Goal: Check status

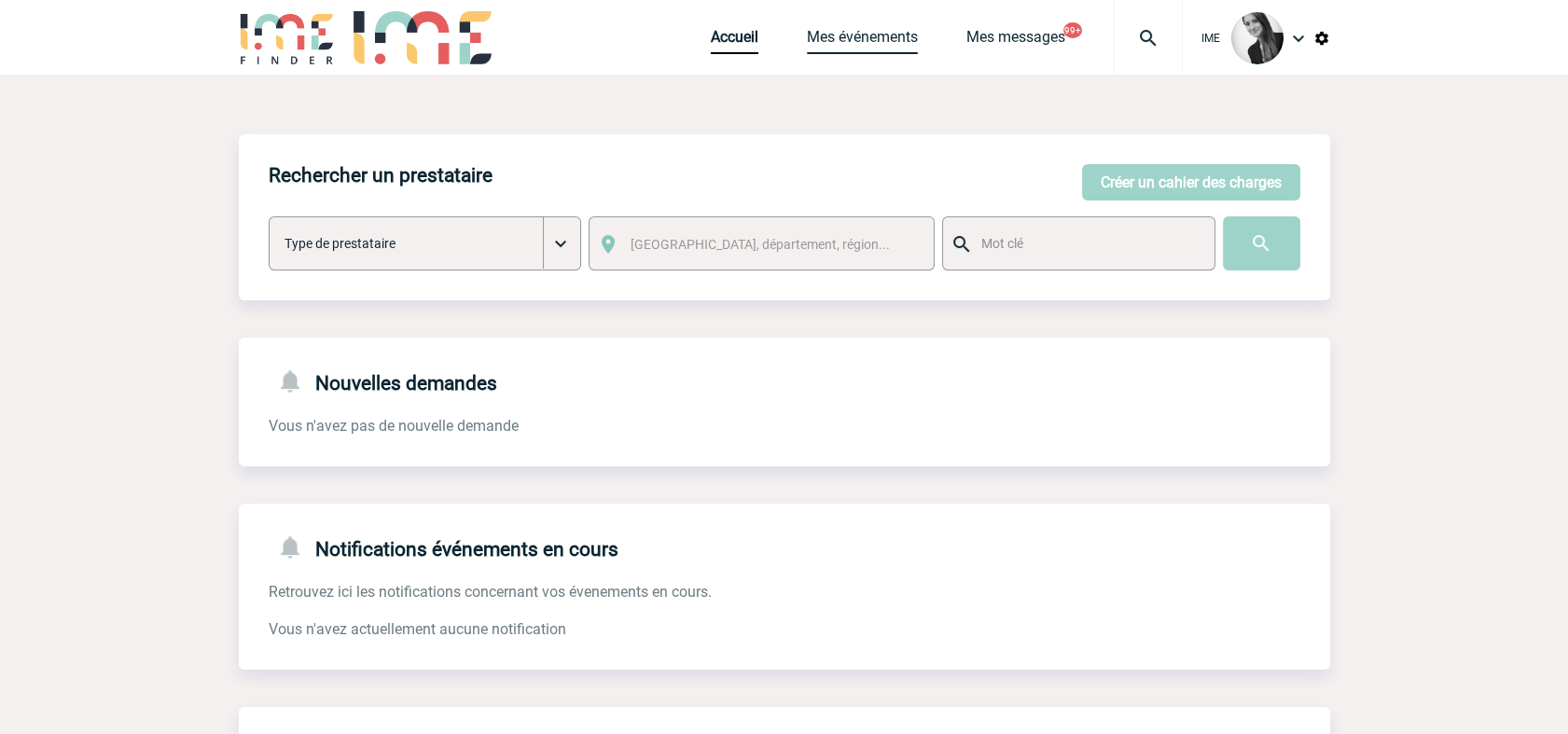
drag, startPoint x: 883, startPoint y: 46, endPoint x: 883, endPoint y: 61, distance: 15.0
click at [883, 46] on link "Mes événements" at bounding box center [862, 41] width 111 height 26
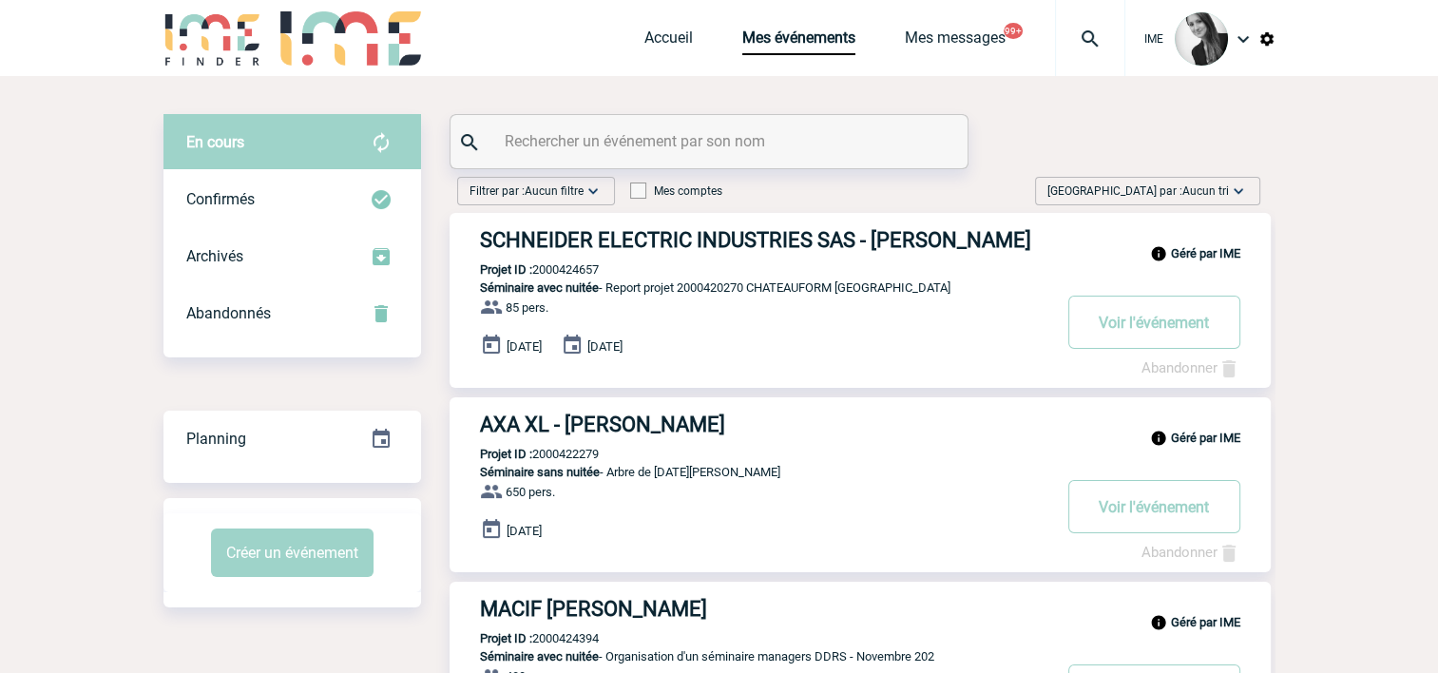
drag, startPoint x: 1243, startPoint y: 190, endPoint x: 1233, endPoint y: 240, distance: 50.3
click at [1243, 190] on img at bounding box center [1238, 191] width 19 height 19
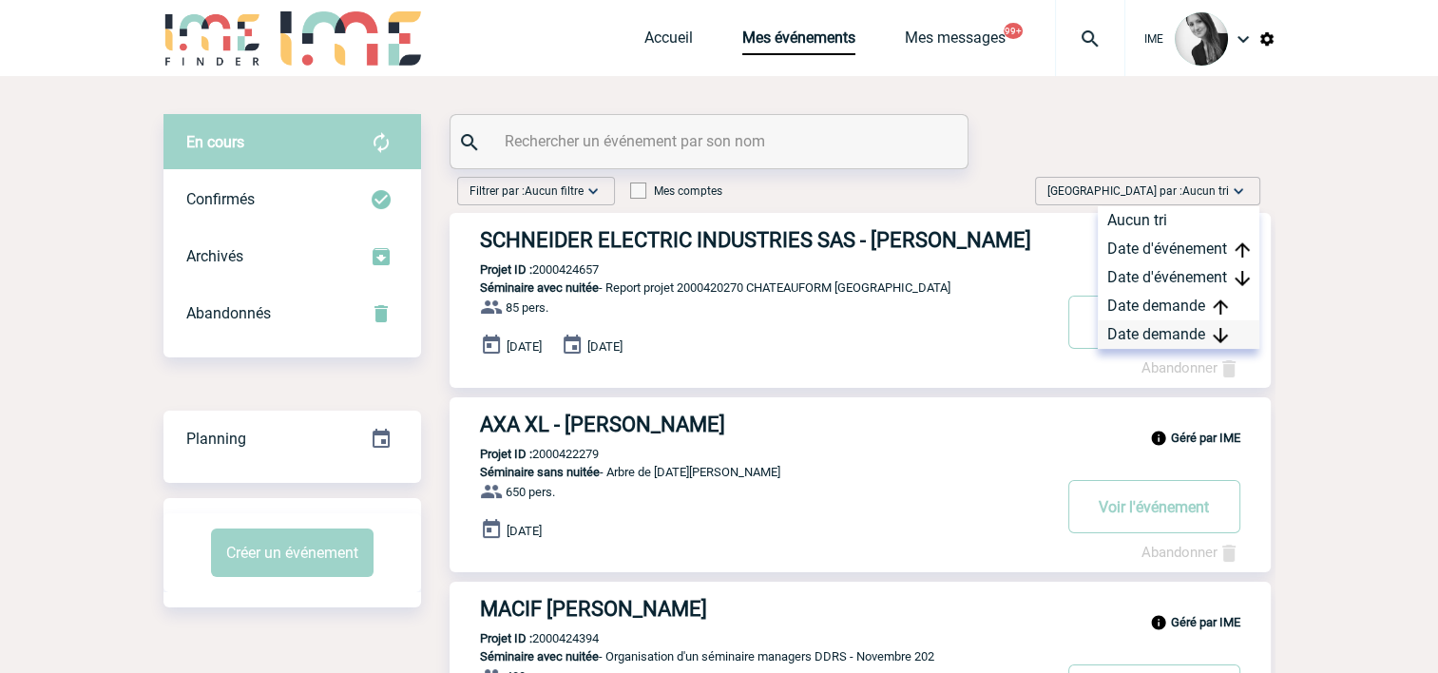
click at [1196, 336] on div "Date demande" at bounding box center [1179, 334] width 162 height 29
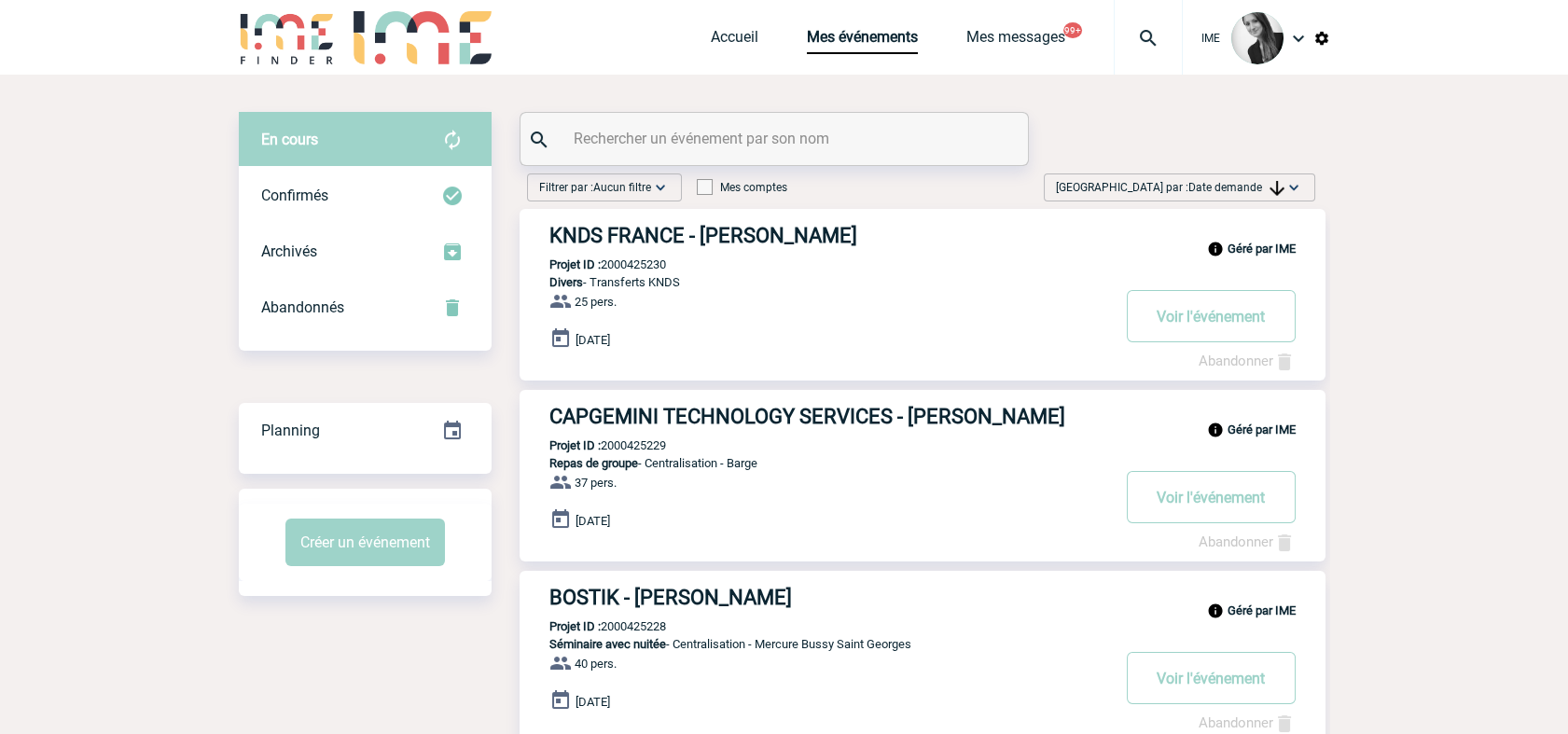
click at [1271, 180] on span "[GEOGRAPHIC_DATA] par : Date demande" at bounding box center [1170, 187] width 229 height 19
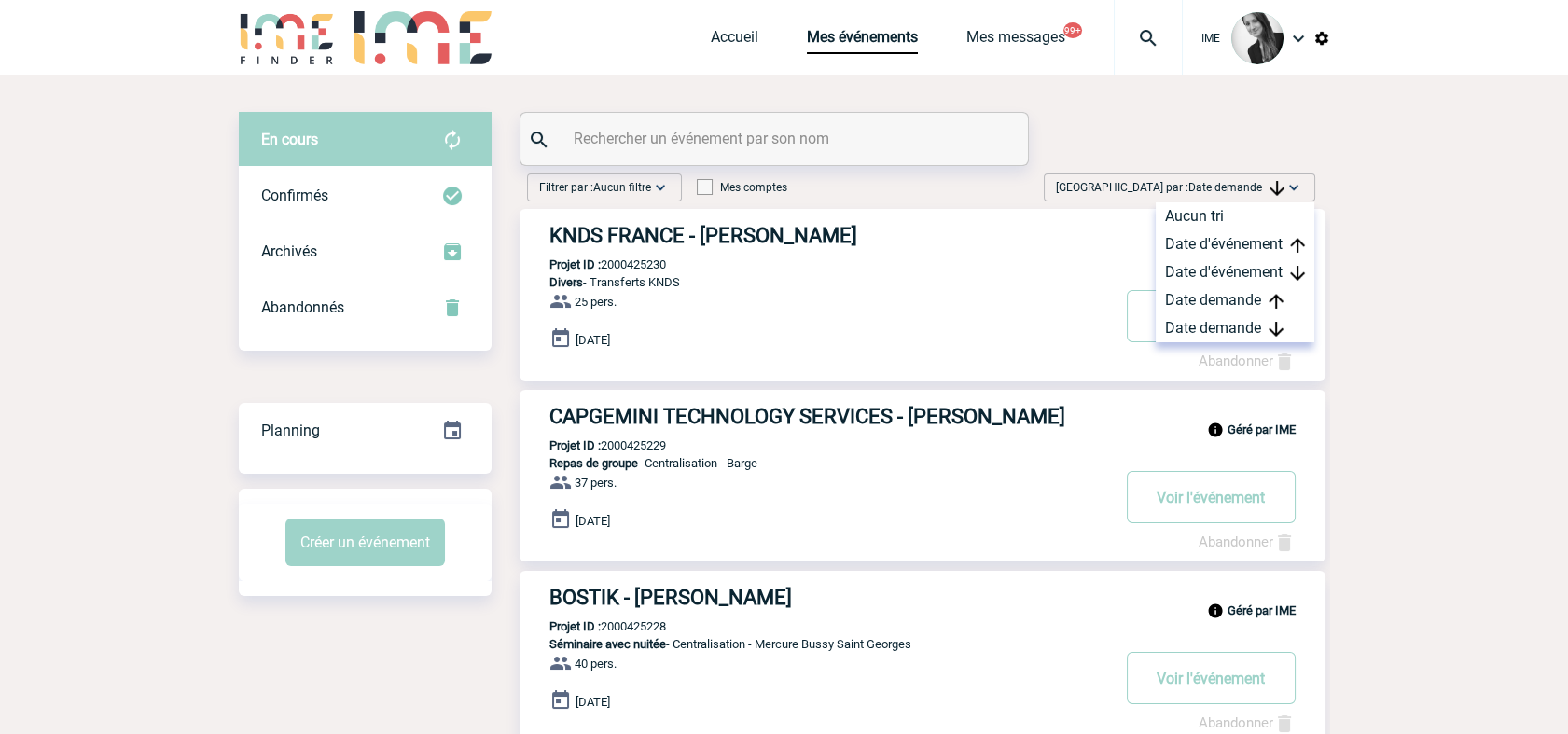
drag, startPoint x: 1243, startPoint y: 330, endPoint x: 1215, endPoint y: 345, distance: 31.8
click at [1244, 329] on div "Date demande" at bounding box center [1235, 328] width 159 height 28
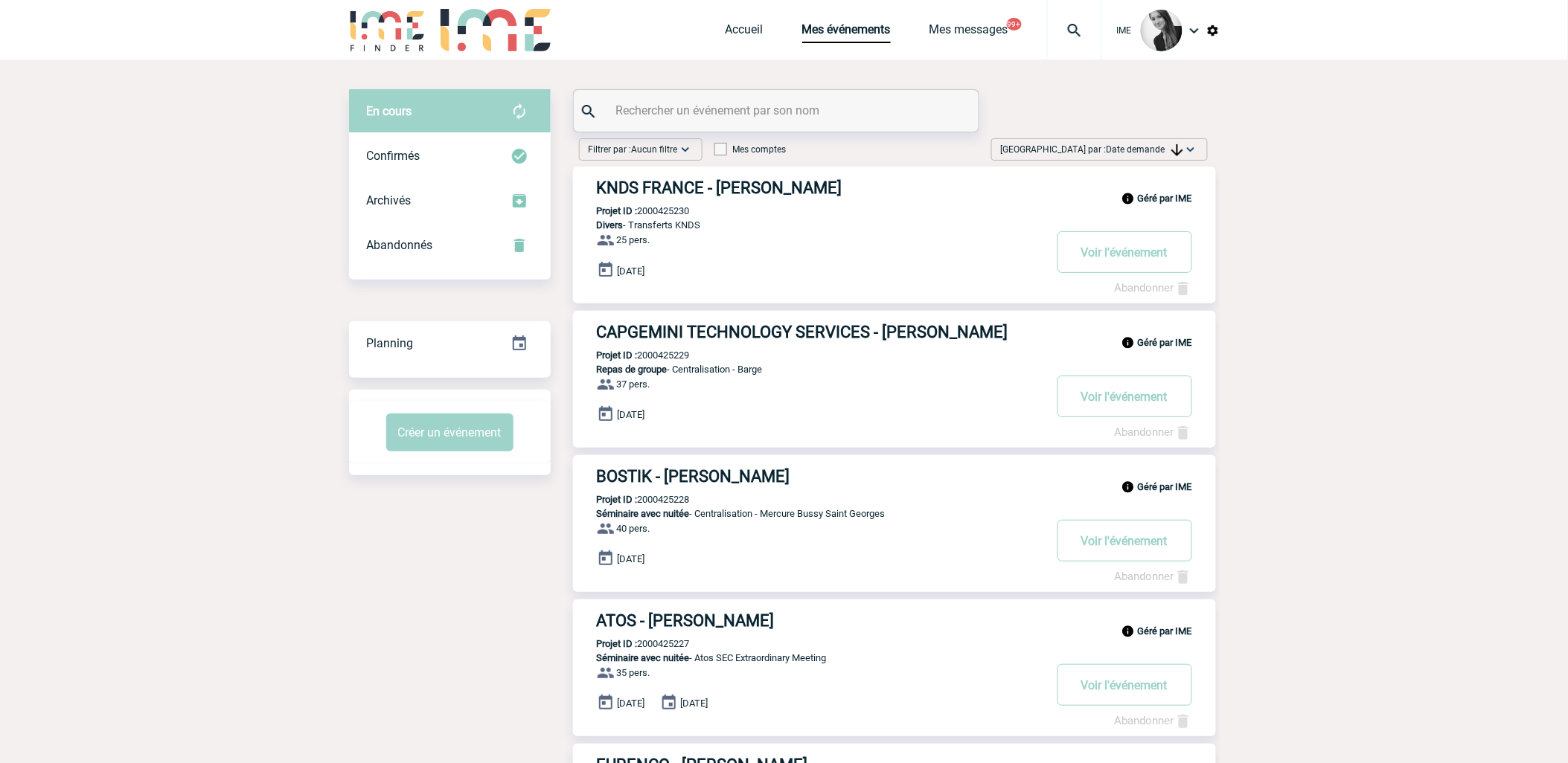
click at [1120, 151] on span "Date demande" at bounding box center [1145, 149] width 77 height 10
drag, startPoint x: 1148, startPoint y: 261, endPoint x: 1234, endPoint y: 279, distance: 87.9
click at [1147, 261] on div "Date demande" at bounding box center [1144, 261] width 127 height 23
click at [1148, 139] on div "Trier par : Date demande Aucun tri Date d'événement Date d'événement Date deman…" at bounding box center [1099, 149] width 217 height 23
click at [1112, 261] on div "Date demande" at bounding box center [1144, 261] width 127 height 23
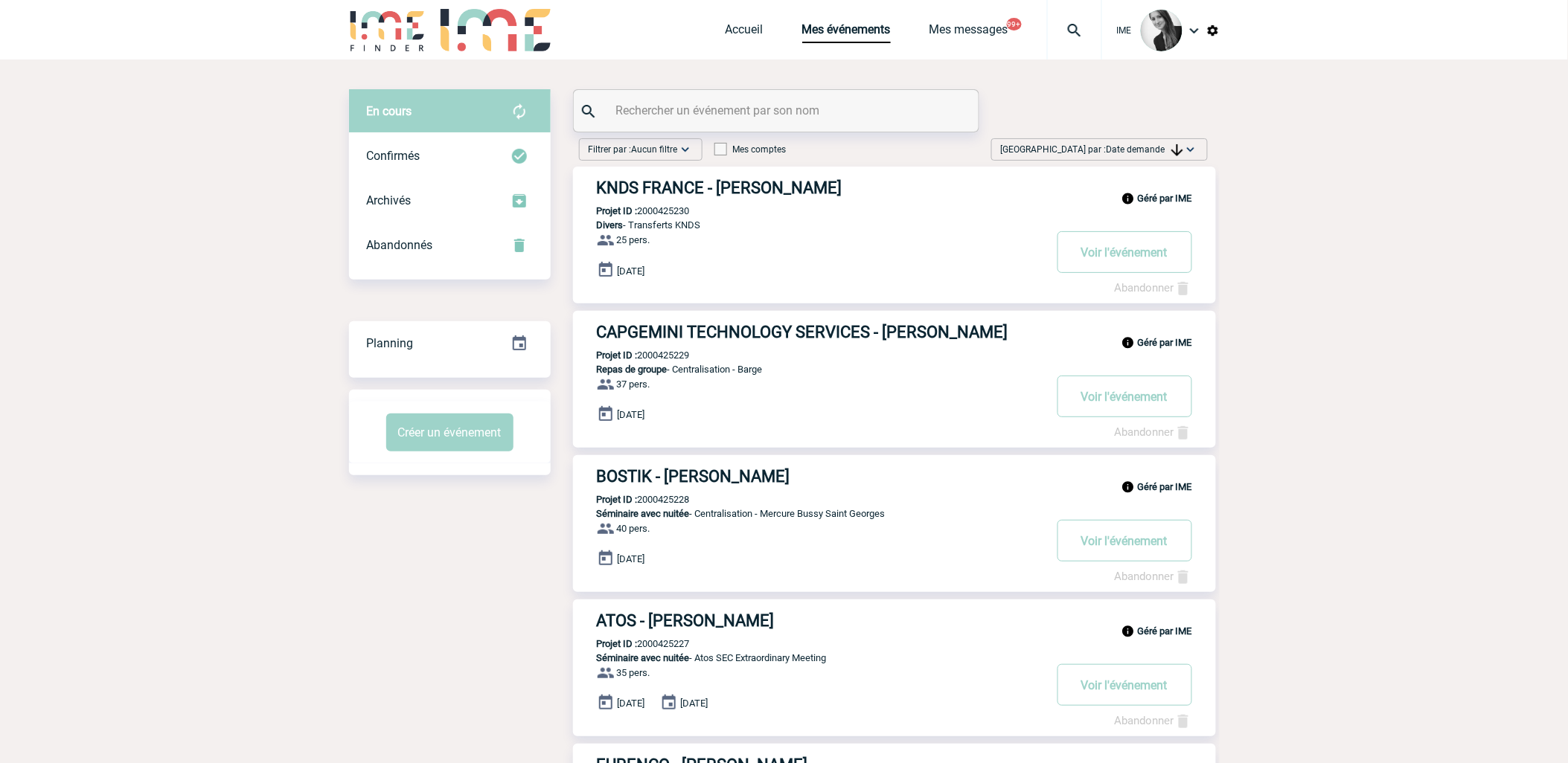
drag, startPoint x: 1159, startPoint y: 145, endPoint x: 1164, endPoint y: 154, distance: 10.3
click at [1159, 145] on span "Date demande" at bounding box center [1145, 149] width 77 height 10
click at [1149, 266] on div "Date demande" at bounding box center [1144, 261] width 127 height 23
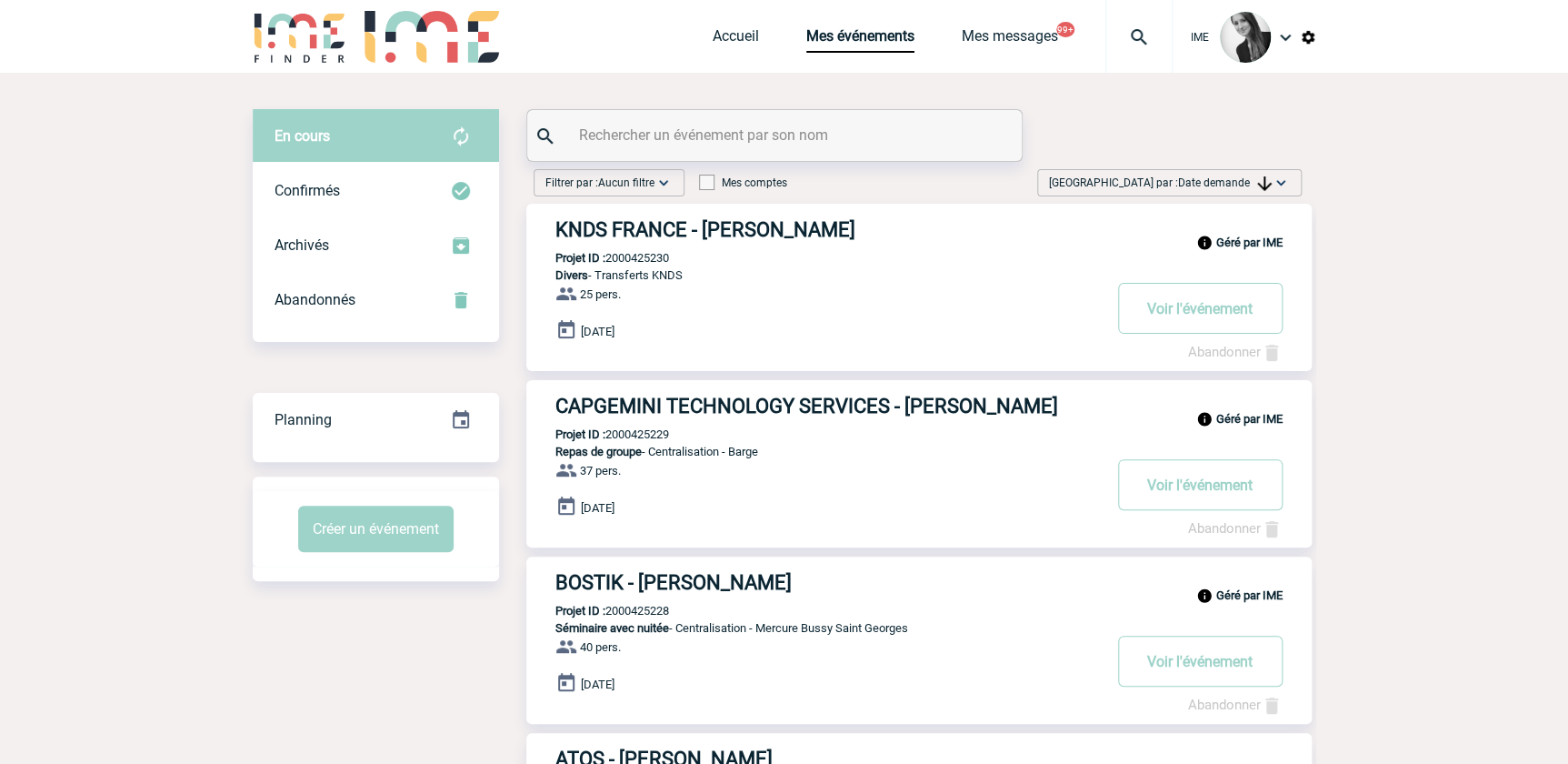
click at [1278, 175] on img at bounding box center [1280, 183] width 18 height 18
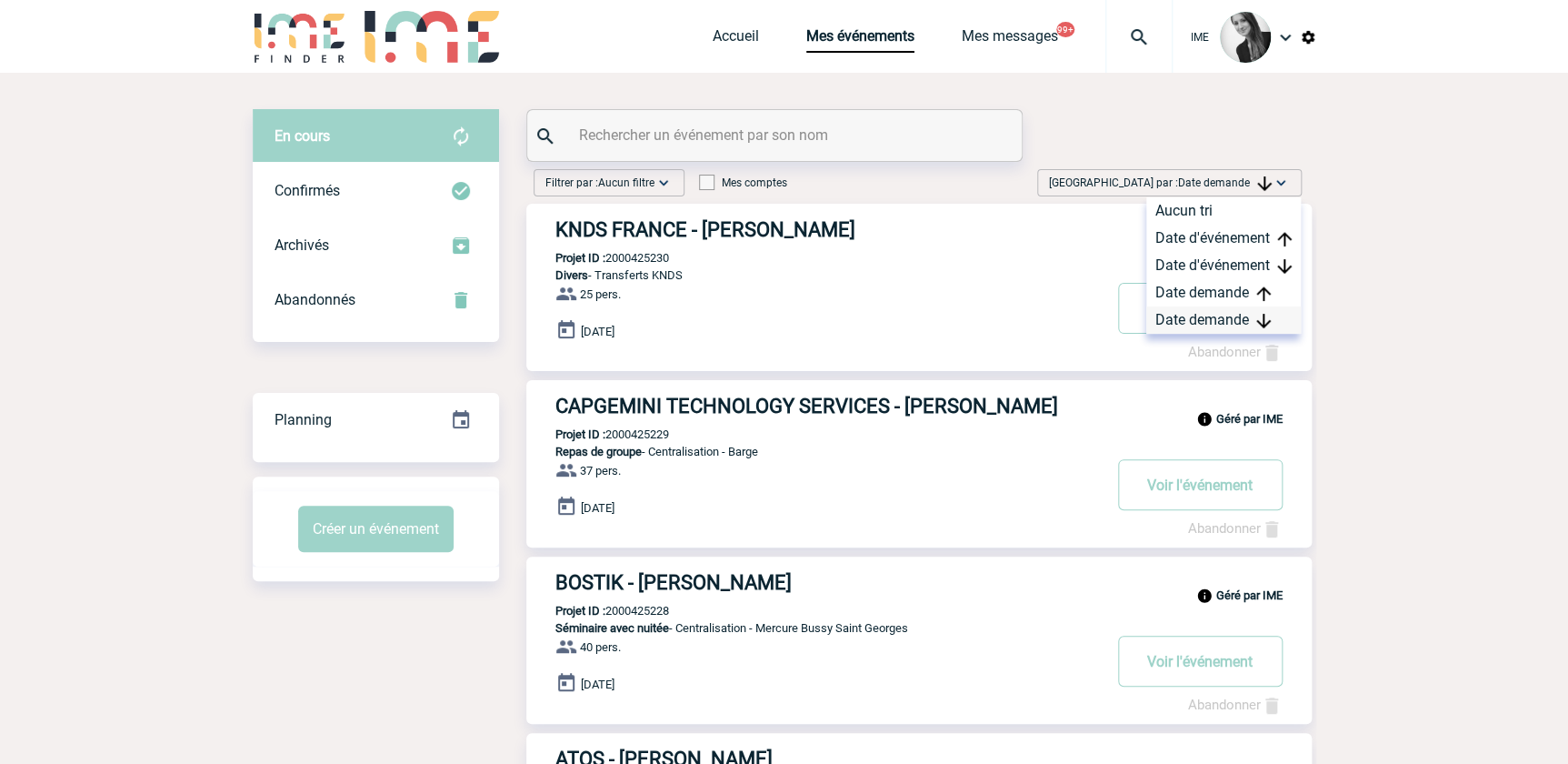
click at [1194, 312] on div "Date demande" at bounding box center [1224, 319] width 155 height 28
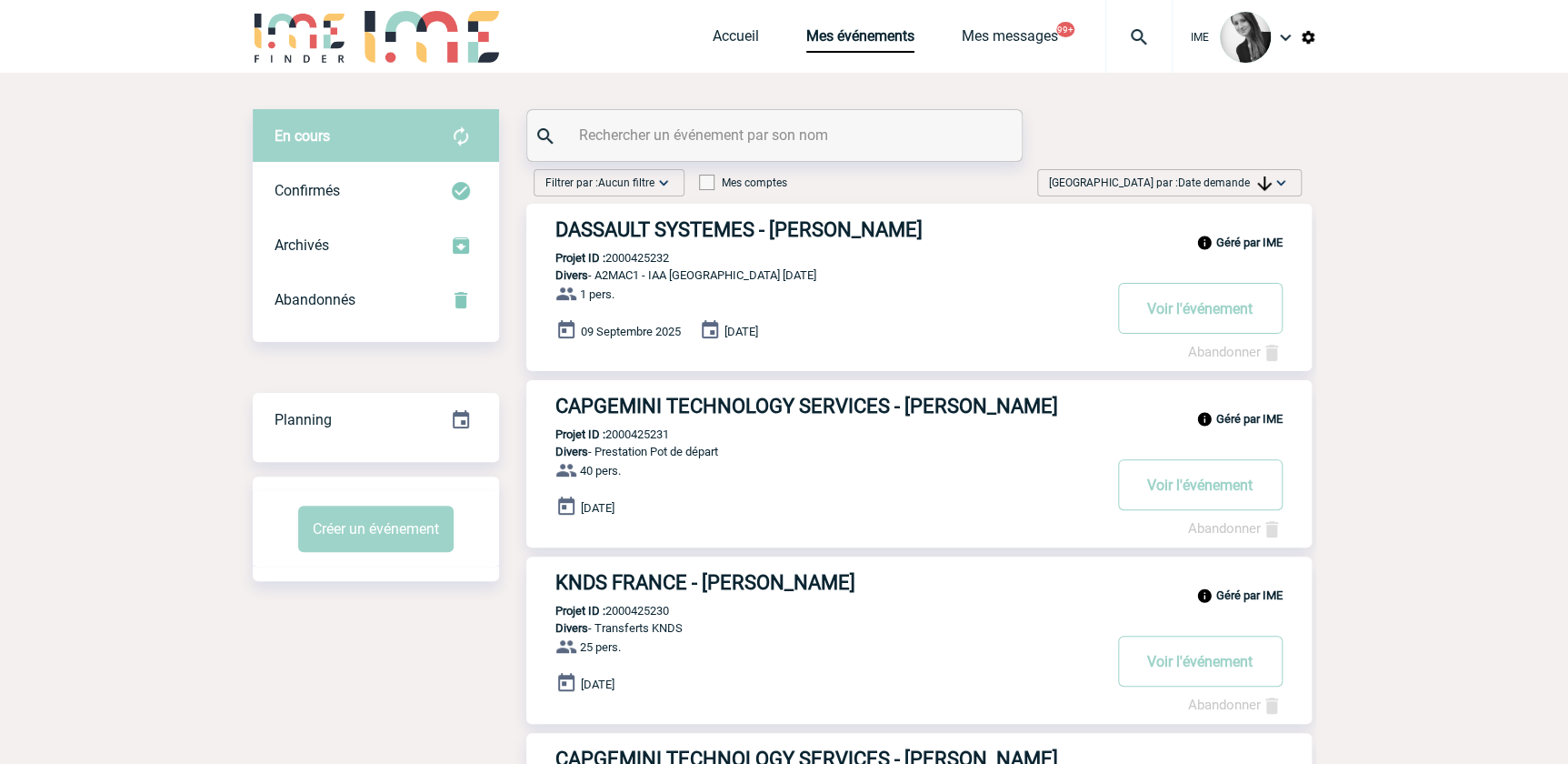
click at [1237, 185] on span "Date demande" at bounding box center [1225, 182] width 94 height 12
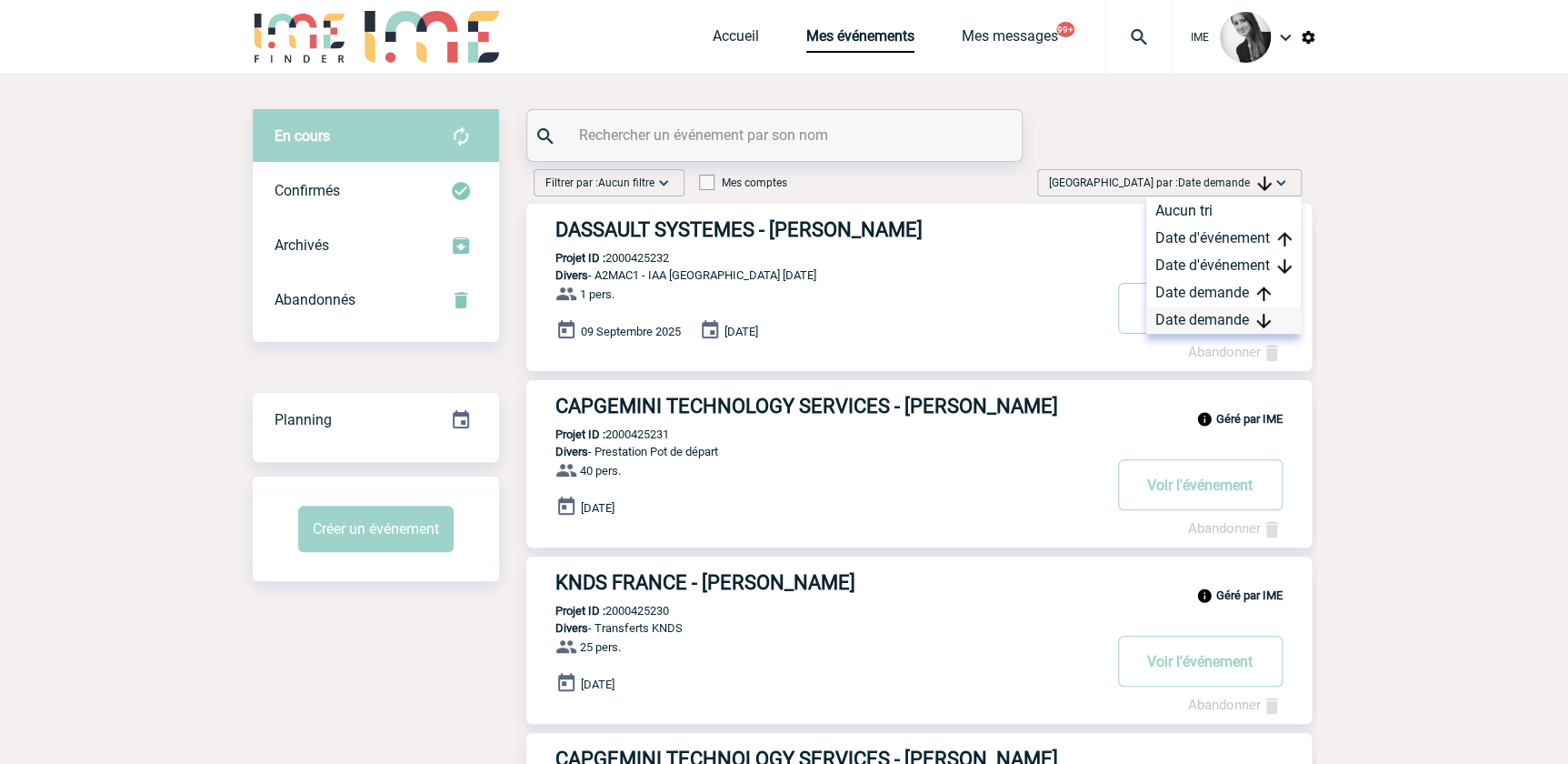
click at [1209, 328] on div "Date demande" at bounding box center [1224, 319] width 155 height 28
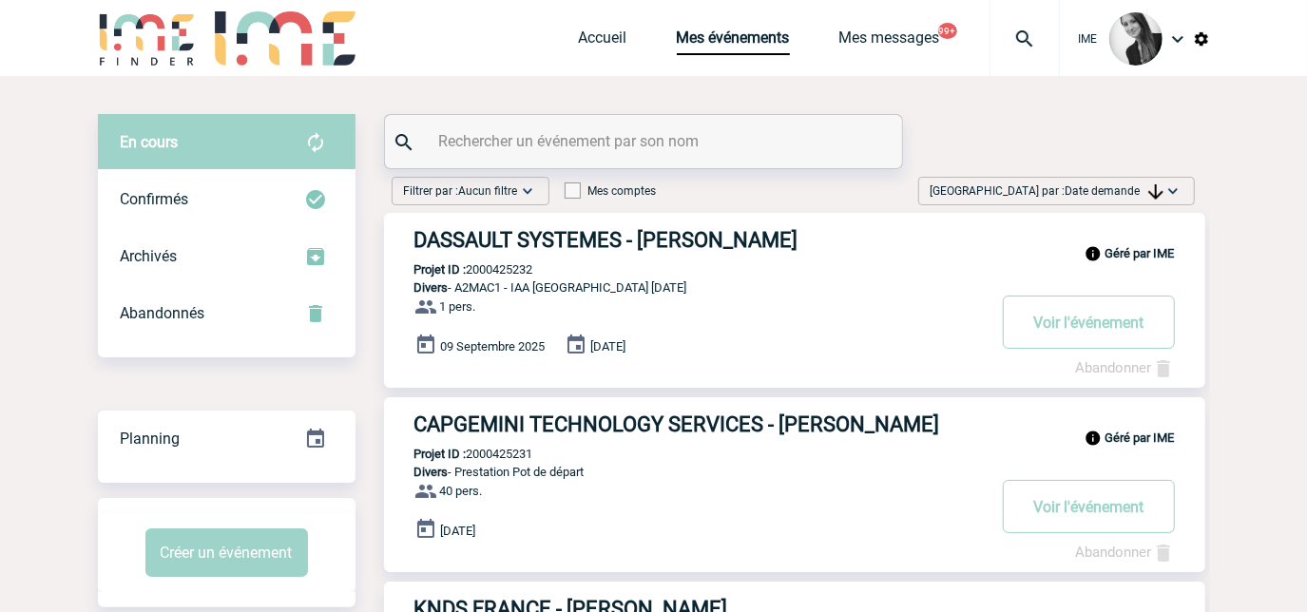
click at [1128, 179] on div "Trier par : Date demande Aucun tri Date d'événement Date d'événement Date deman…" at bounding box center [1056, 191] width 277 height 29
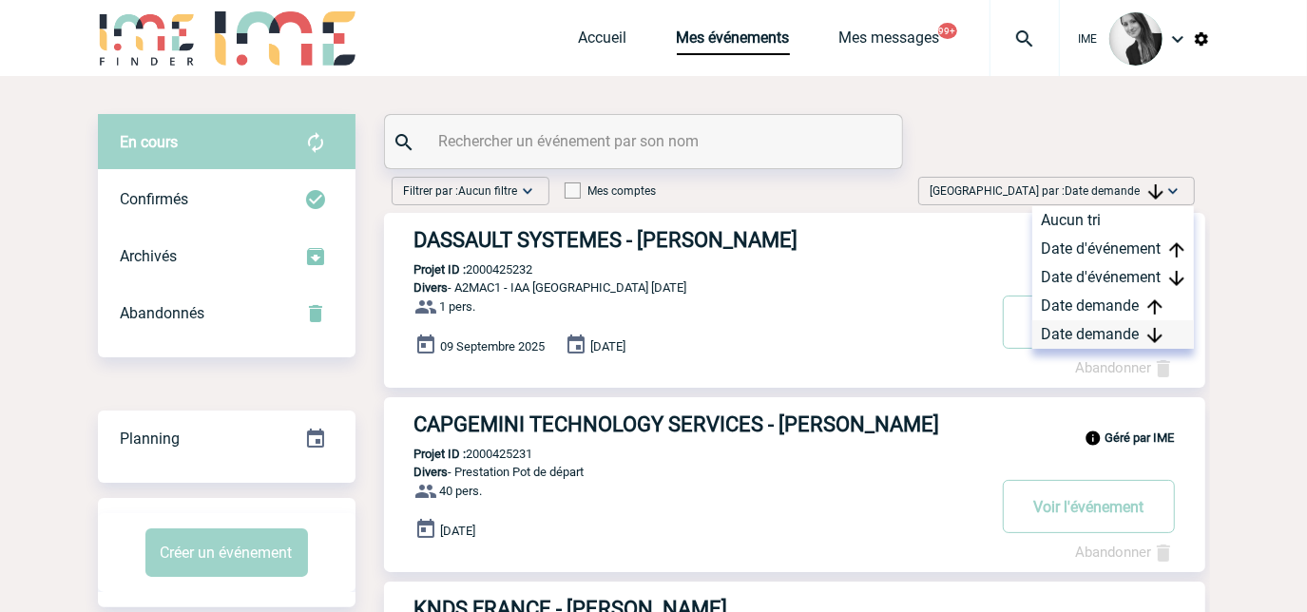
click at [1078, 342] on div "Date demande" at bounding box center [1113, 334] width 162 height 29
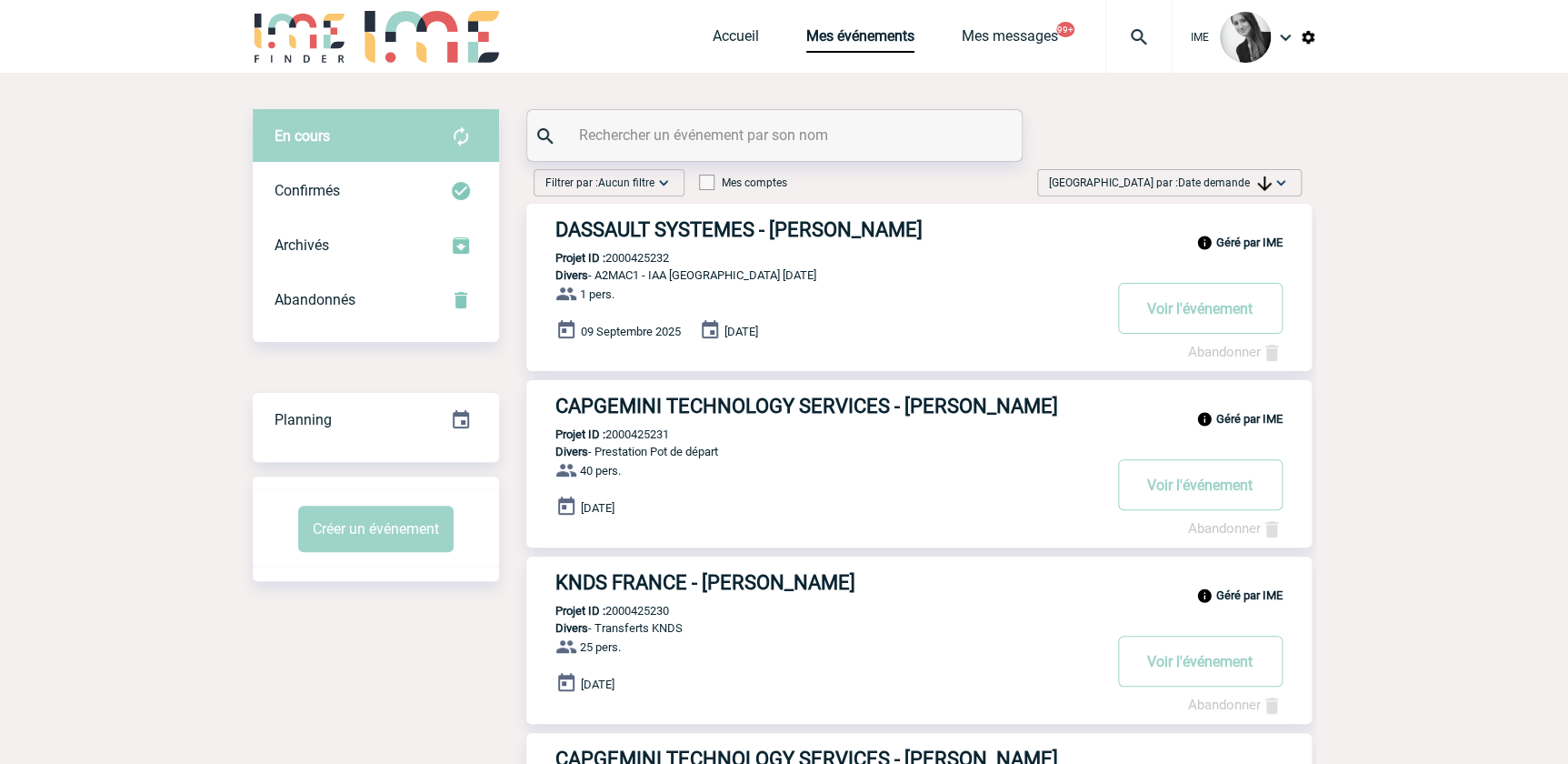
click at [1247, 185] on span "Date demande" at bounding box center [1225, 182] width 94 height 12
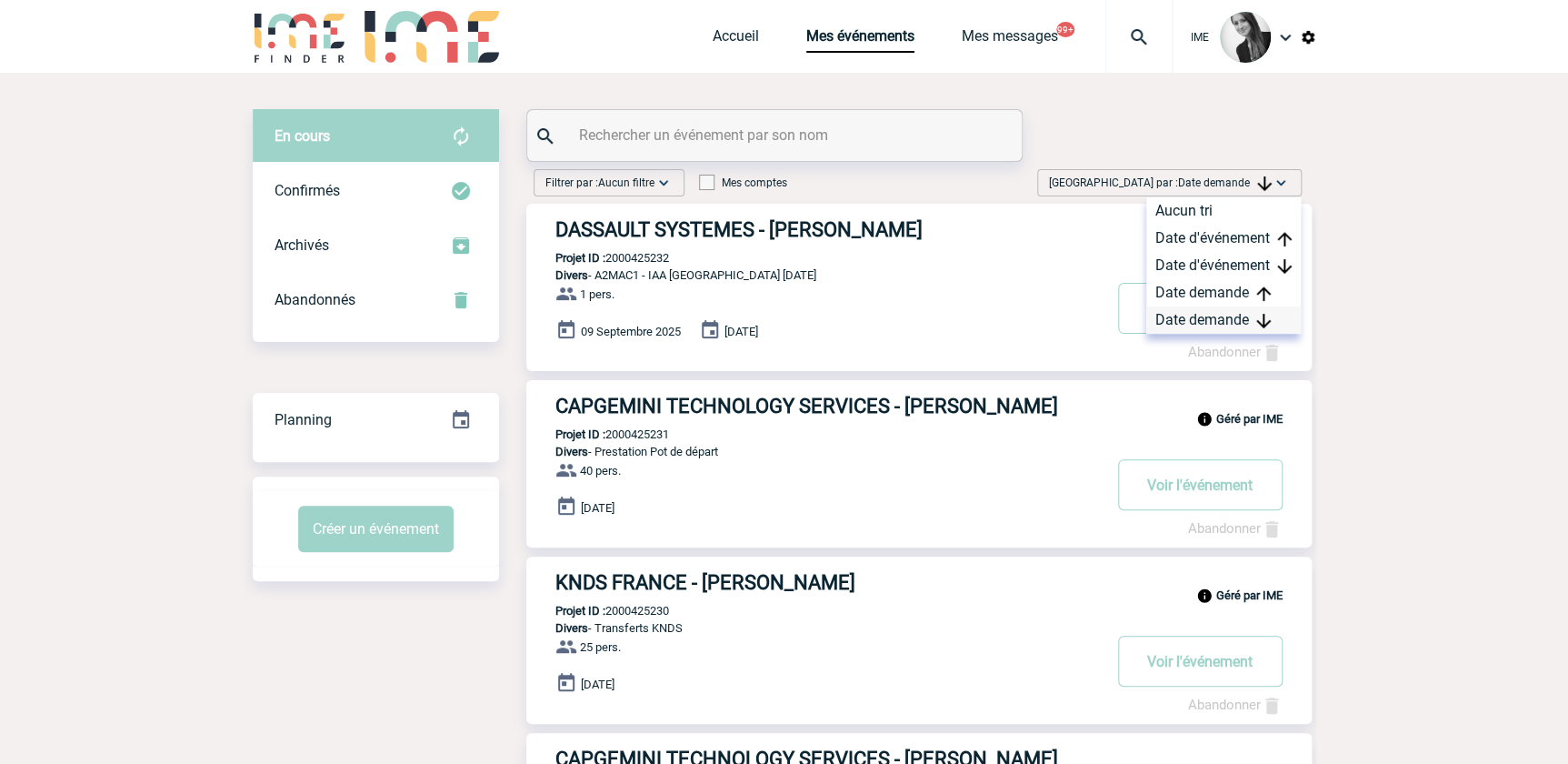
click at [1183, 327] on div "Date demande" at bounding box center [1224, 319] width 155 height 28
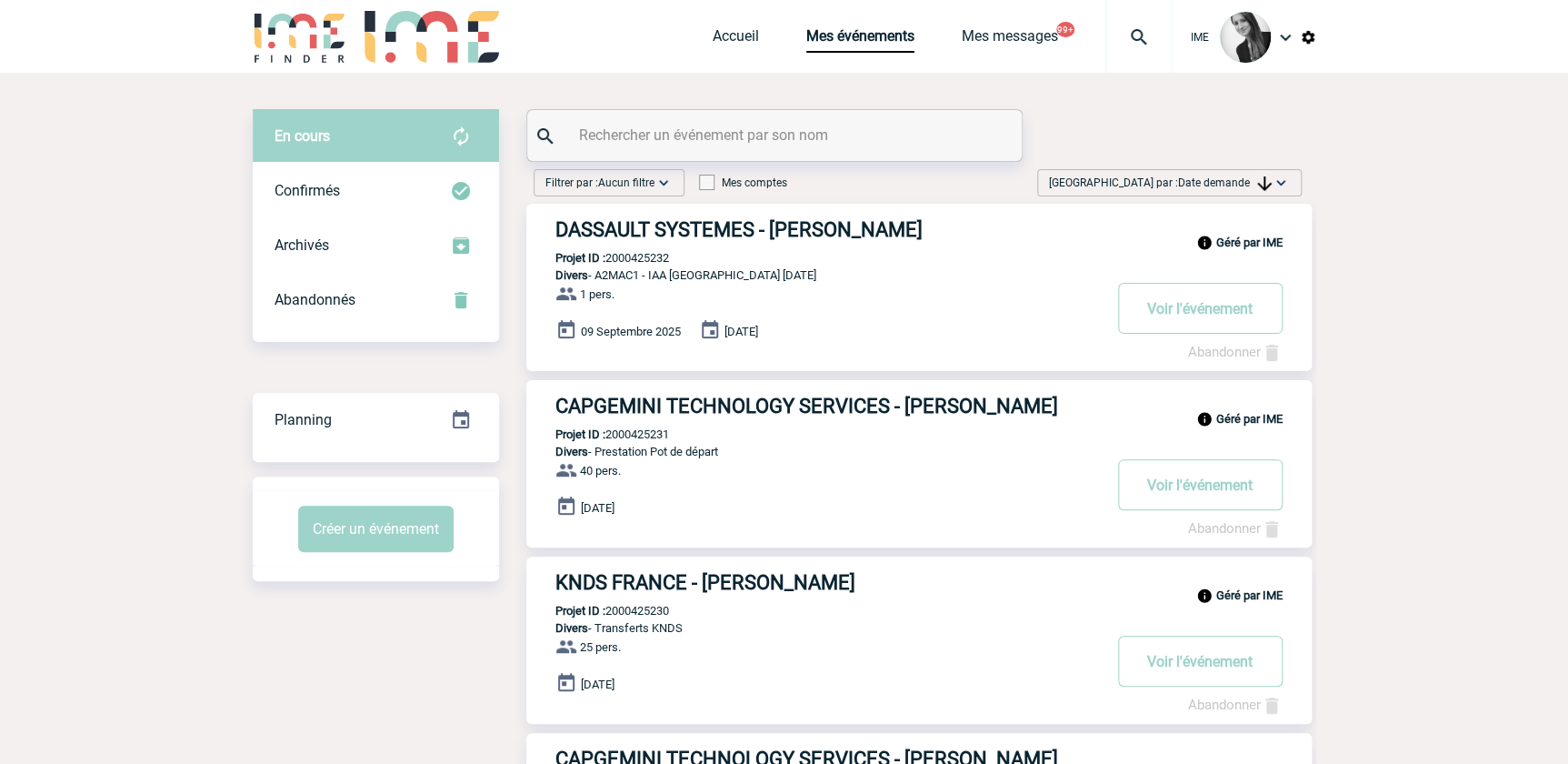
click at [1226, 183] on span "Date demande" at bounding box center [1225, 182] width 94 height 12
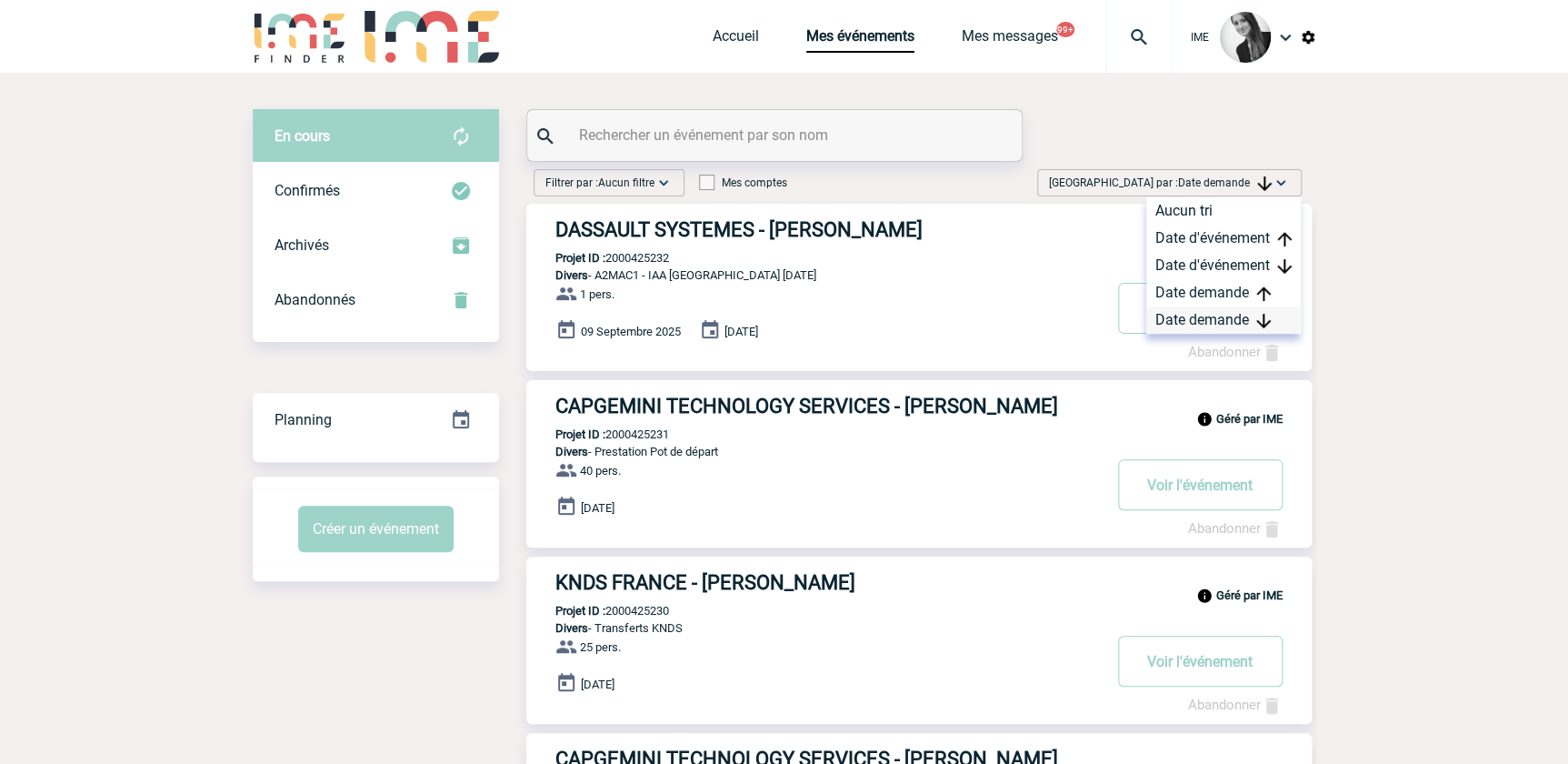
click at [1216, 317] on div "Date demande" at bounding box center [1224, 319] width 155 height 28
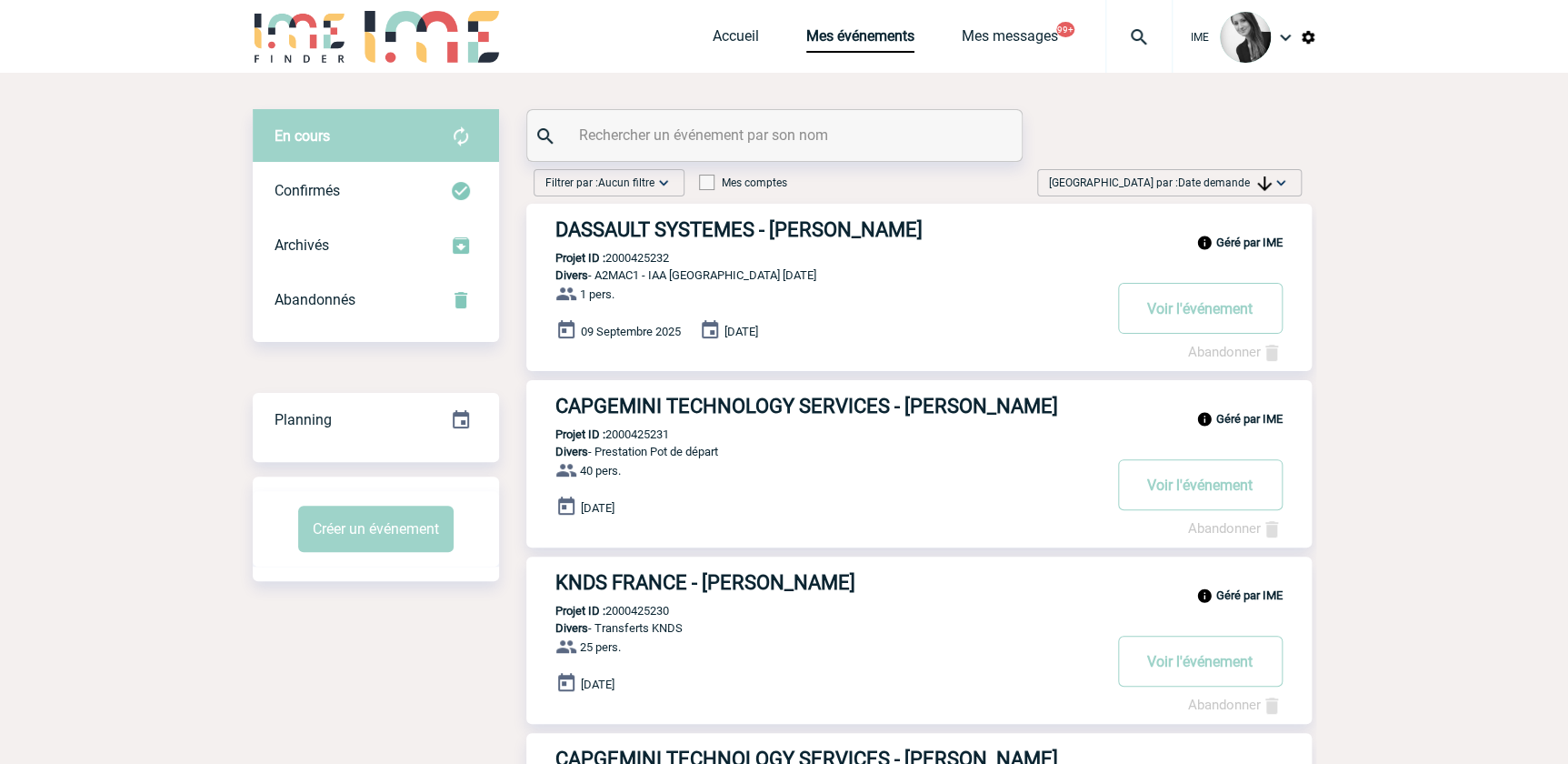
click at [1213, 182] on span "Date demande" at bounding box center [1225, 182] width 94 height 12
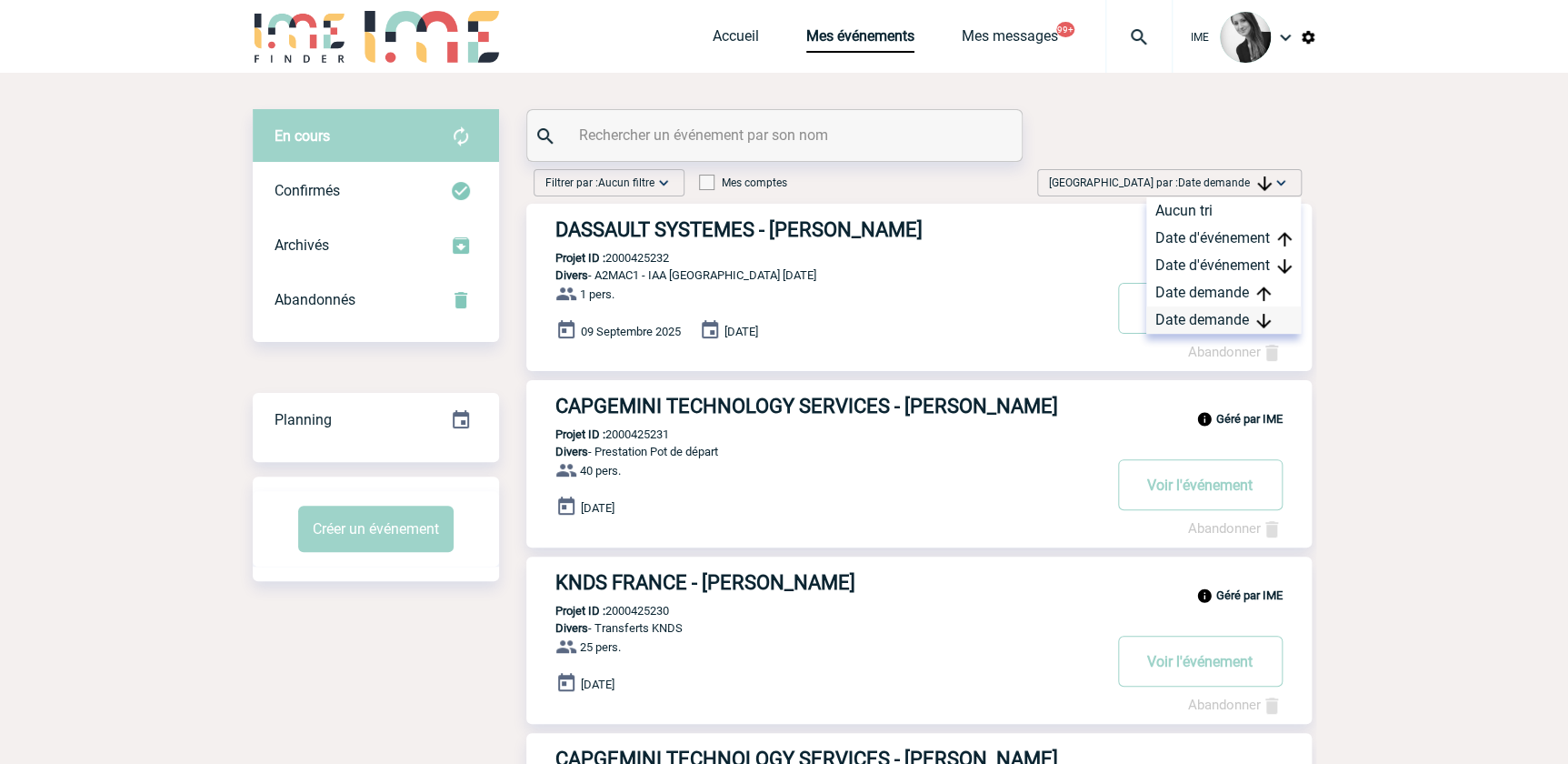
click at [1190, 321] on div "Date demande" at bounding box center [1224, 319] width 155 height 28
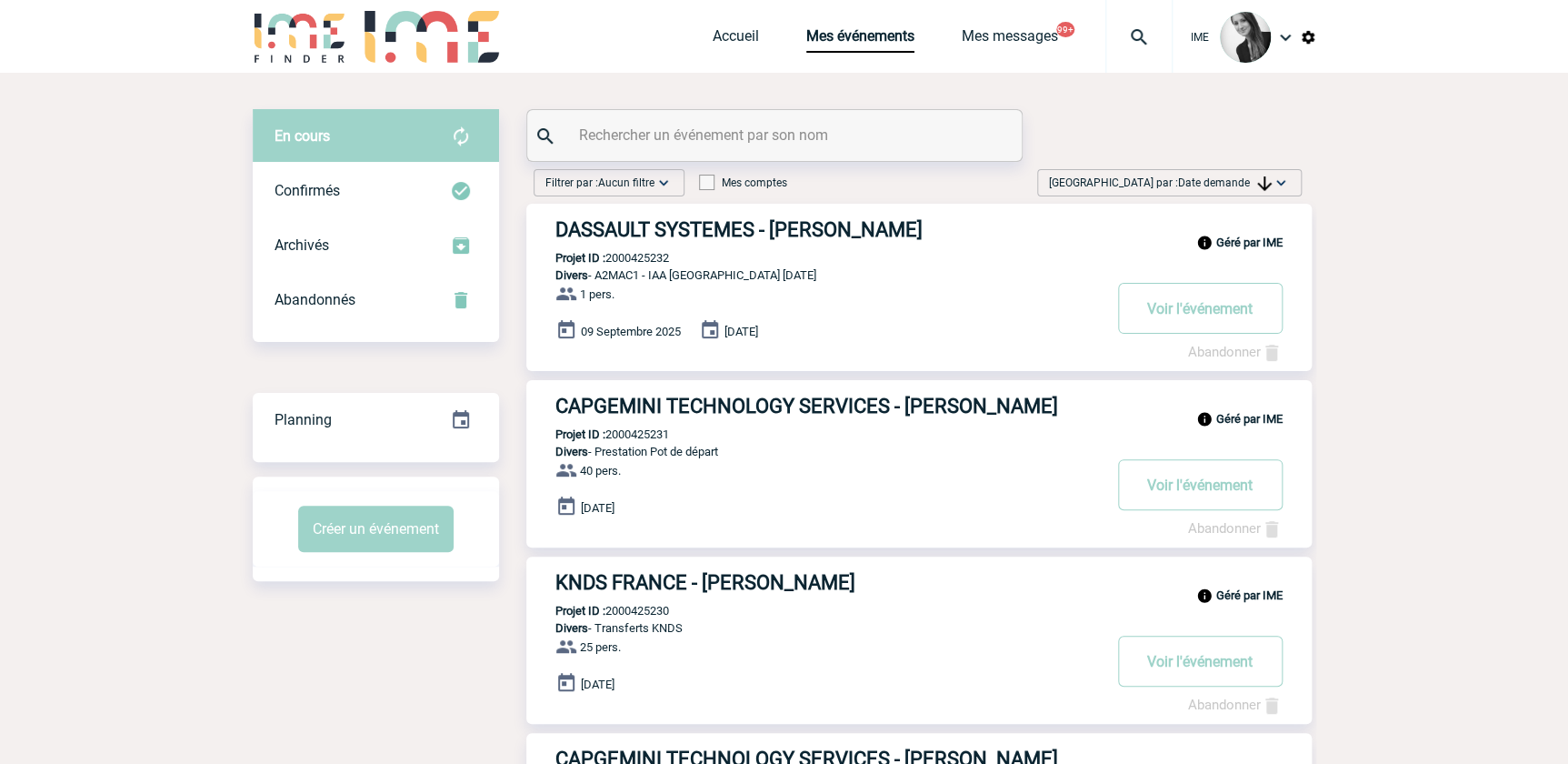
click at [1233, 182] on span "Date demande" at bounding box center [1225, 182] width 94 height 12
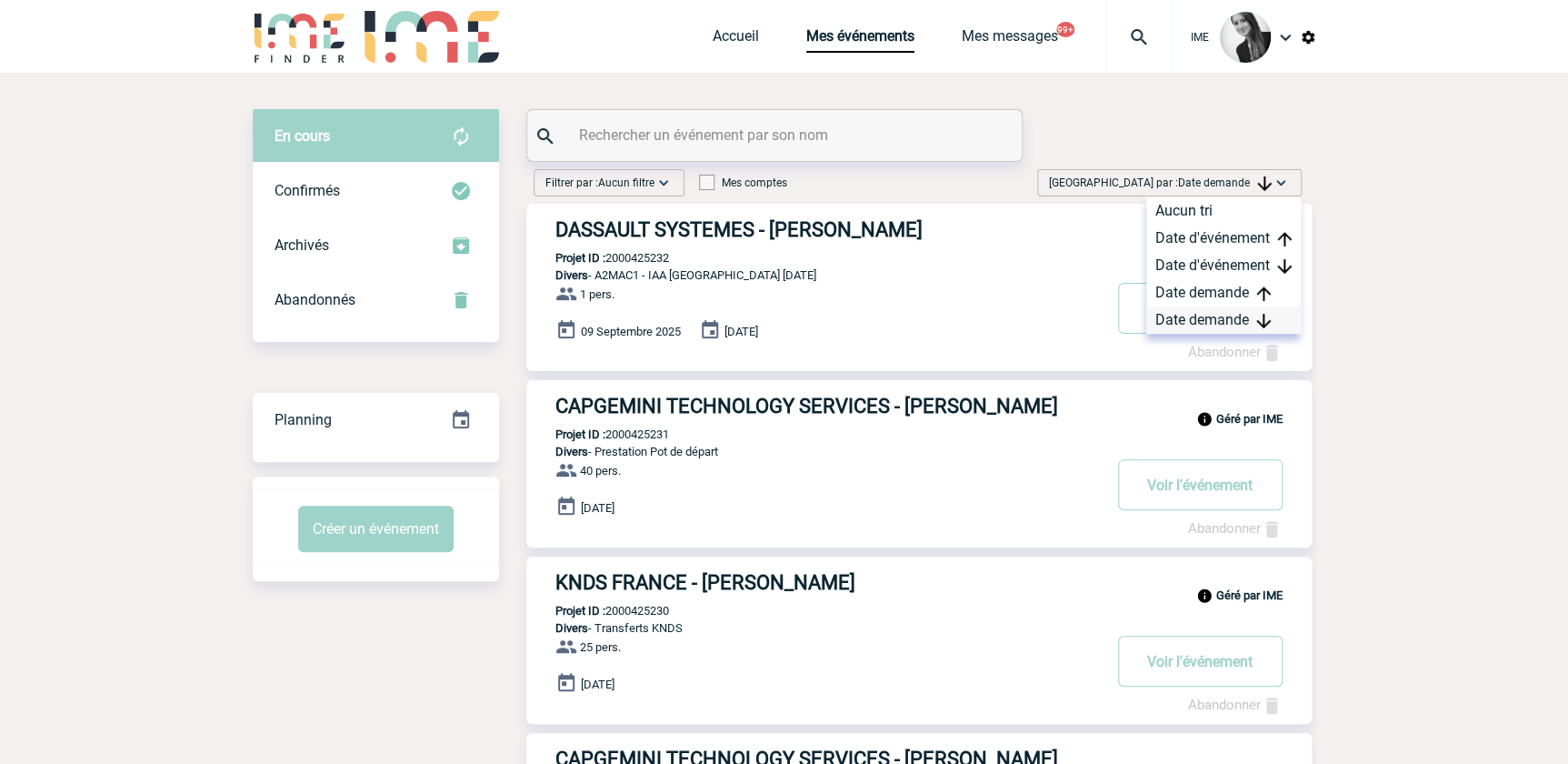
click at [1206, 316] on div "Date demande" at bounding box center [1224, 319] width 155 height 28
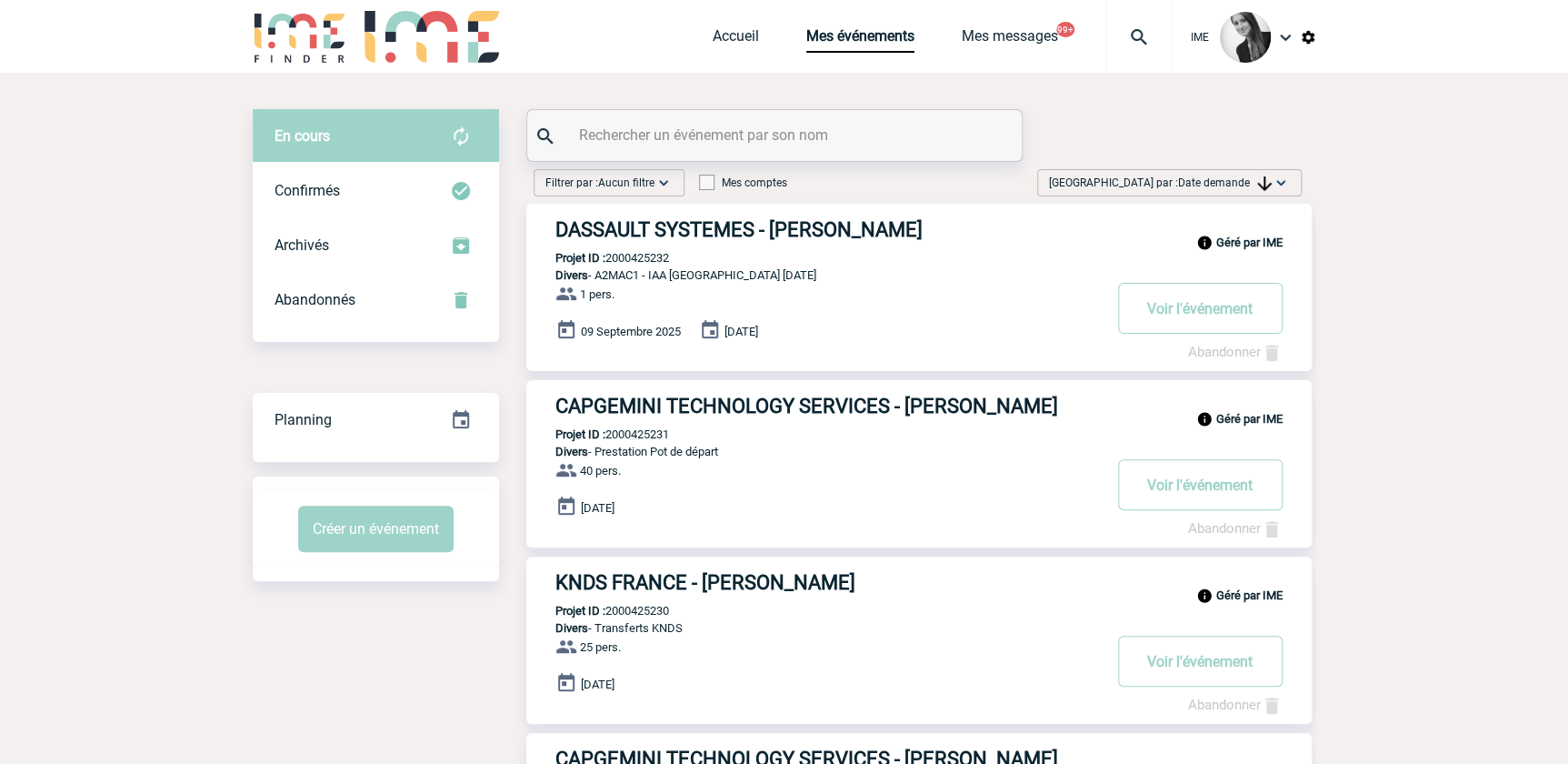
click at [1240, 182] on span "Date demande" at bounding box center [1225, 182] width 94 height 12
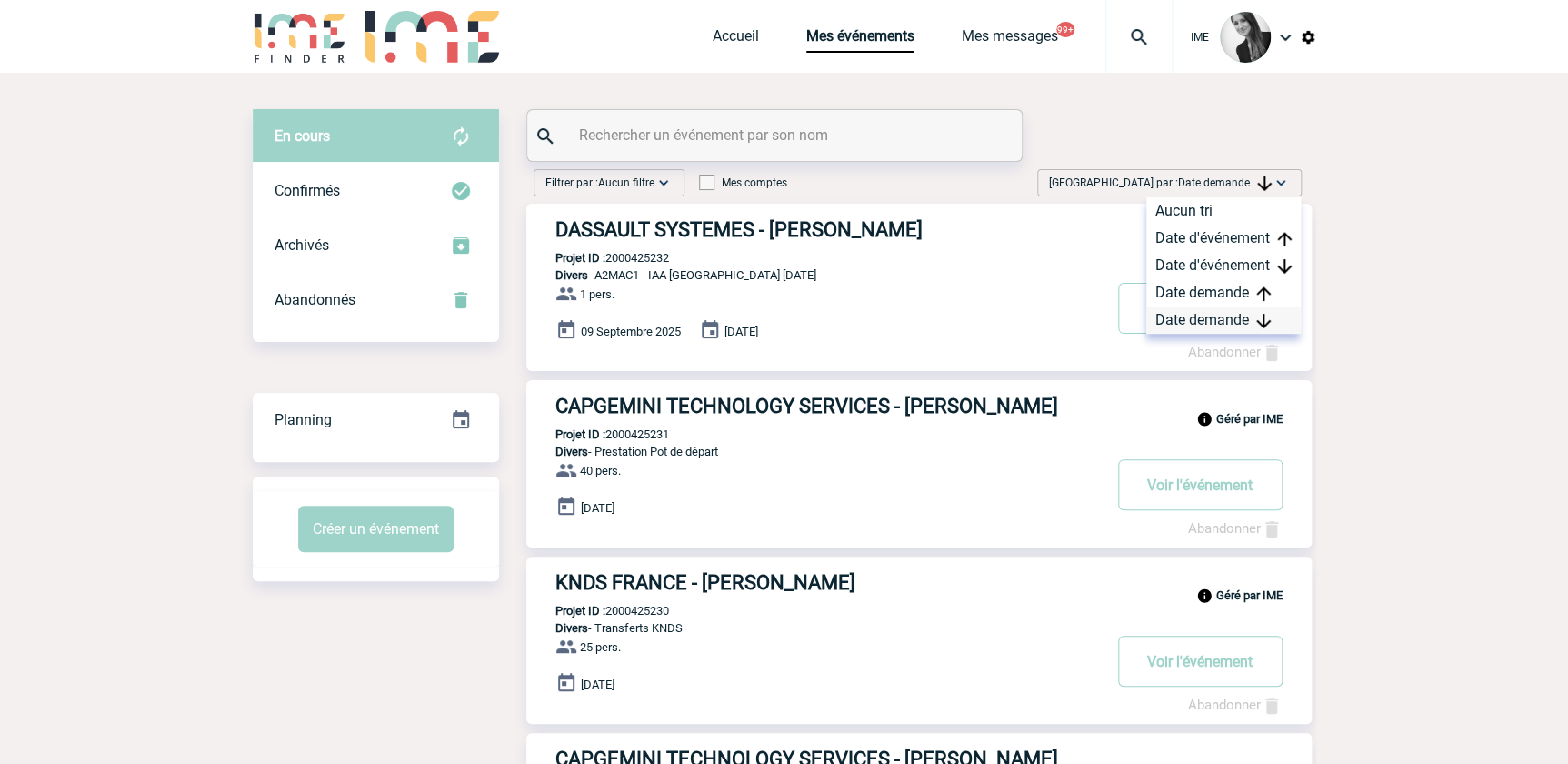
click at [1193, 317] on div "Date demande" at bounding box center [1224, 319] width 155 height 28
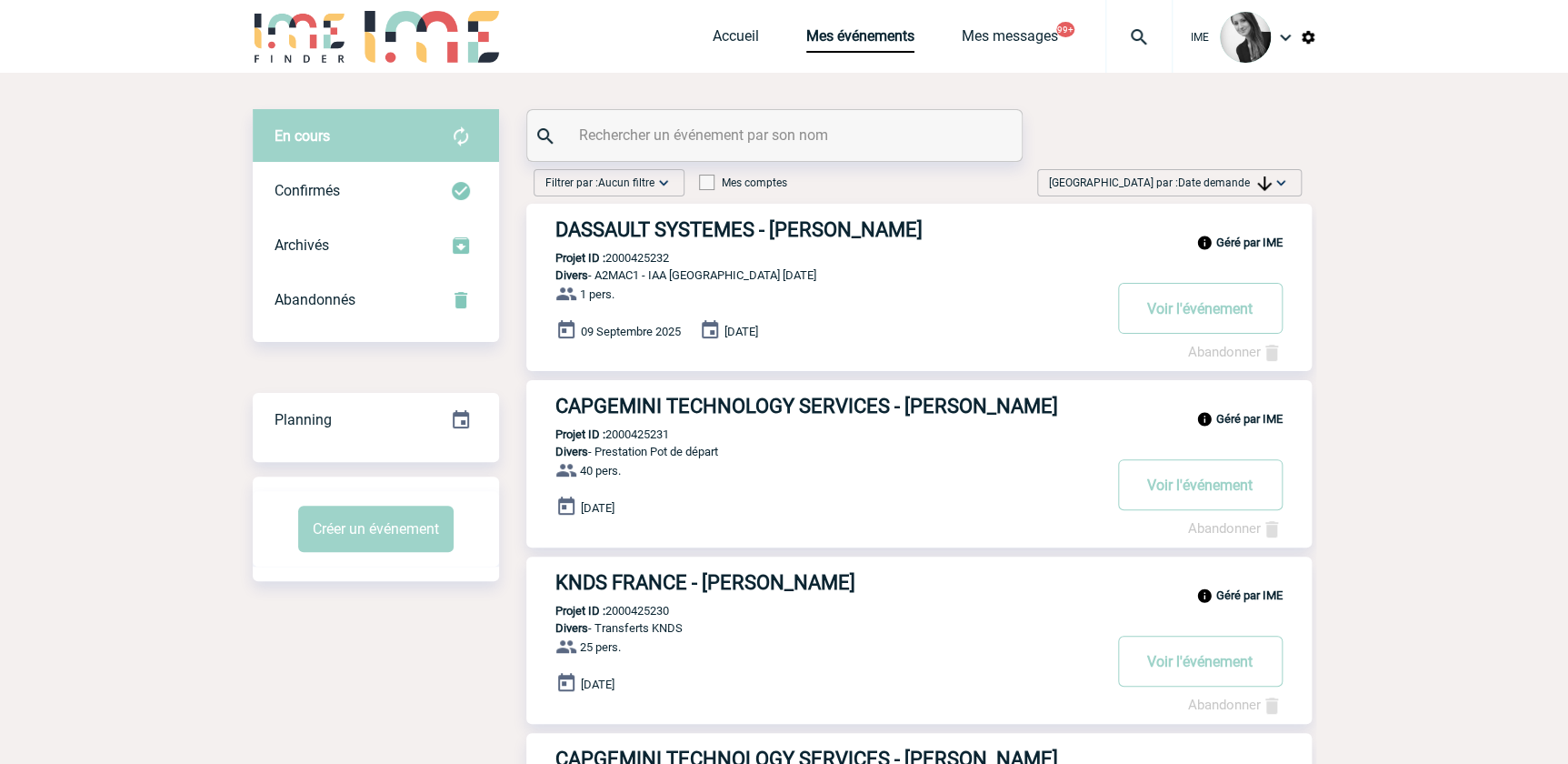
click at [1241, 179] on span "Date demande" at bounding box center [1225, 182] width 94 height 12
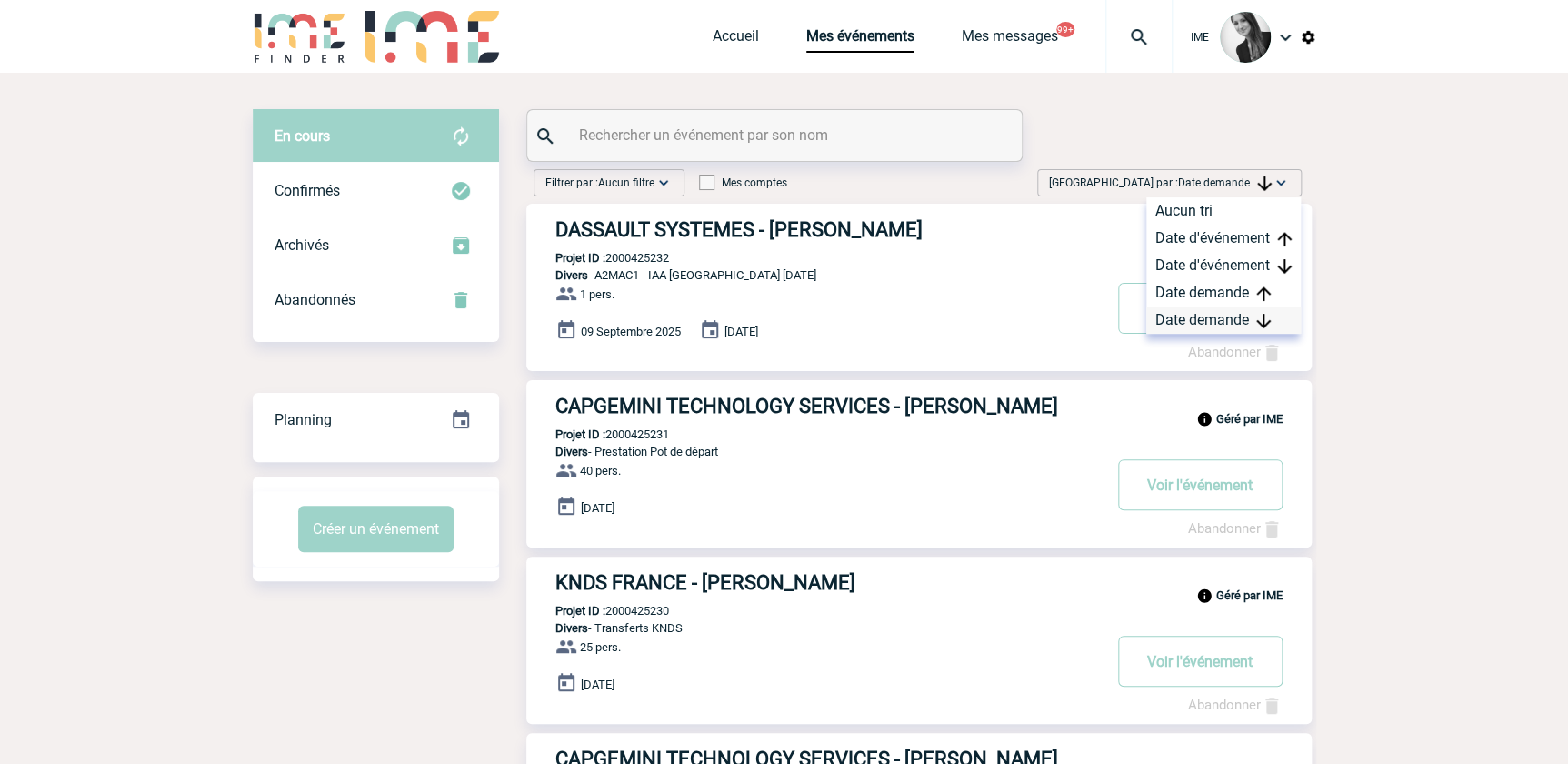
click at [1252, 317] on div "Date demande" at bounding box center [1224, 319] width 155 height 28
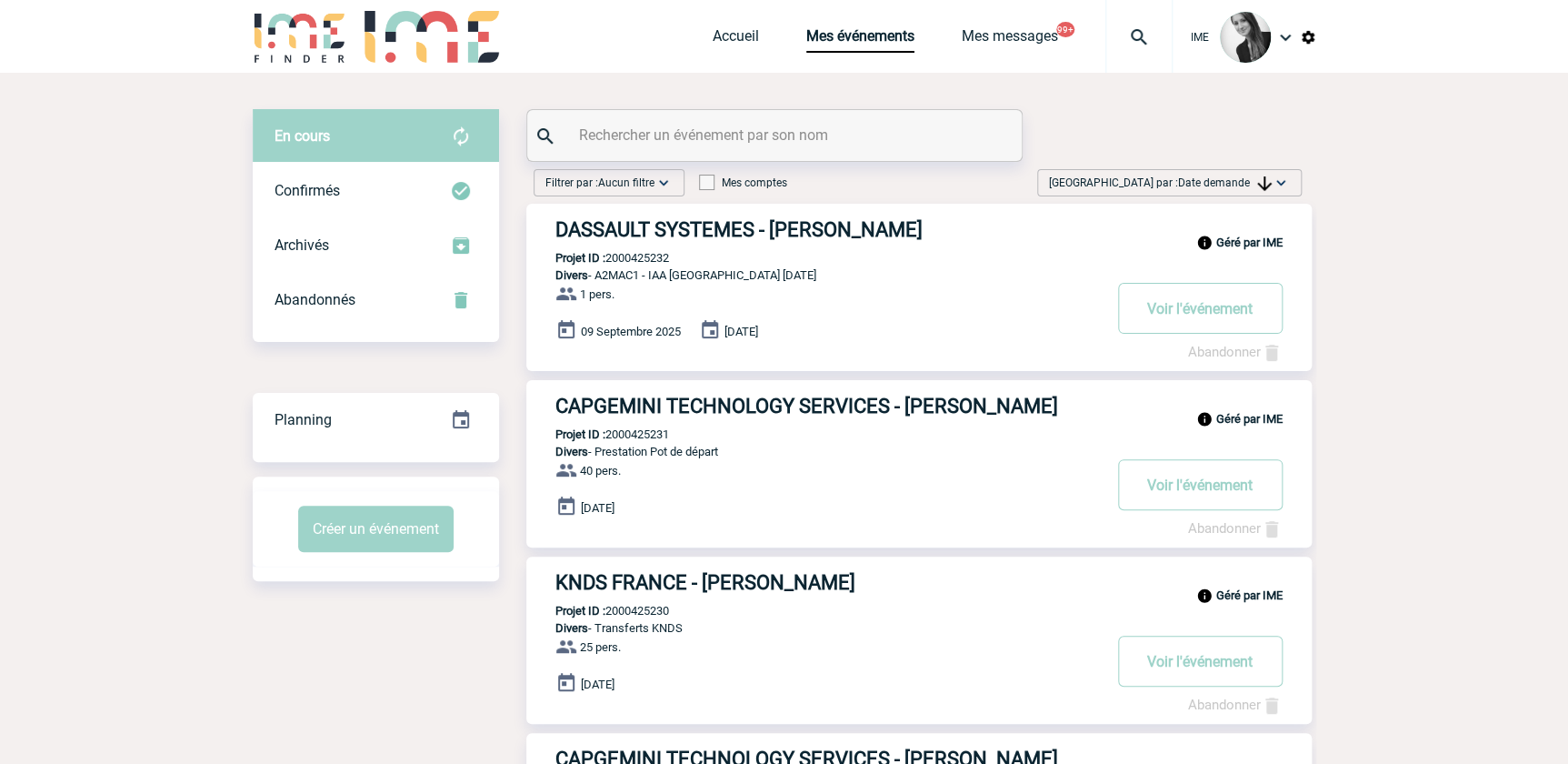
click at [1204, 183] on span "Date demande" at bounding box center [1225, 182] width 94 height 12
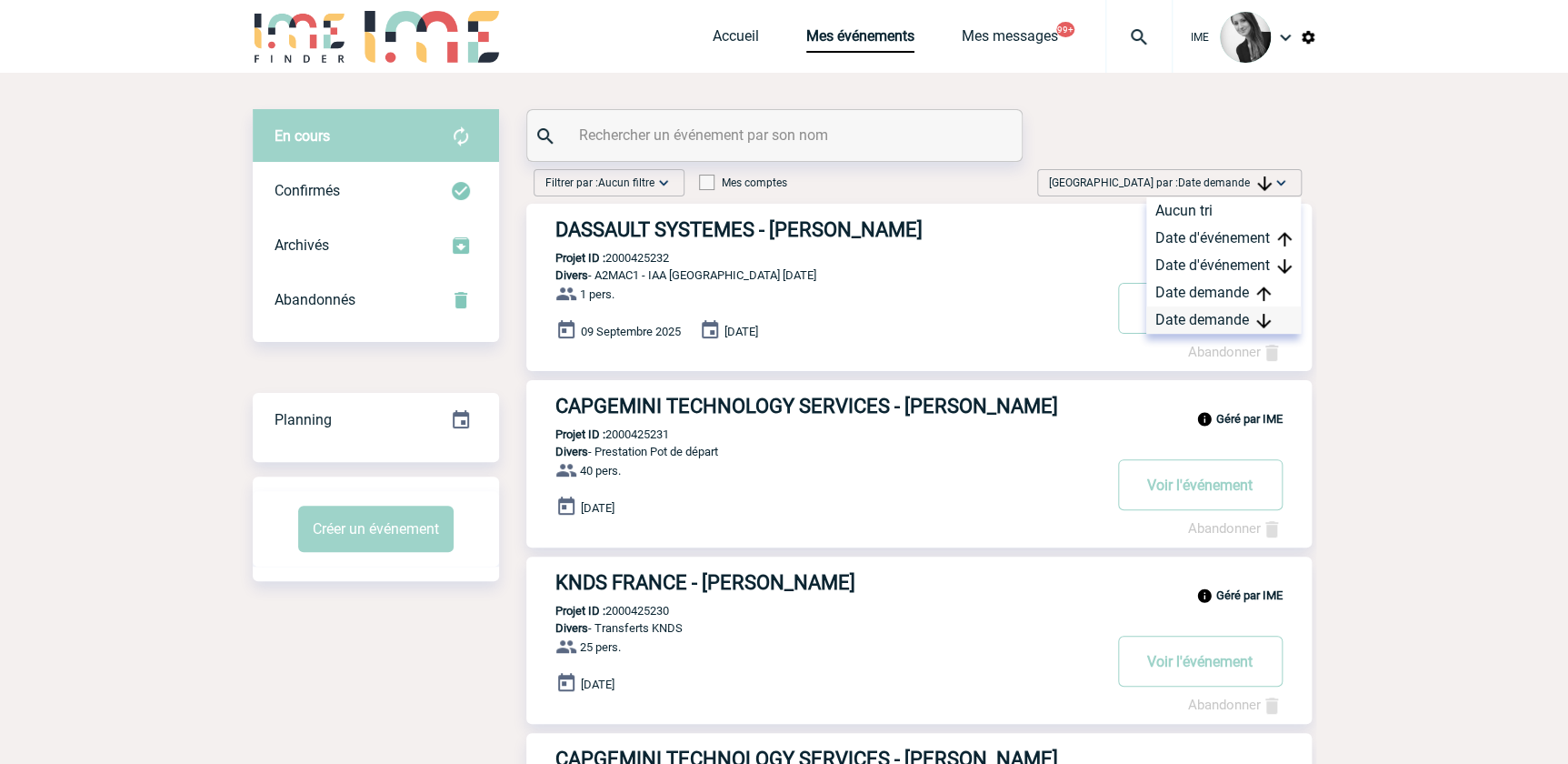
drag, startPoint x: 1208, startPoint y: 318, endPoint x: 1194, endPoint y: 321, distance: 14.3
click at [1208, 318] on div "Date demande" at bounding box center [1224, 319] width 155 height 28
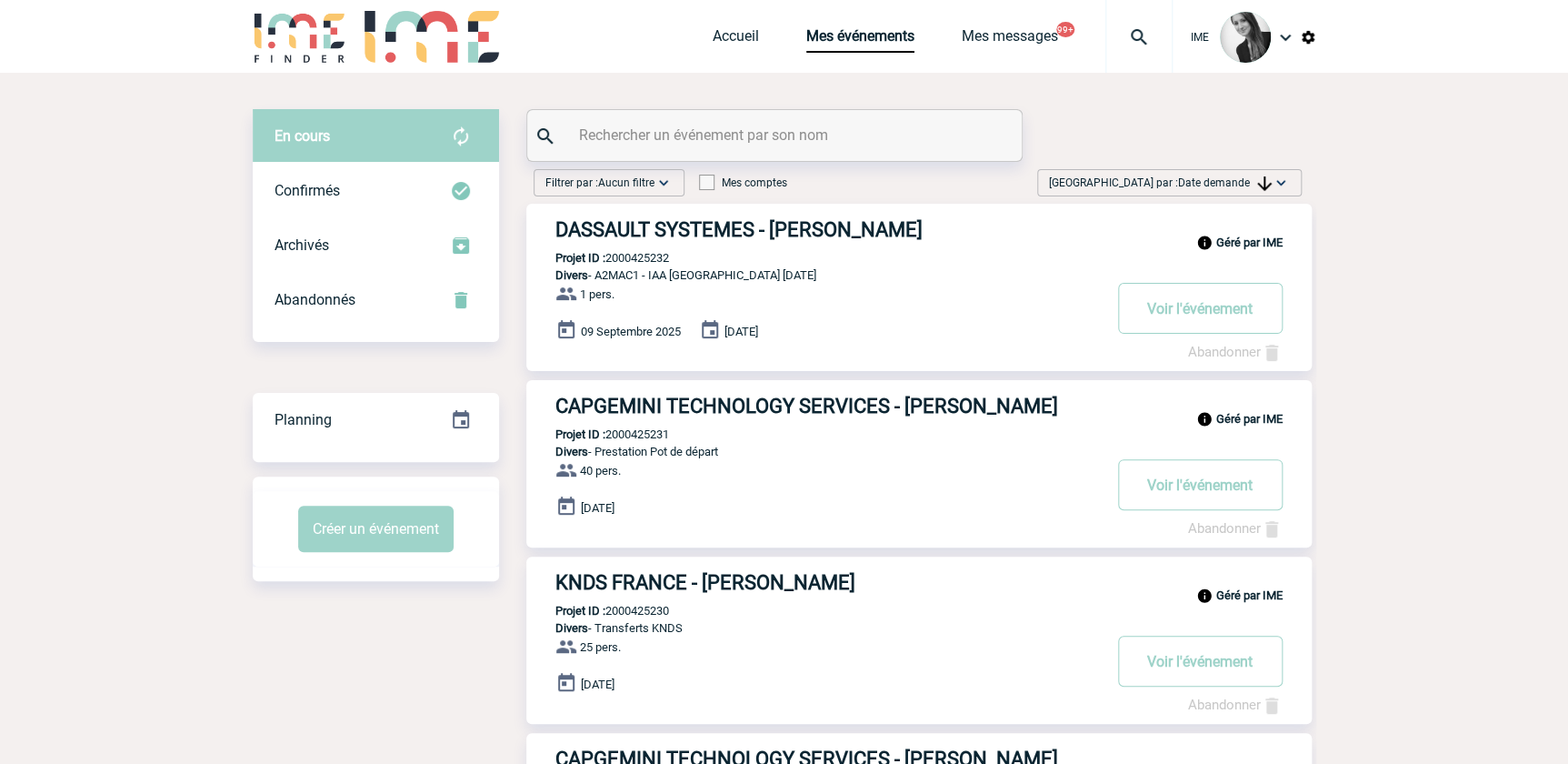
drag, startPoint x: 1205, startPoint y: 186, endPoint x: 1201, endPoint y: 194, distance: 8.9
click at [1202, 191] on div "Trier par : Date demande Aucun tri Date d'événement Date d'événement Date deman…" at bounding box center [1169, 183] width 265 height 28
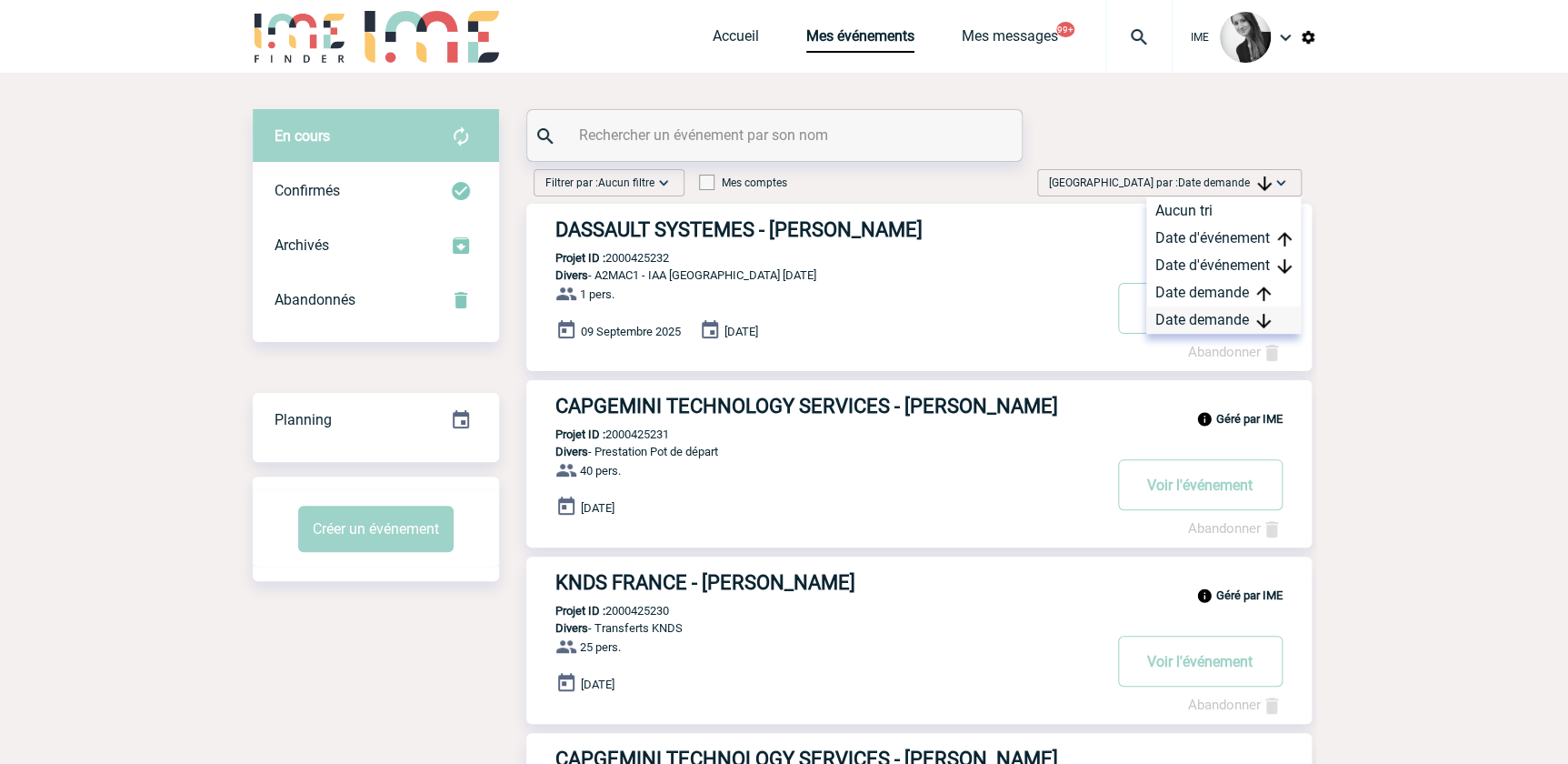
drag, startPoint x: 1201, startPoint y: 194, endPoint x: 1188, endPoint y: 319, distance: 125.7
click at [1188, 319] on div "Date demande" at bounding box center [1224, 319] width 155 height 28
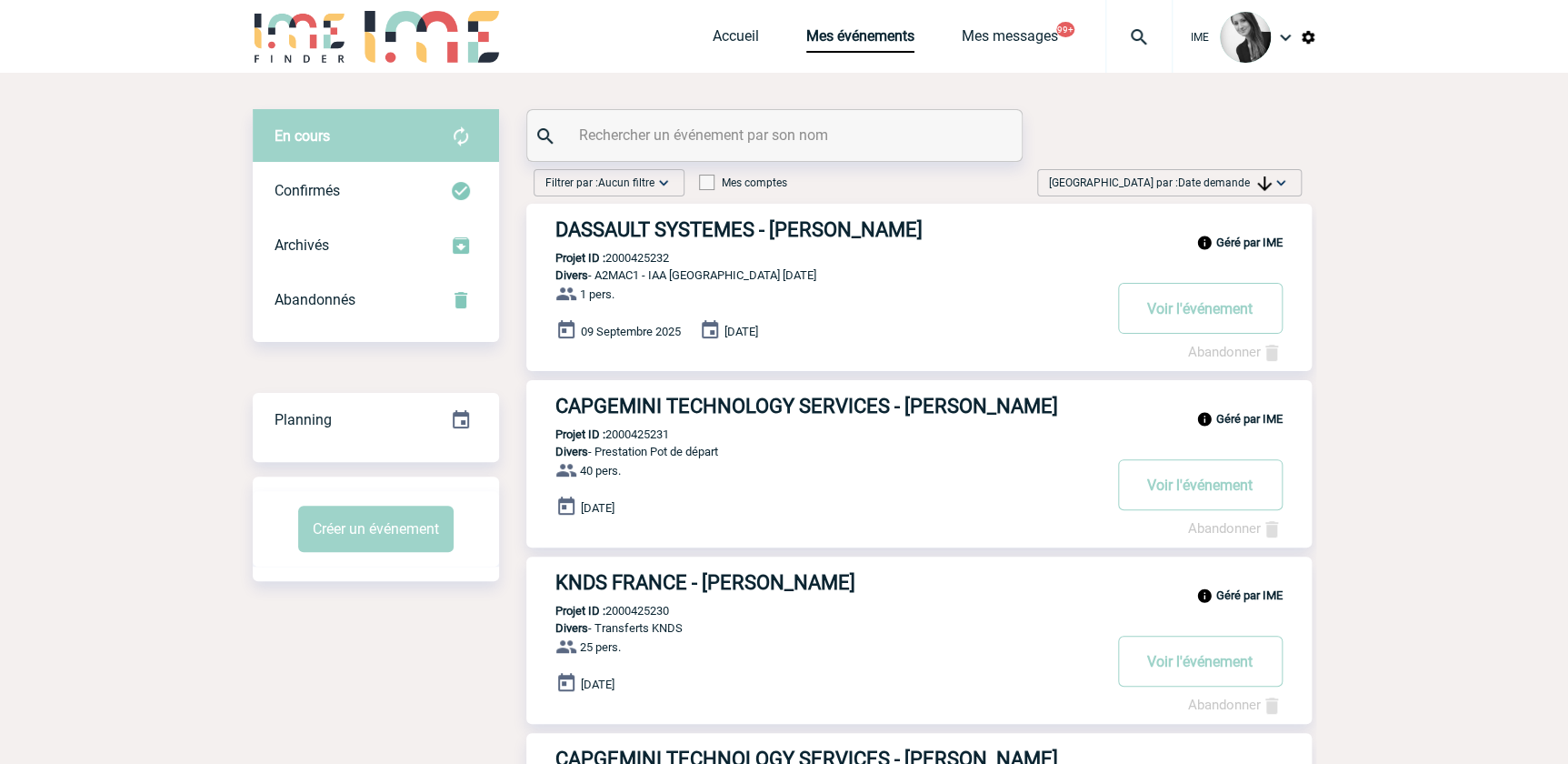
click at [1209, 186] on span "Date demande" at bounding box center [1225, 182] width 94 height 12
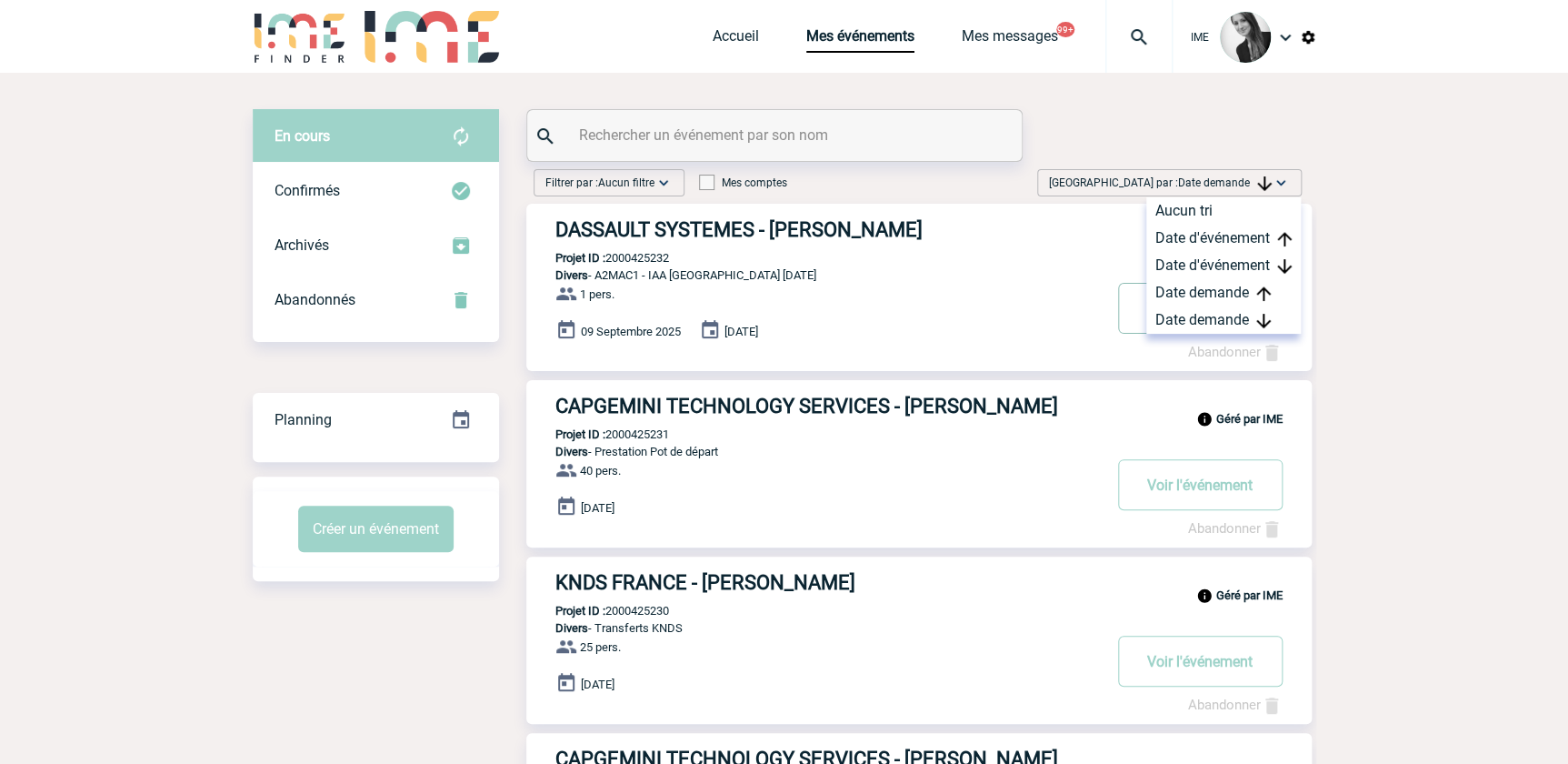
drag, startPoint x: 1190, startPoint y: 321, endPoint x: 1129, endPoint y: 331, distance: 61.8
click at [1188, 321] on div "Date demande" at bounding box center [1224, 319] width 155 height 28
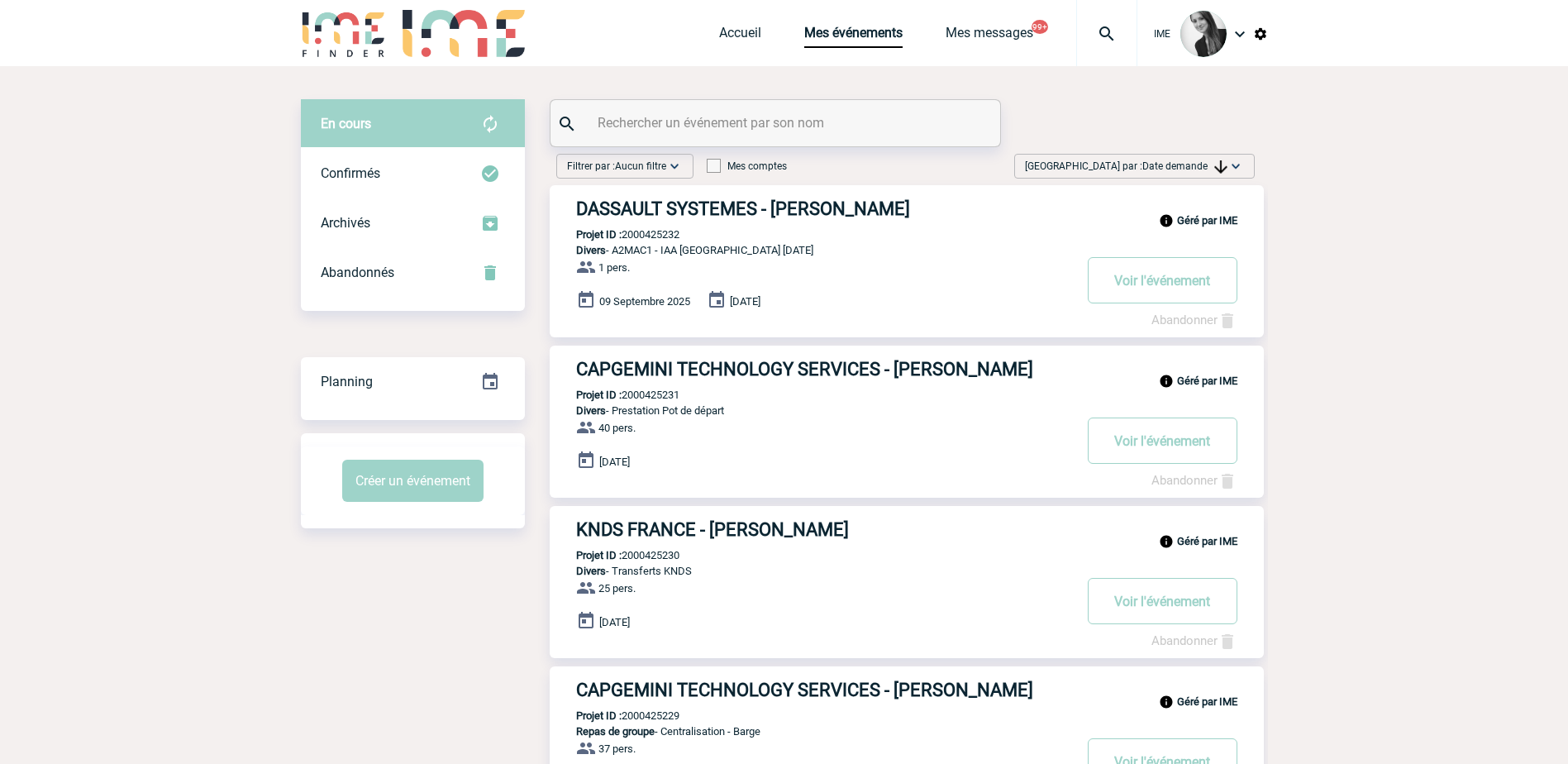
click at [1210, 167] on span "Date demande" at bounding box center [1185, 165] width 85 height 11
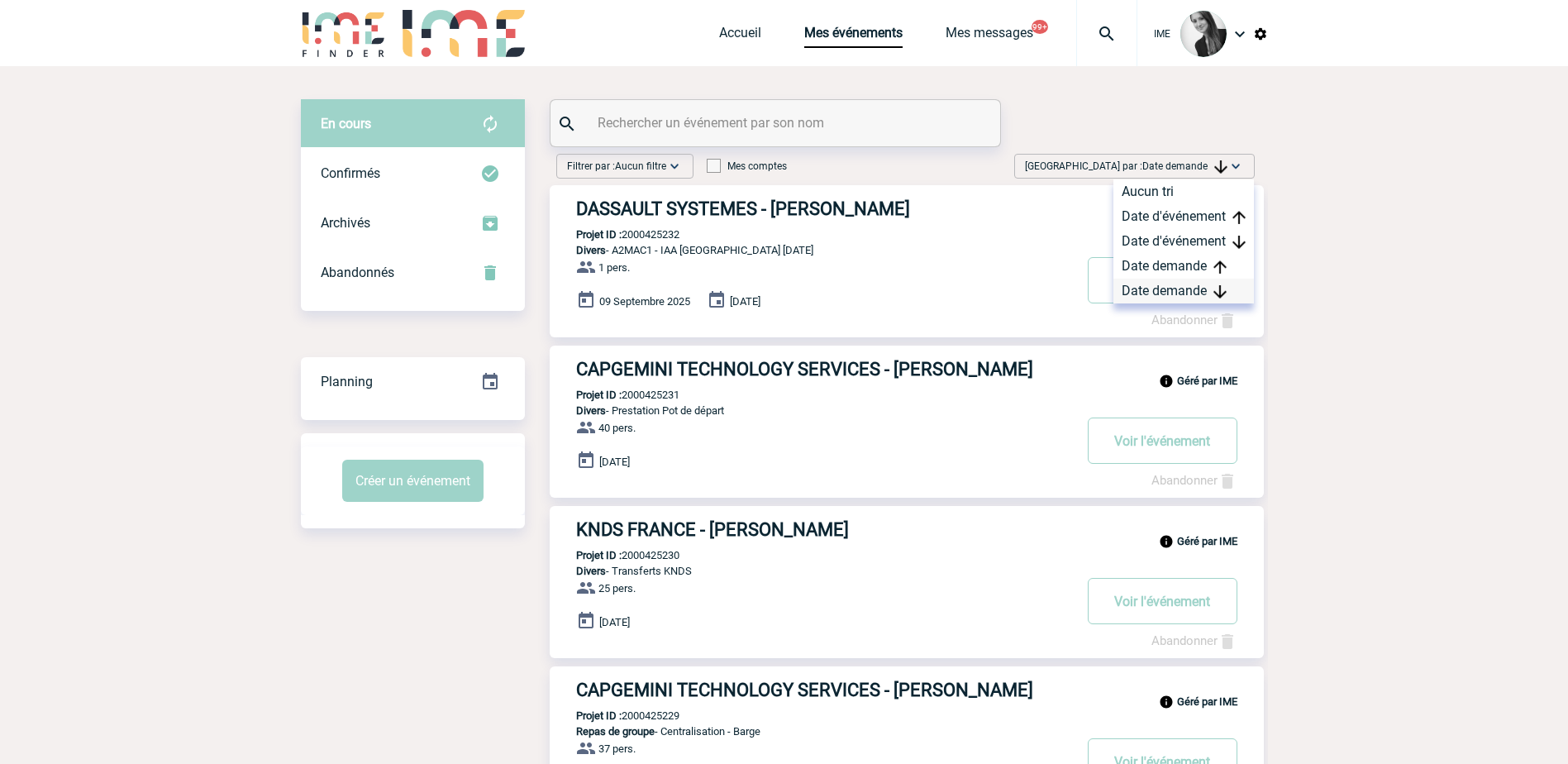
click at [1165, 289] on div "Date demande" at bounding box center [1184, 291] width 141 height 25
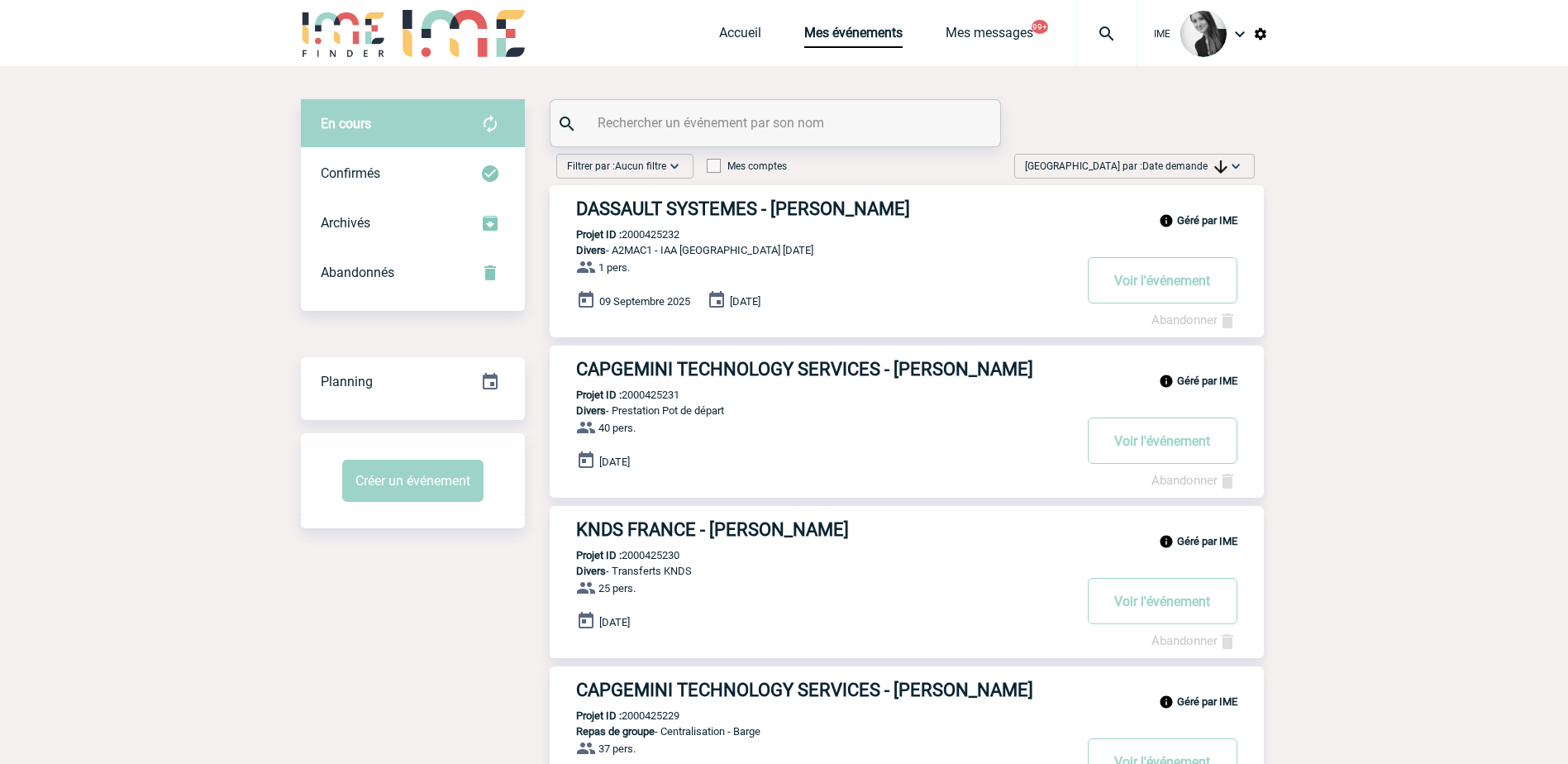
click at [1183, 157] on div "Trier par : Date demande Aucun tri Date d'événement Date d'événement Date deman…" at bounding box center [1134, 166] width 241 height 25
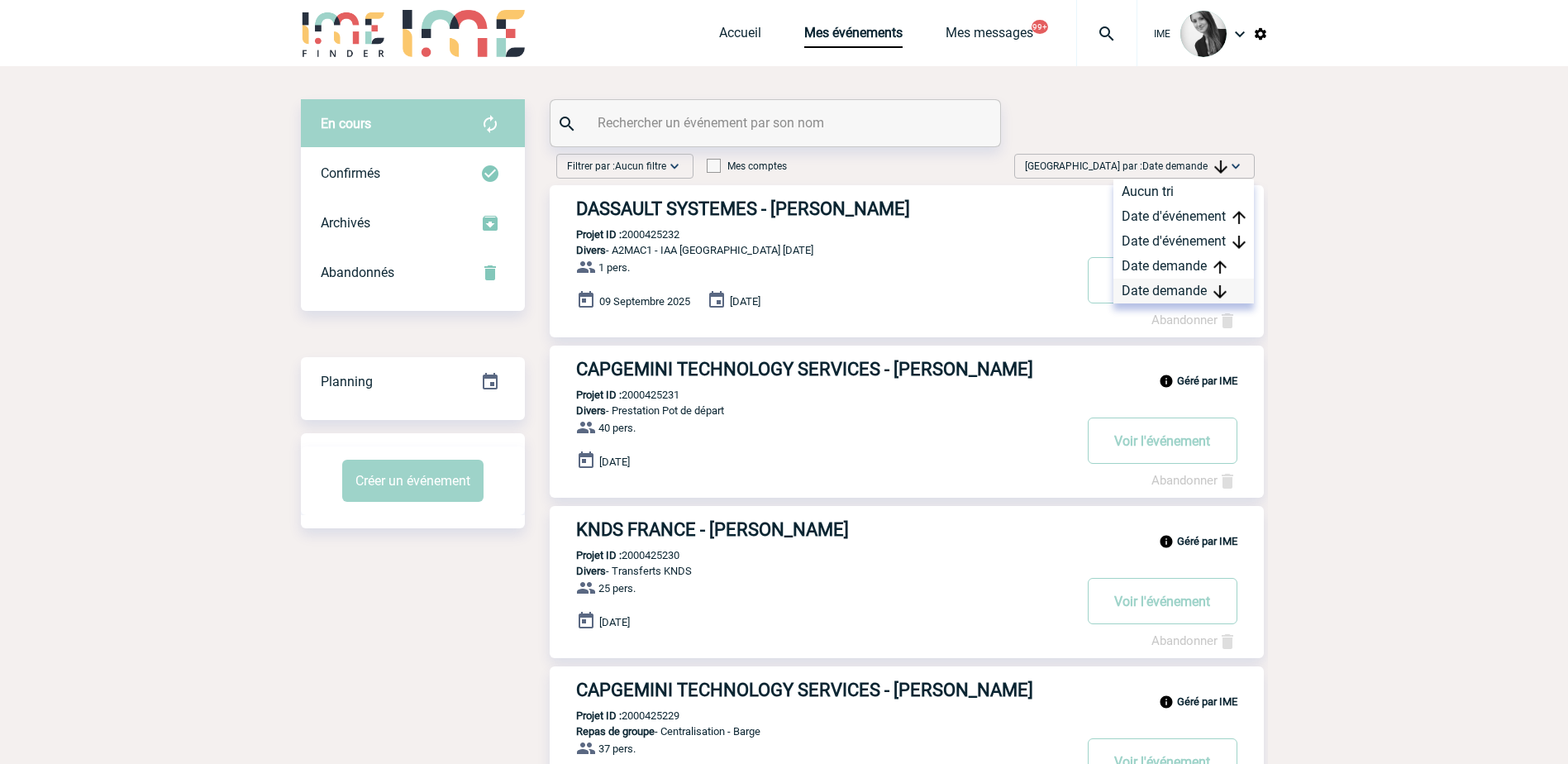
click at [1184, 296] on div "Date demande" at bounding box center [1184, 291] width 141 height 25
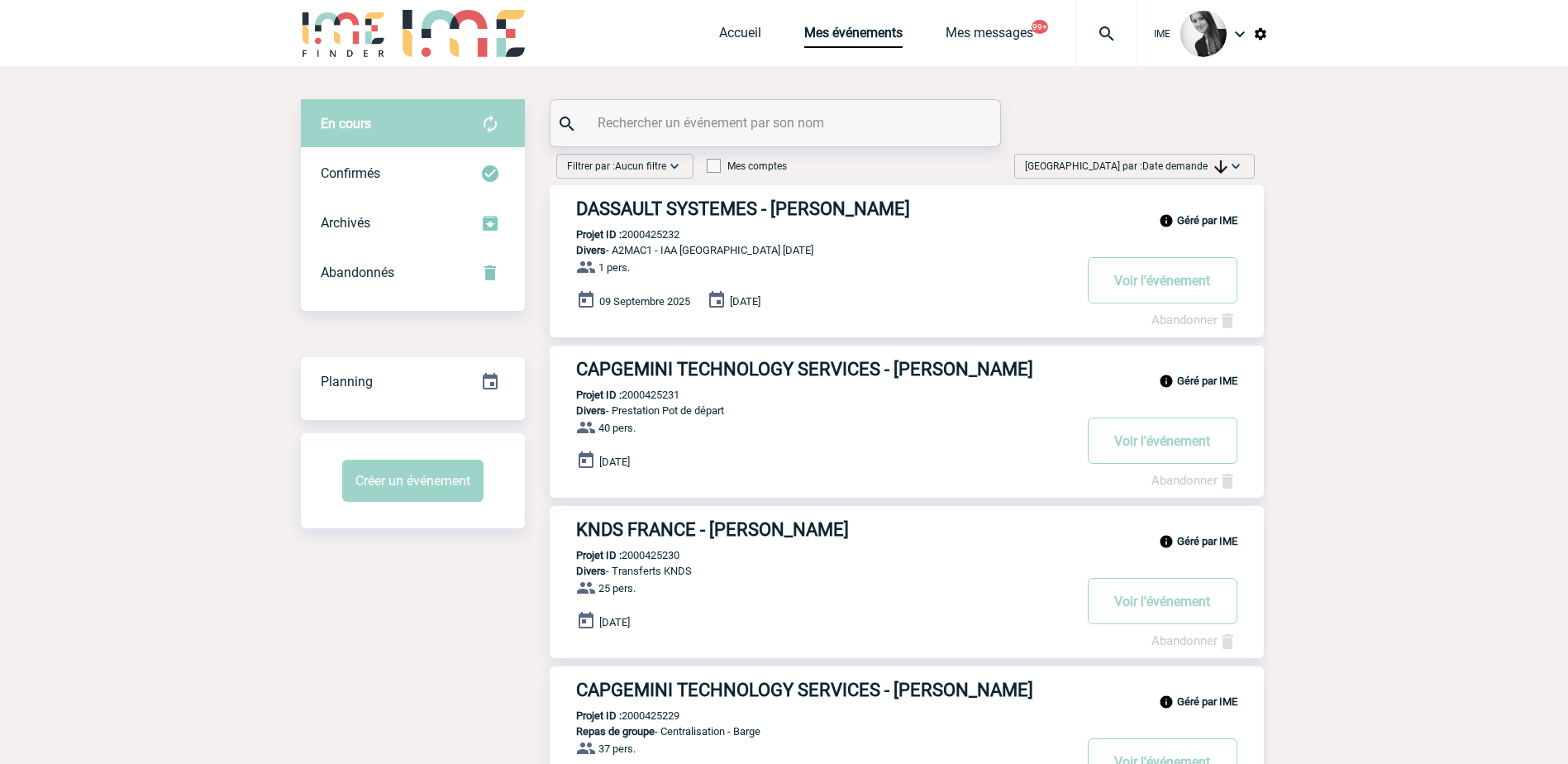
drag, startPoint x: 1174, startPoint y: 164, endPoint x: 1180, endPoint y: 171, distance: 9.2
click at [1179, 169] on span "Date demande" at bounding box center [1185, 165] width 85 height 11
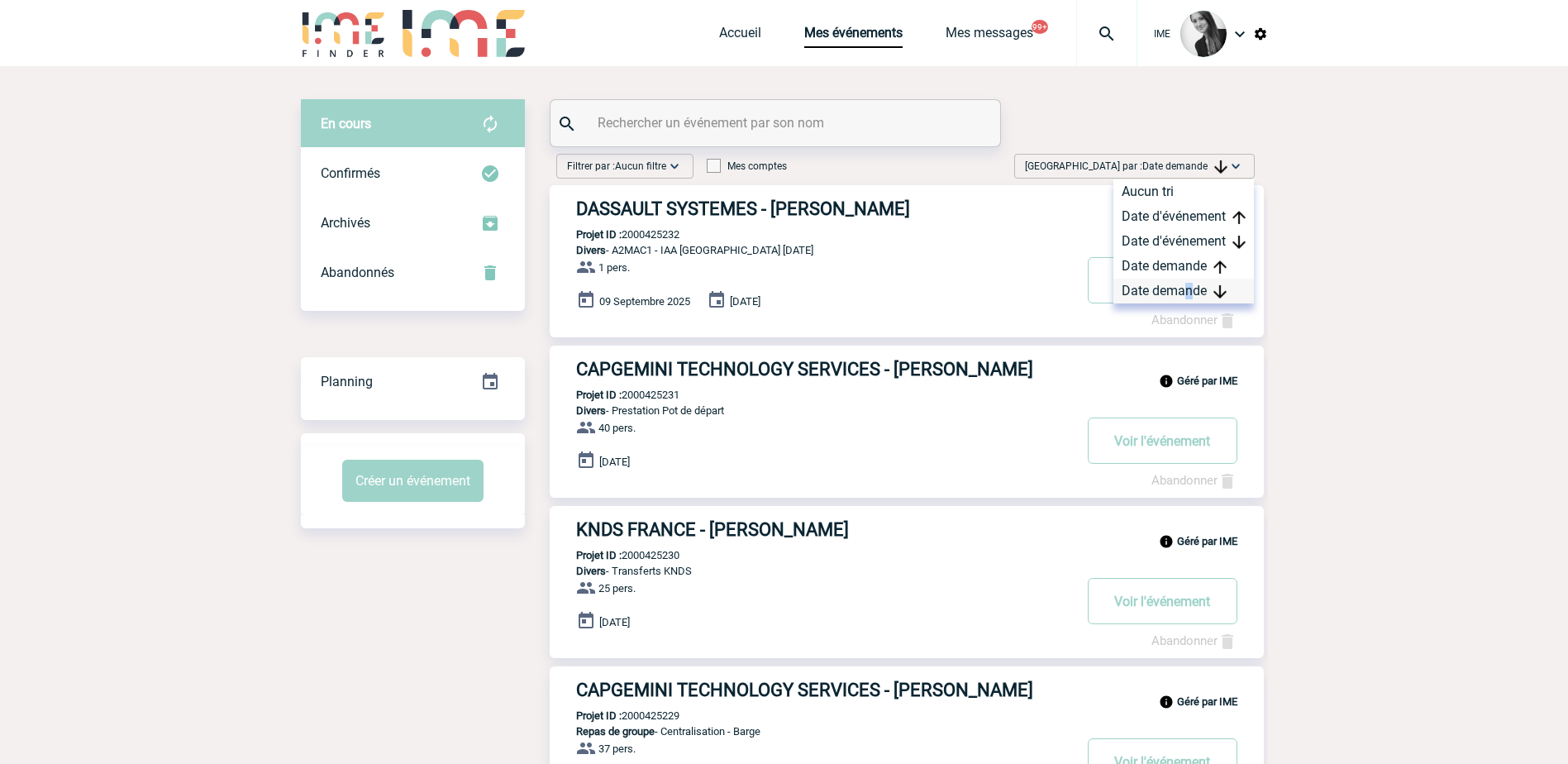
drag, startPoint x: 1180, startPoint y: 171, endPoint x: 1187, endPoint y: 291, distance: 120.2
click at [1188, 291] on div "Date demande" at bounding box center [1184, 291] width 141 height 25
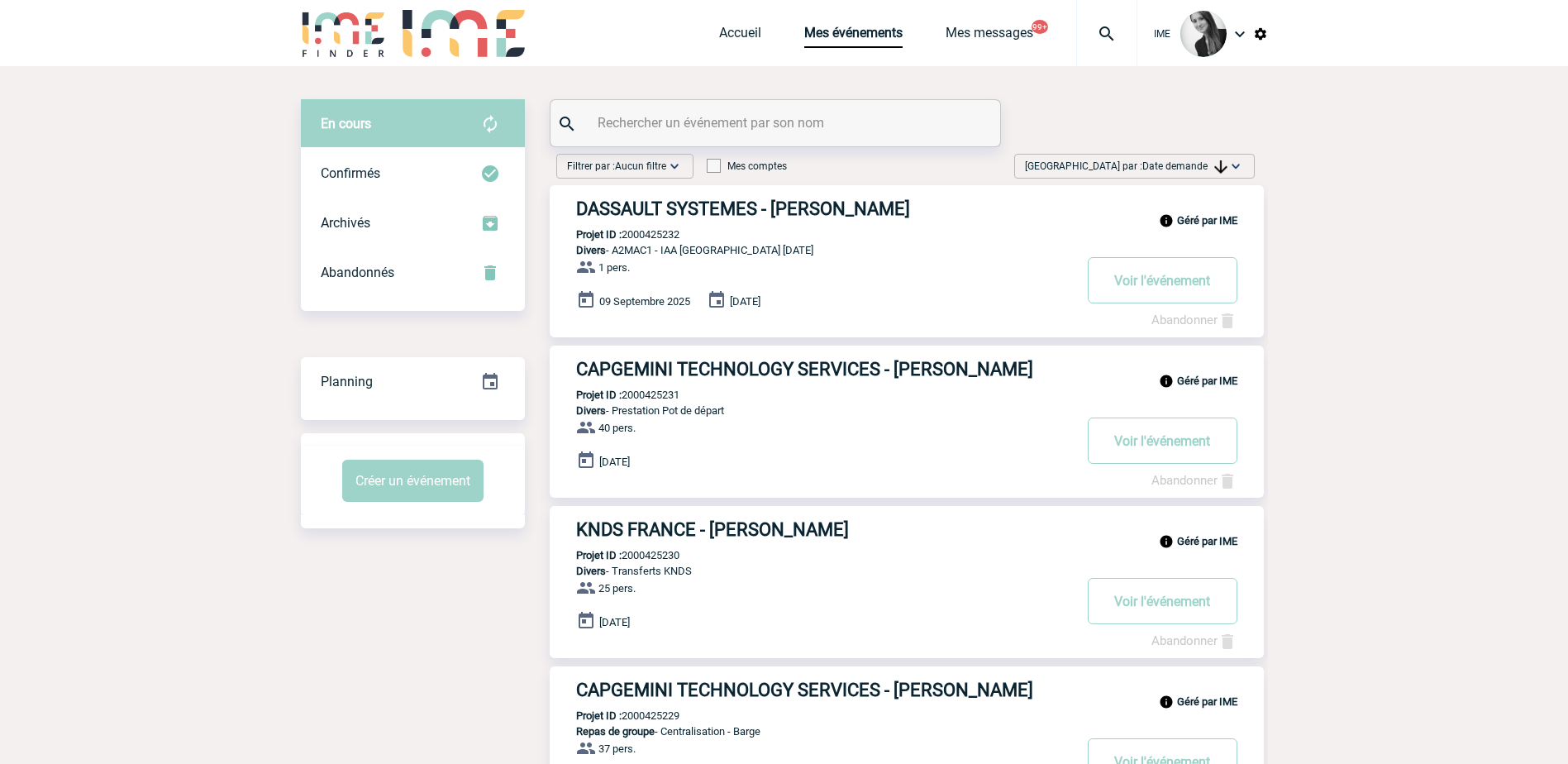
drag, startPoint x: 1437, startPoint y: 297, endPoint x: 1393, endPoint y: 286, distance: 45.4
click at [1192, 164] on span "Date demande" at bounding box center [1185, 165] width 85 height 11
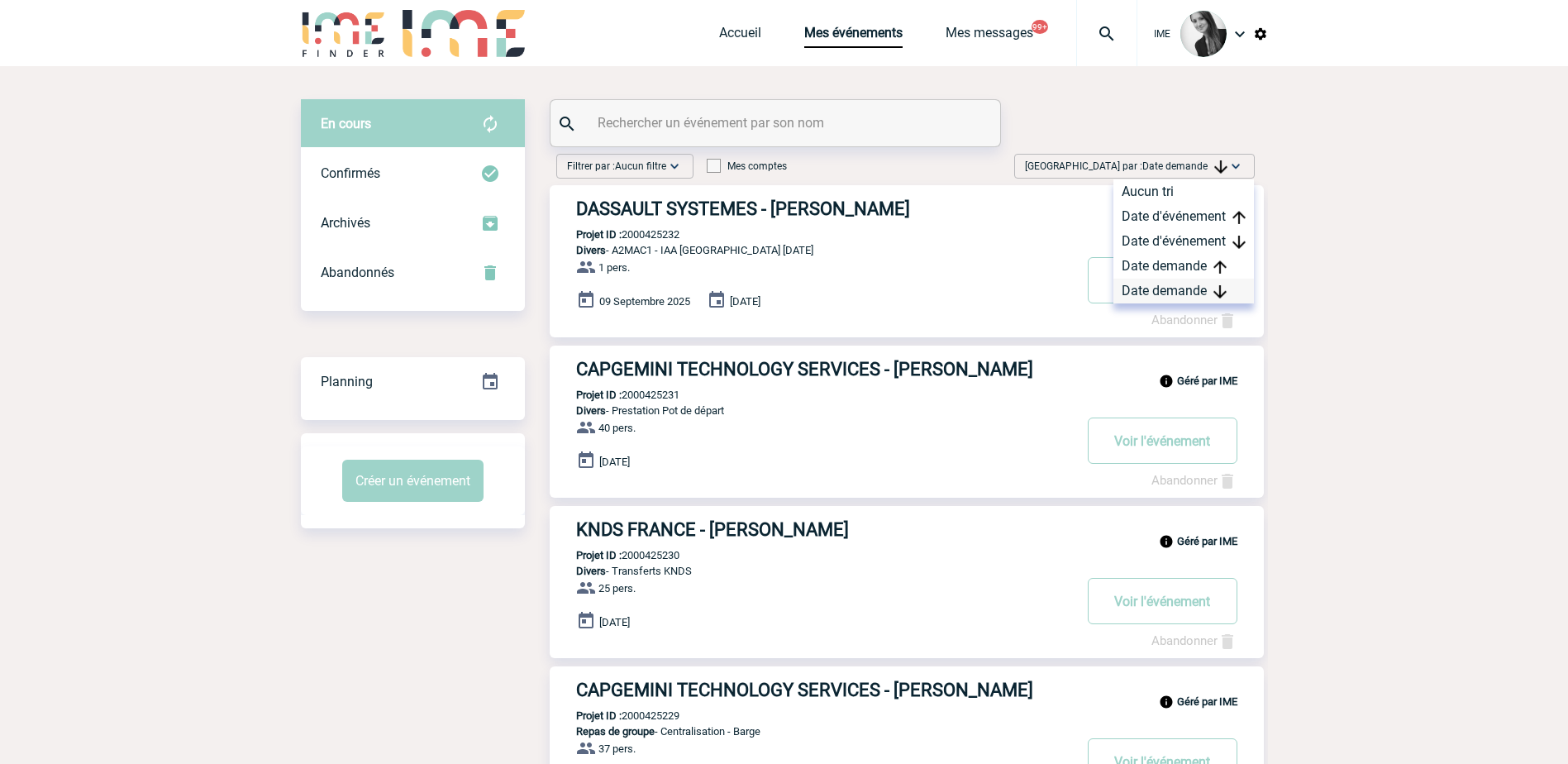
drag, startPoint x: 1192, startPoint y: 164, endPoint x: 1190, endPoint y: 295, distance: 131.0
click at [1184, 291] on div "Date demande" at bounding box center [1184, 291] width 141 height 25
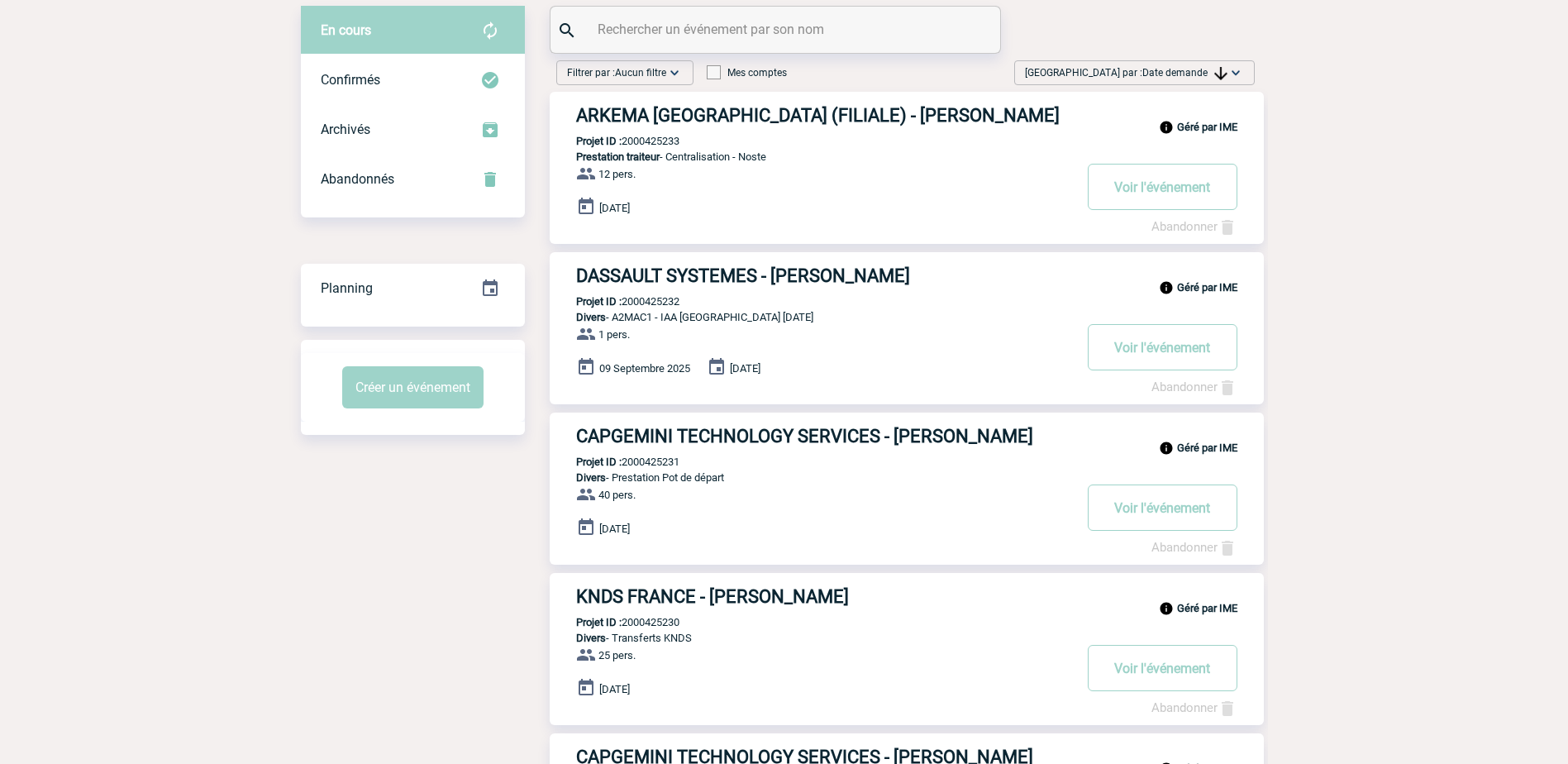
scroll to position [83, 0]
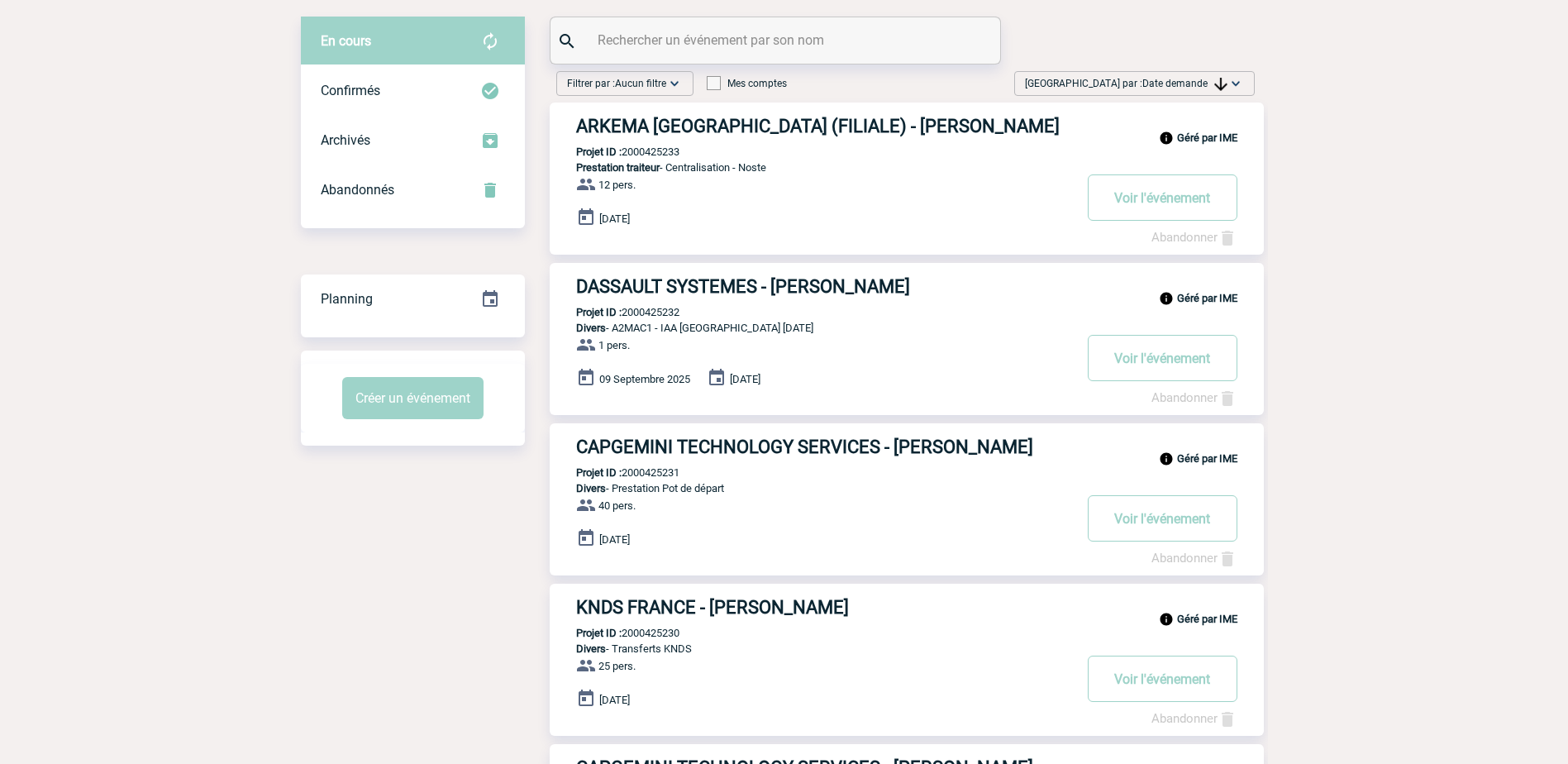
drag, startPoint x: 1204, startPoint y: 85, endPoint x: 1204, endPoint y: 99, distance: 14.0
click at [1204, 85] on span "Date demande" at bounding box center [1185, 83] width 85 height 11
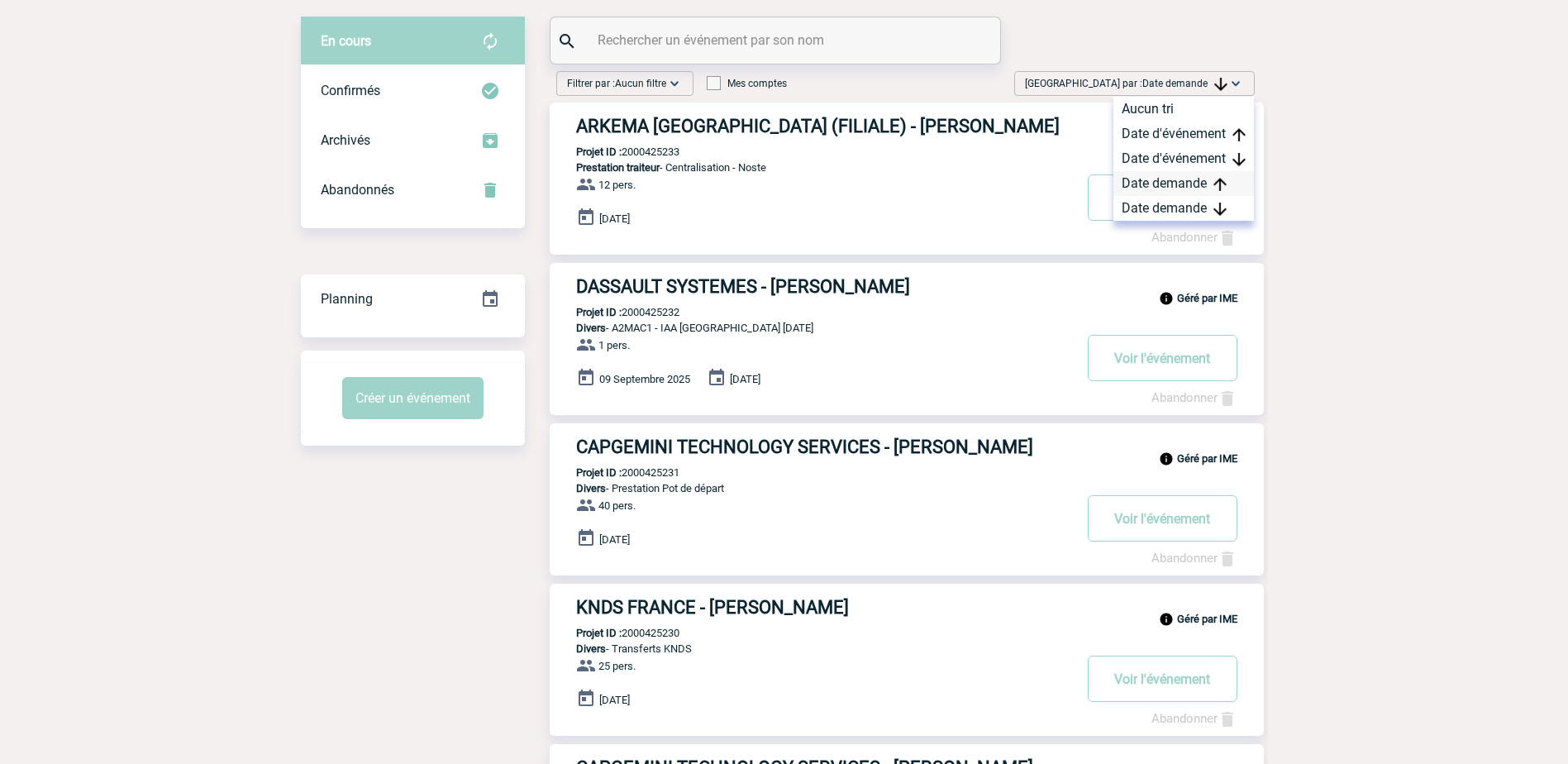
click at [1183, 195] on div "Date demande" at bounding box center [1184, 184] width 141 height 25
click at [1124, 77] on span "Trier par : Date demande" at bounding box center [1126, 84] width 203 height 17
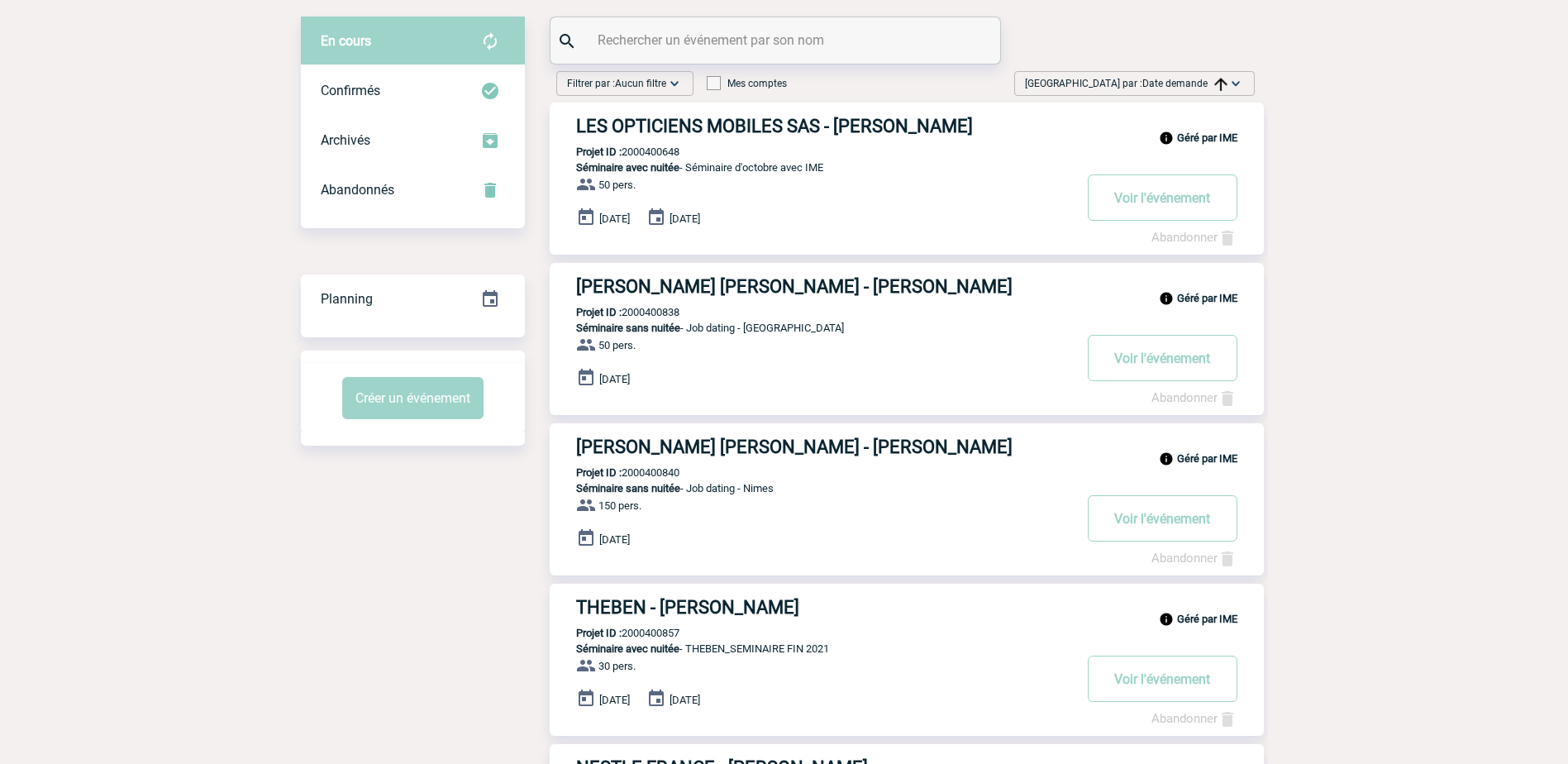
click at [1190, 77] on span "Date demande" at bounding box center [1185, 83] width 85 height 11
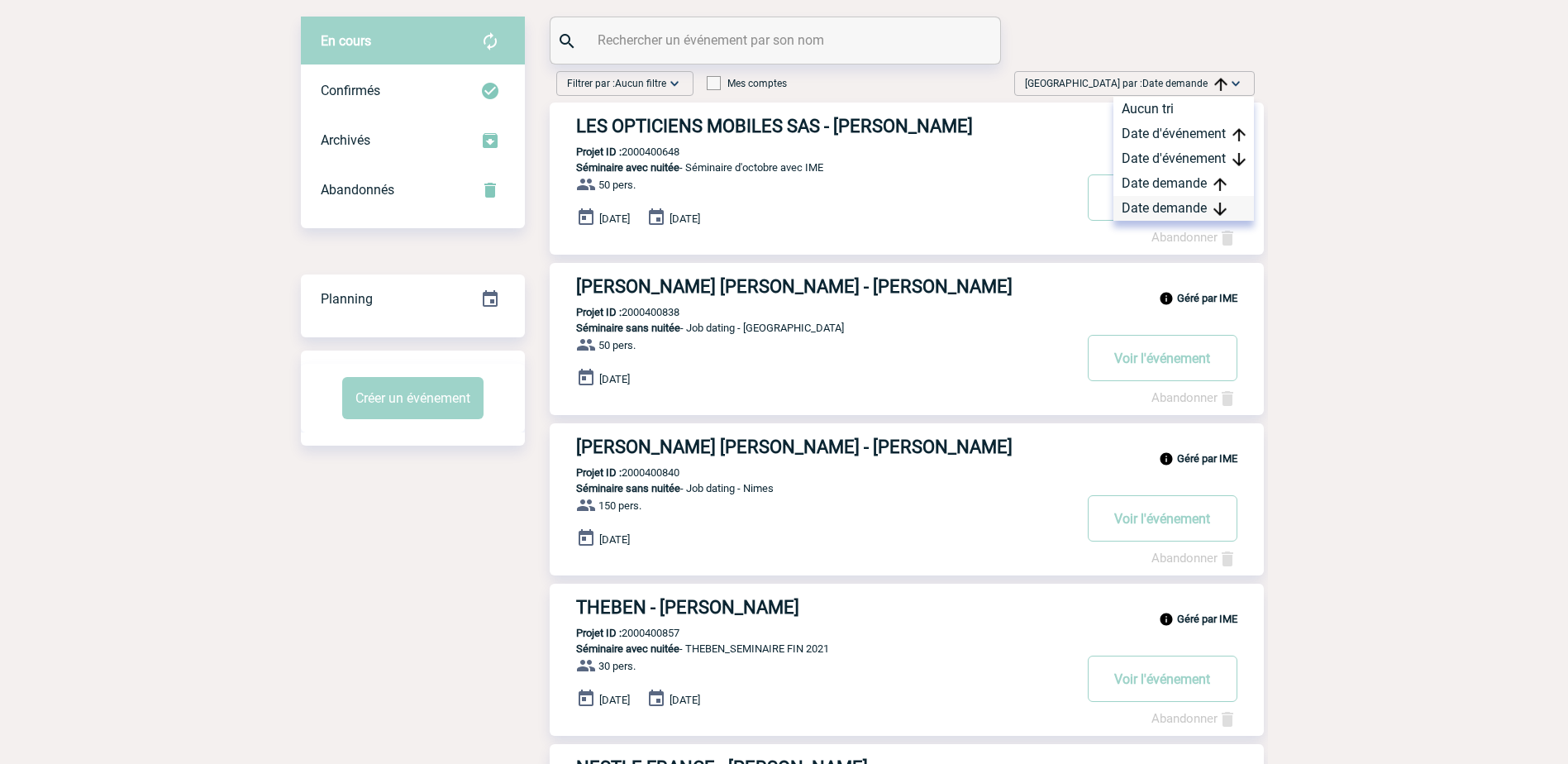
click at [1215, 212] on img at bounding box center [1220, 209] width 13 height 13
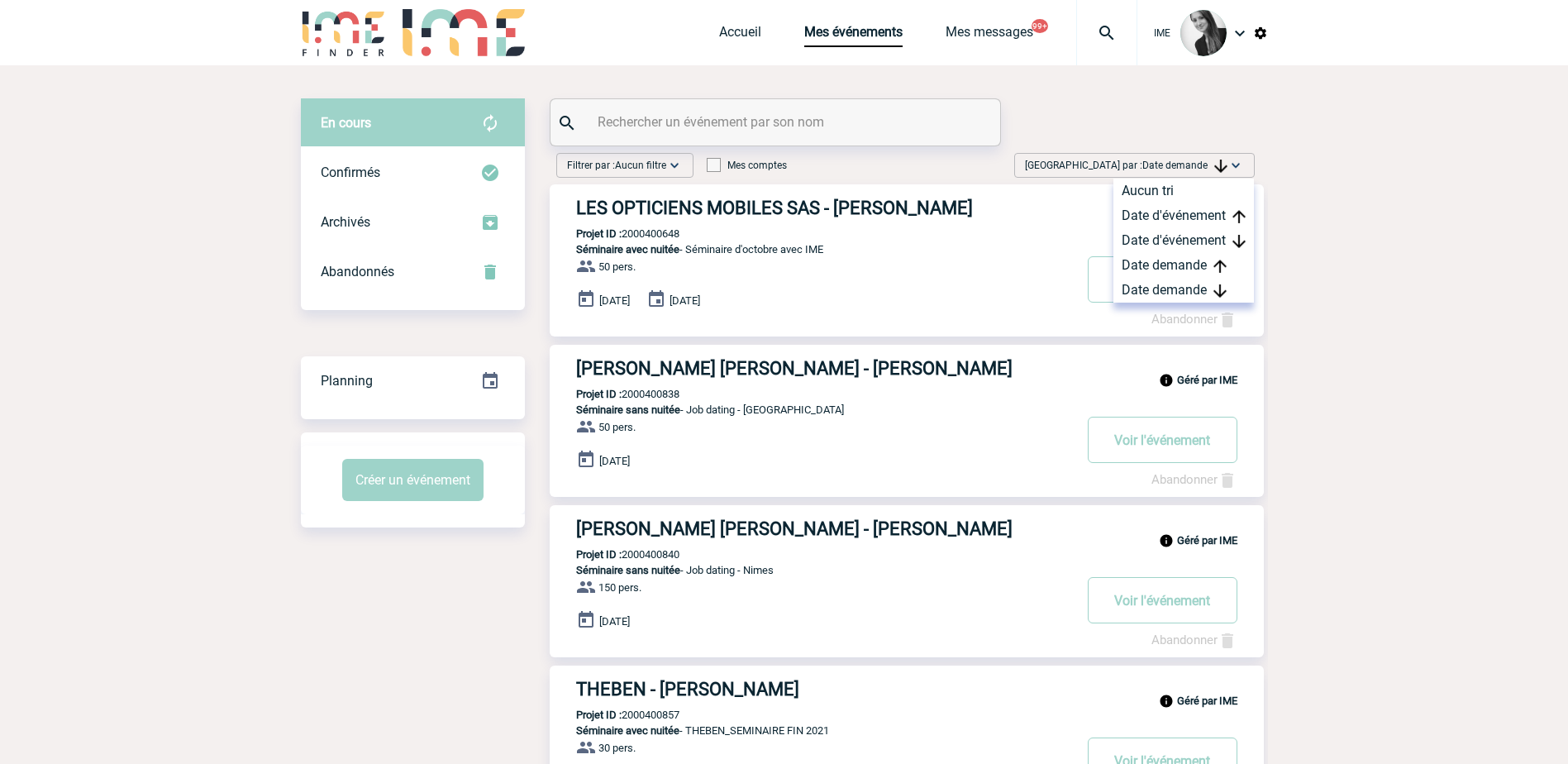
scroll to position [0, 0]
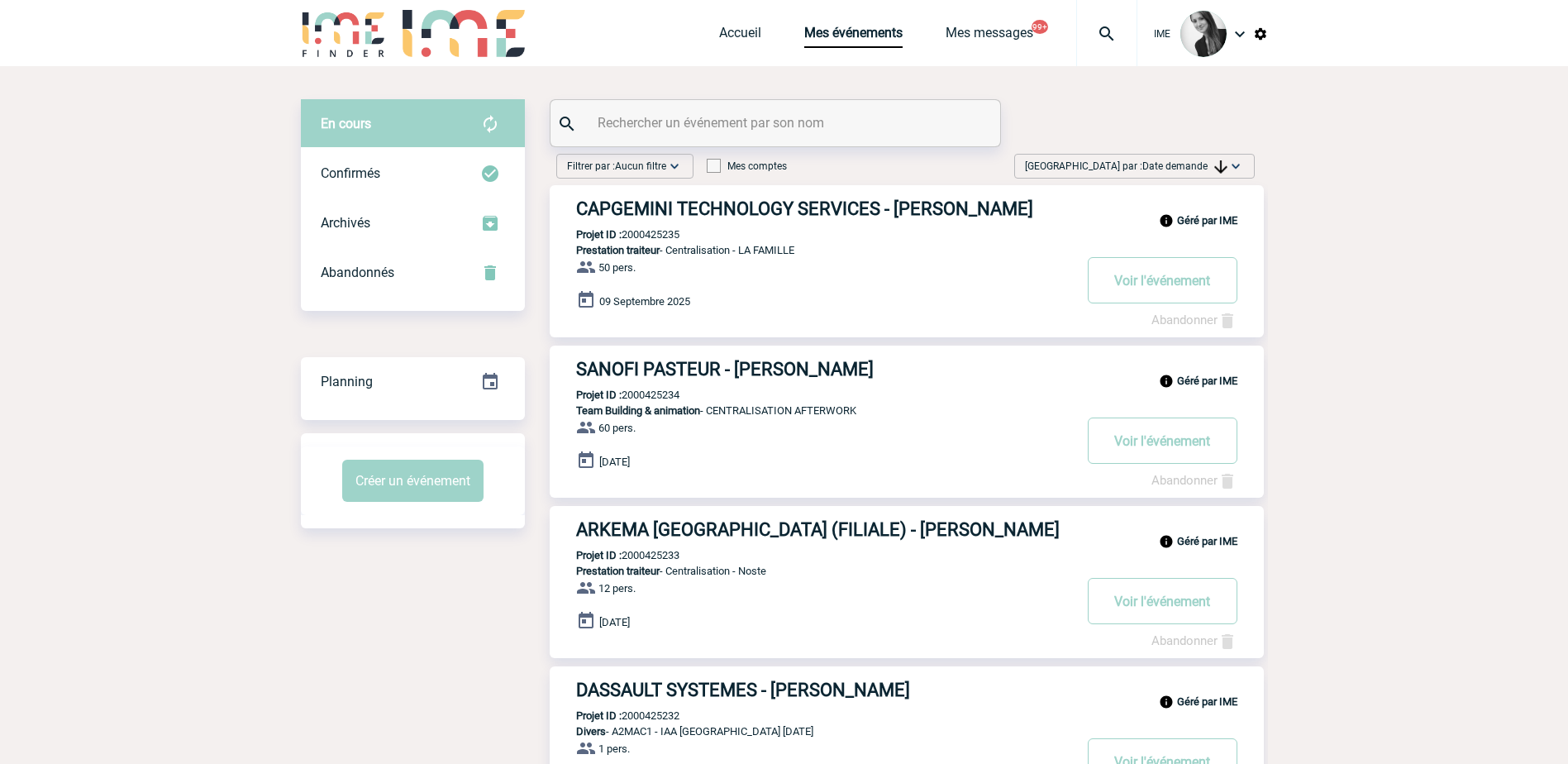
drag, startPoint x: 1407, startPoint y: 182, endPoint x: 1505, endPoint y: 126, distance: 112.9
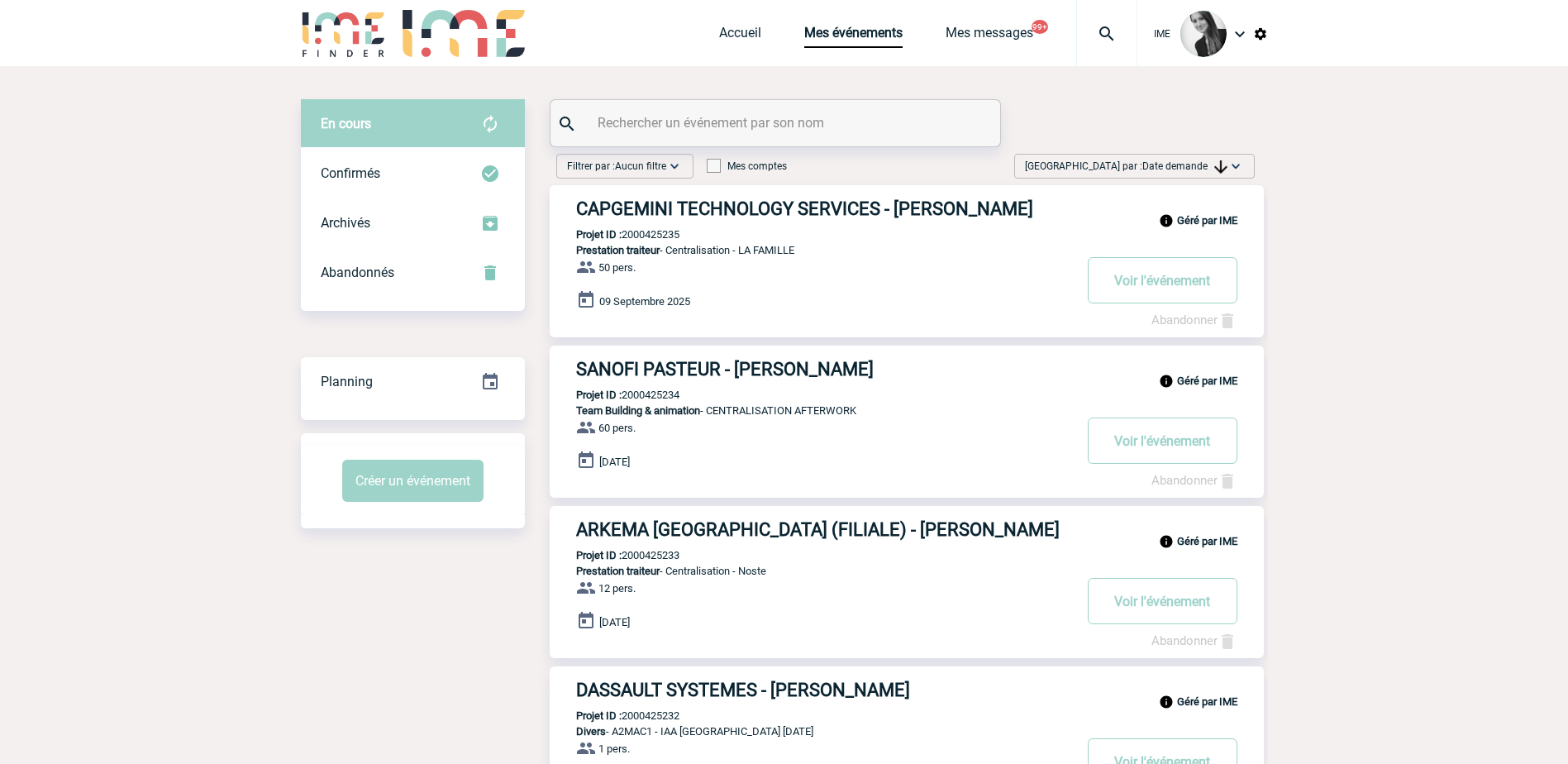
click at [1217, 161] on img at bounding box center [1221, 166] width 13 height 13
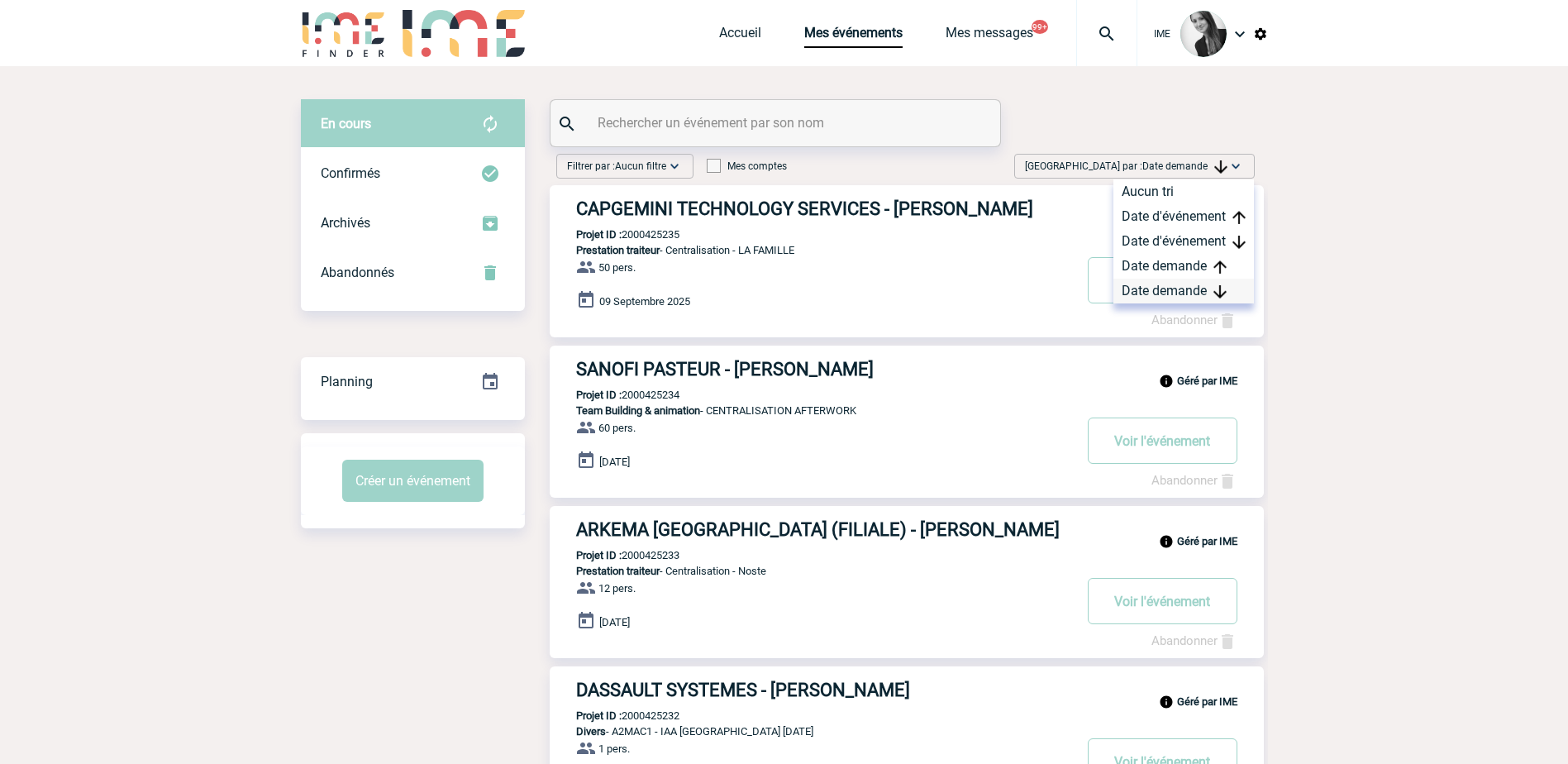
click at [1177, 286] on div "Date demande" at bounding box center [1184, 291] width 141 height 25
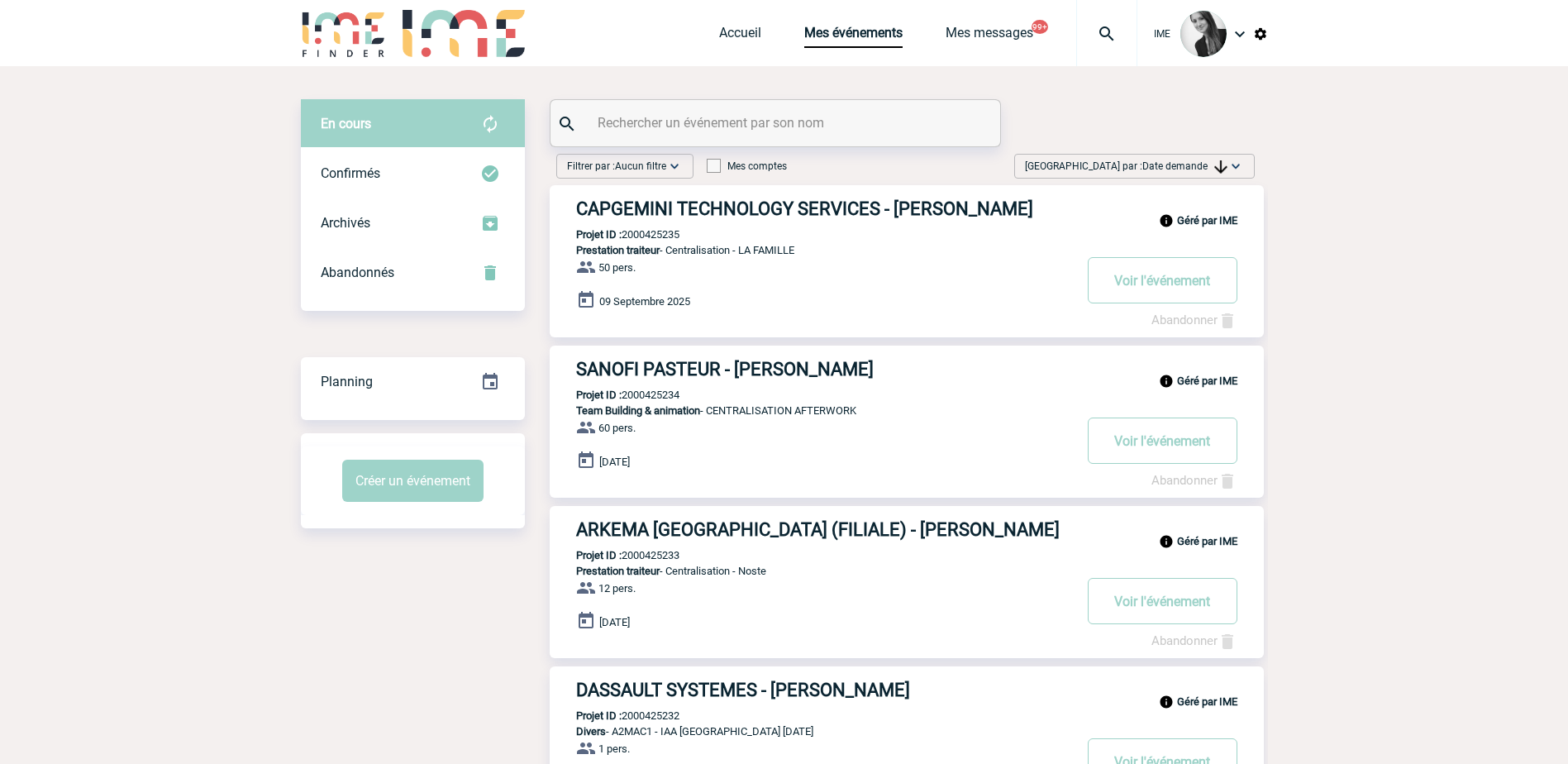
click at [1208, 170] on span "Date demande" at bounding box center [1185, 165] width 85 height 11
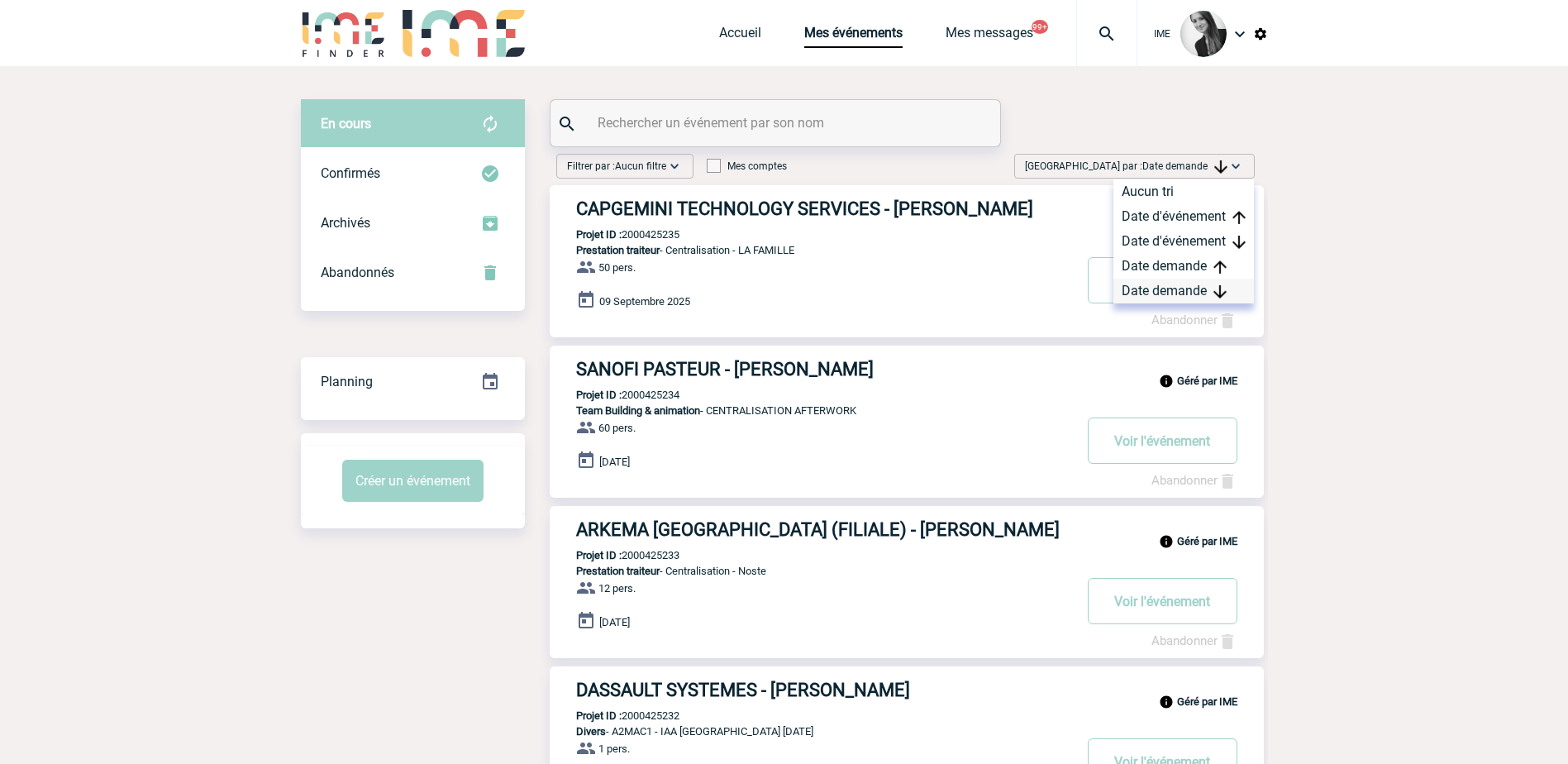
click at [1162, 293] on div "Date demande" at bounding box center [1184, 291] width 141 height 25
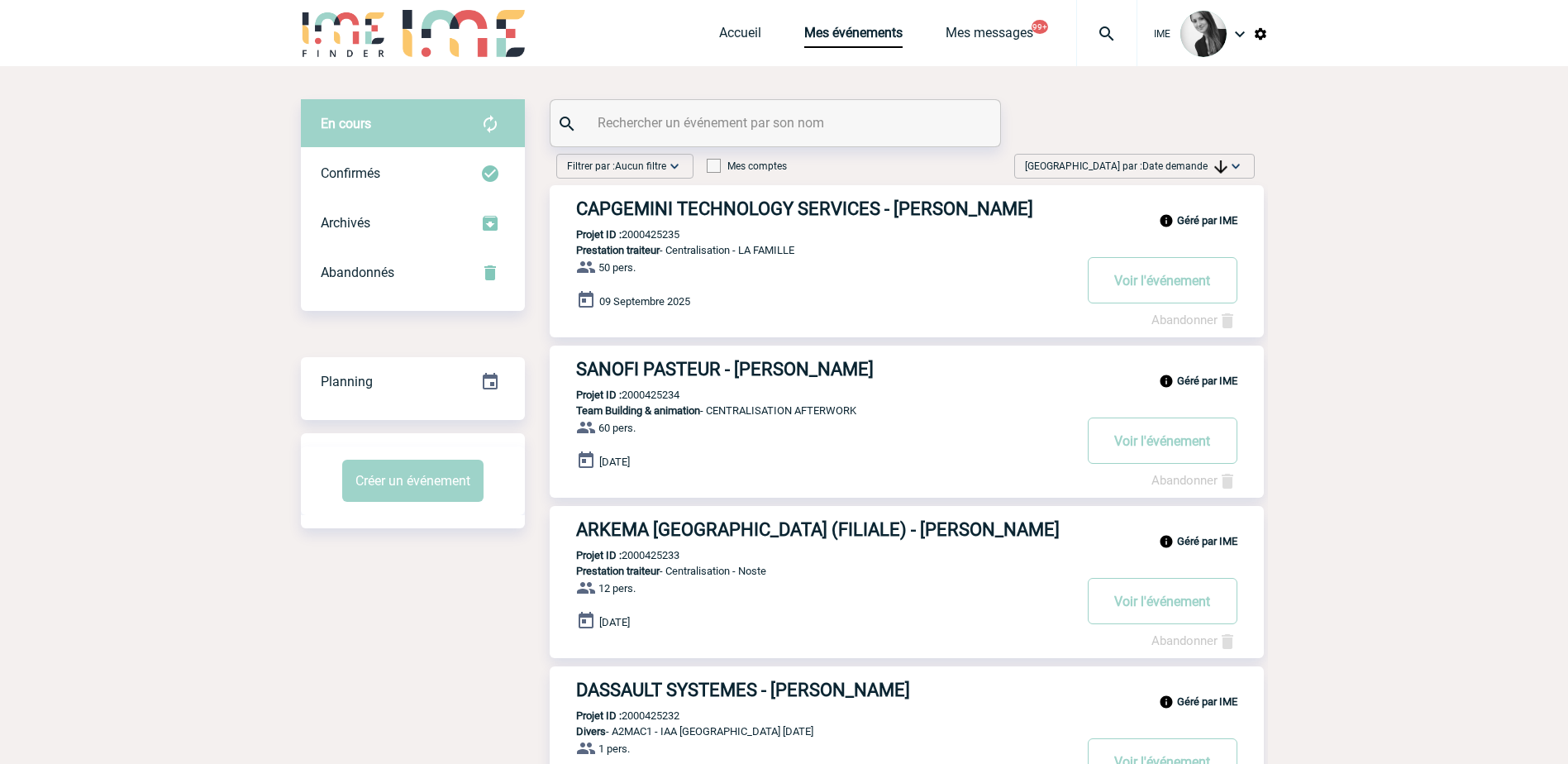
drag, startPoint x: 1217, startPoint y: 165, endPoint x: 1217, endPoint y: 178, distance: 13.0
click at [1217, 165] on img at bounding box center [1221, 166] width 13 height 13
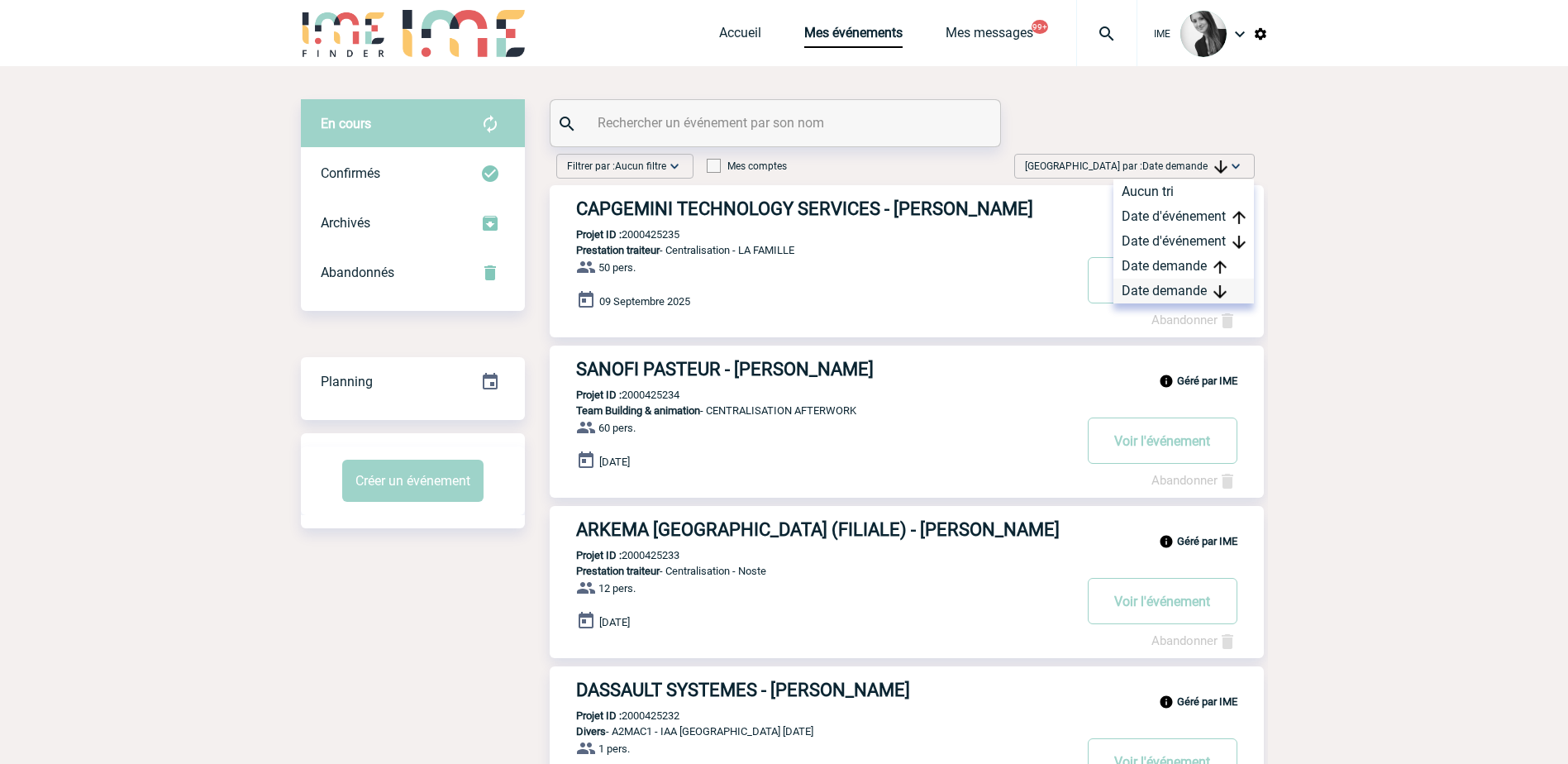
click at [1168, 297] on div "Date demande" at bounding box center [1184, 291] width 141 height 25
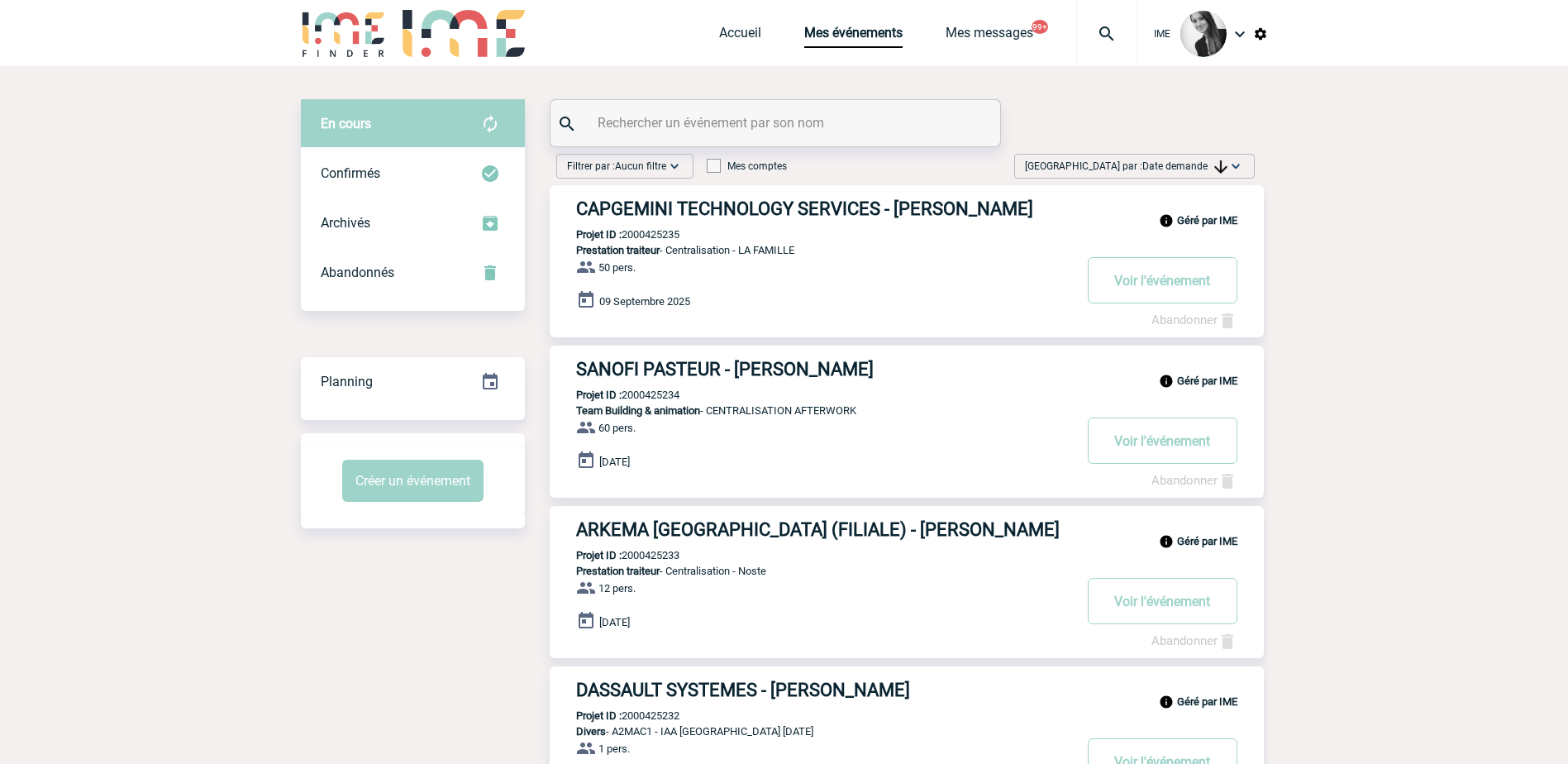
drag, startPoint x: 1182, startPoint y: 164, endPoint x: 1204, endPoint y: 214, distance: 54.6
click at [1182, 163] on span "Date demande" at bounding box center [1185, 165] width 85 height 11
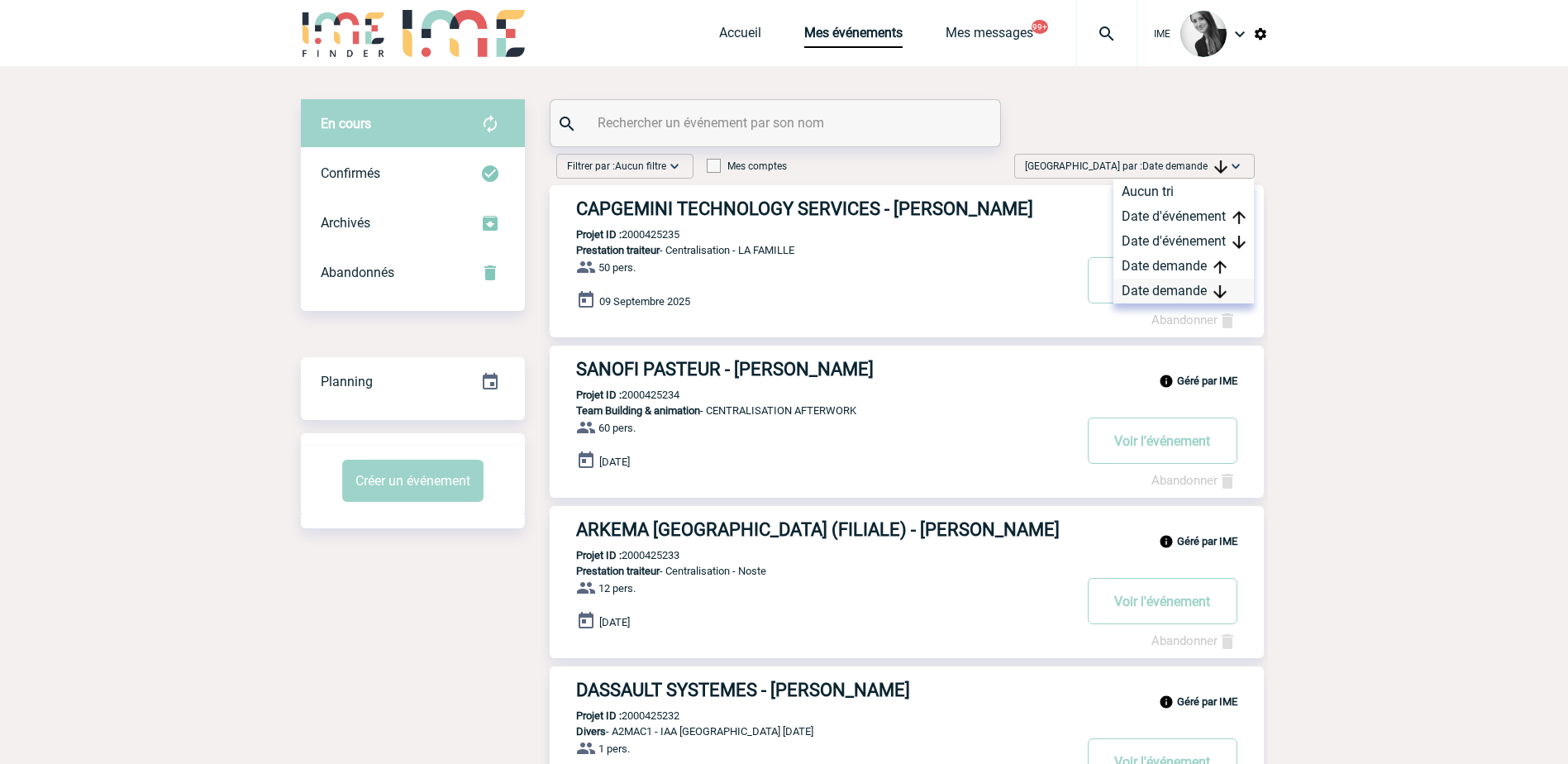
click at [1182, 284] on div "Date demande" at bounding box center [1184, 291] width 141 height 25
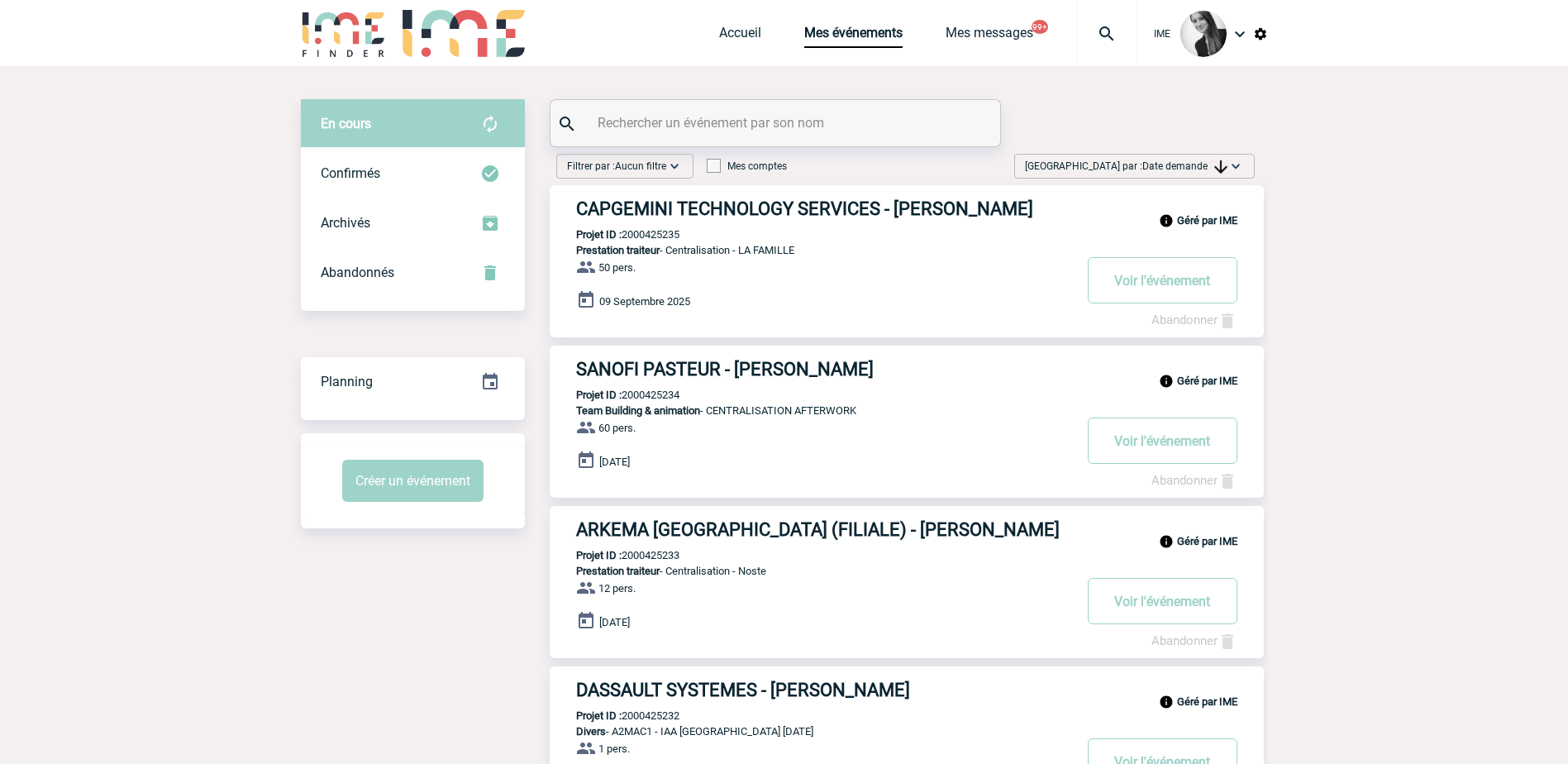
click at [1186, 157] on div "[GEOGRAPHIC_DATA] par : Date demande Aucun tri Date d'événement Date d'événemen…" at bounding box center [1134, 166] width 241 height 25
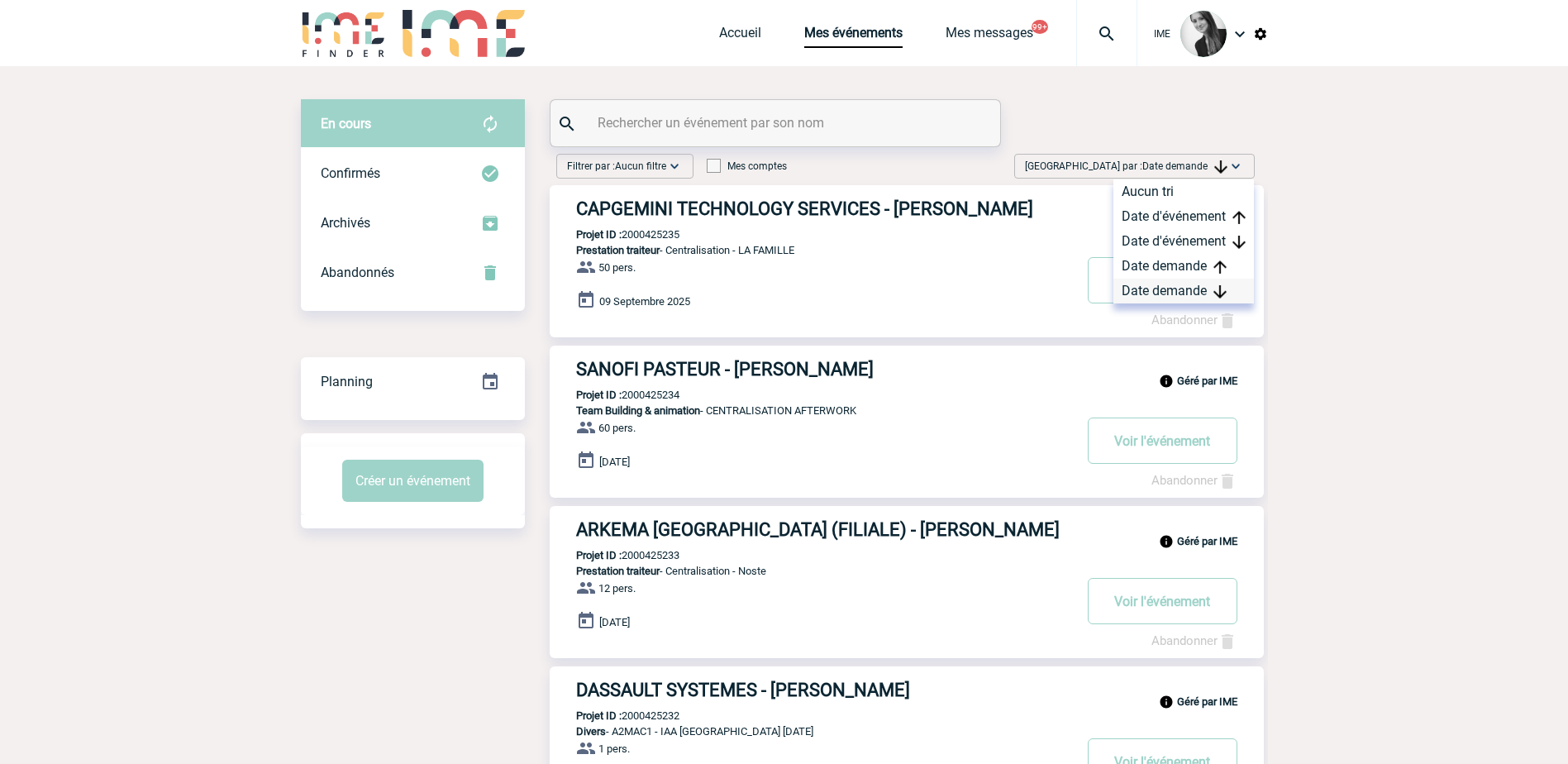
drag, startPoint x: 1186, startPoint y: 157, endPoint x: 1171, endPoint y: 292, distance: 135.8
click at [1168, 293] on div "Date demande" at bounding box center [1184, 291] width 141 height 25
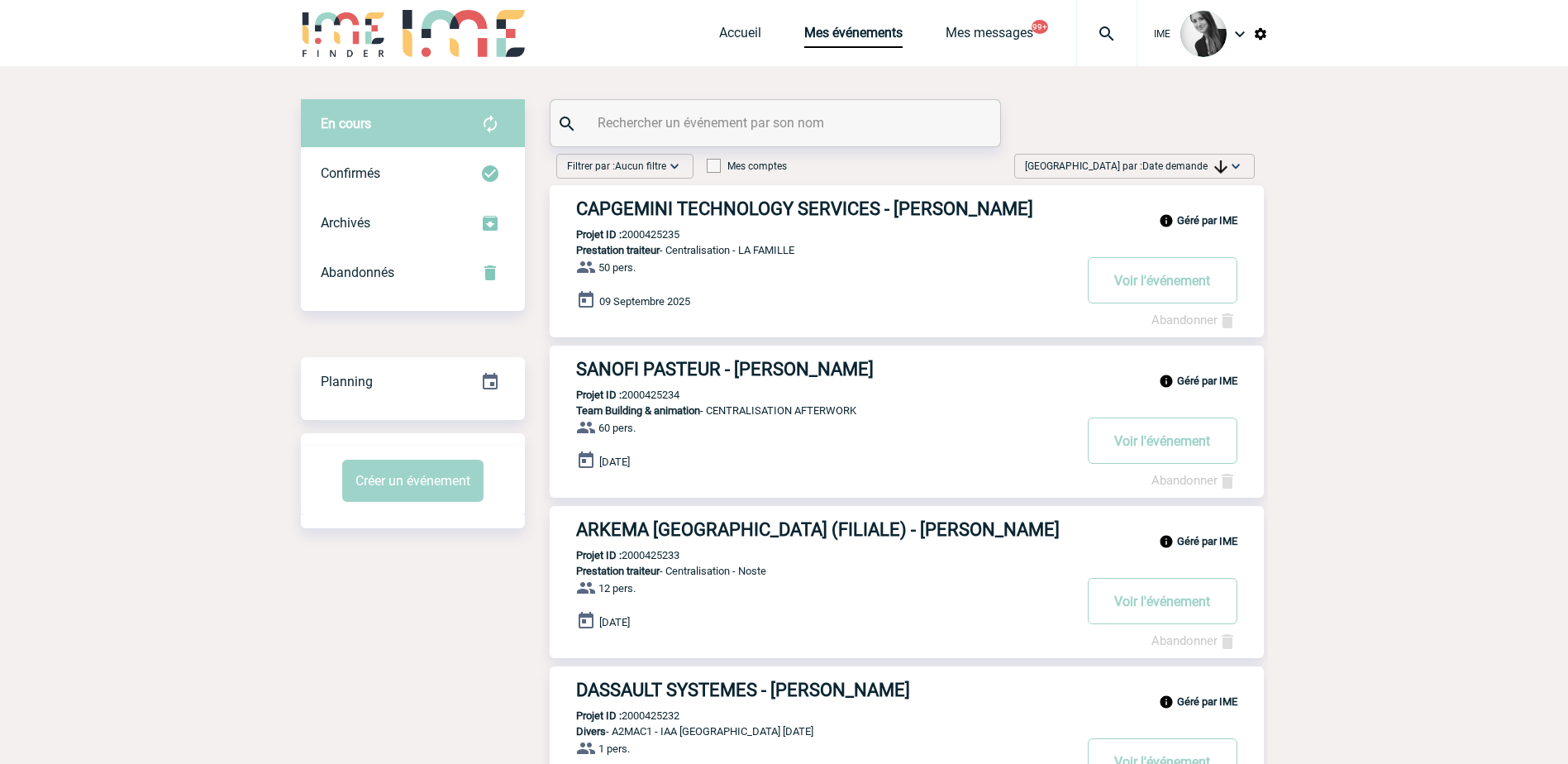
click at [797, 139] on div at bounding box center [775, 123] width 450 height 46
click at [800, 137] on div at bounding box center [775, 123] width 450 height 46
click at [810, 126] on input "text" at bounding box center [777, 123] width 368 height 24
click at [1191, 166] on span "Date demande" at bounding box center [1185, 165] width 85 height 11
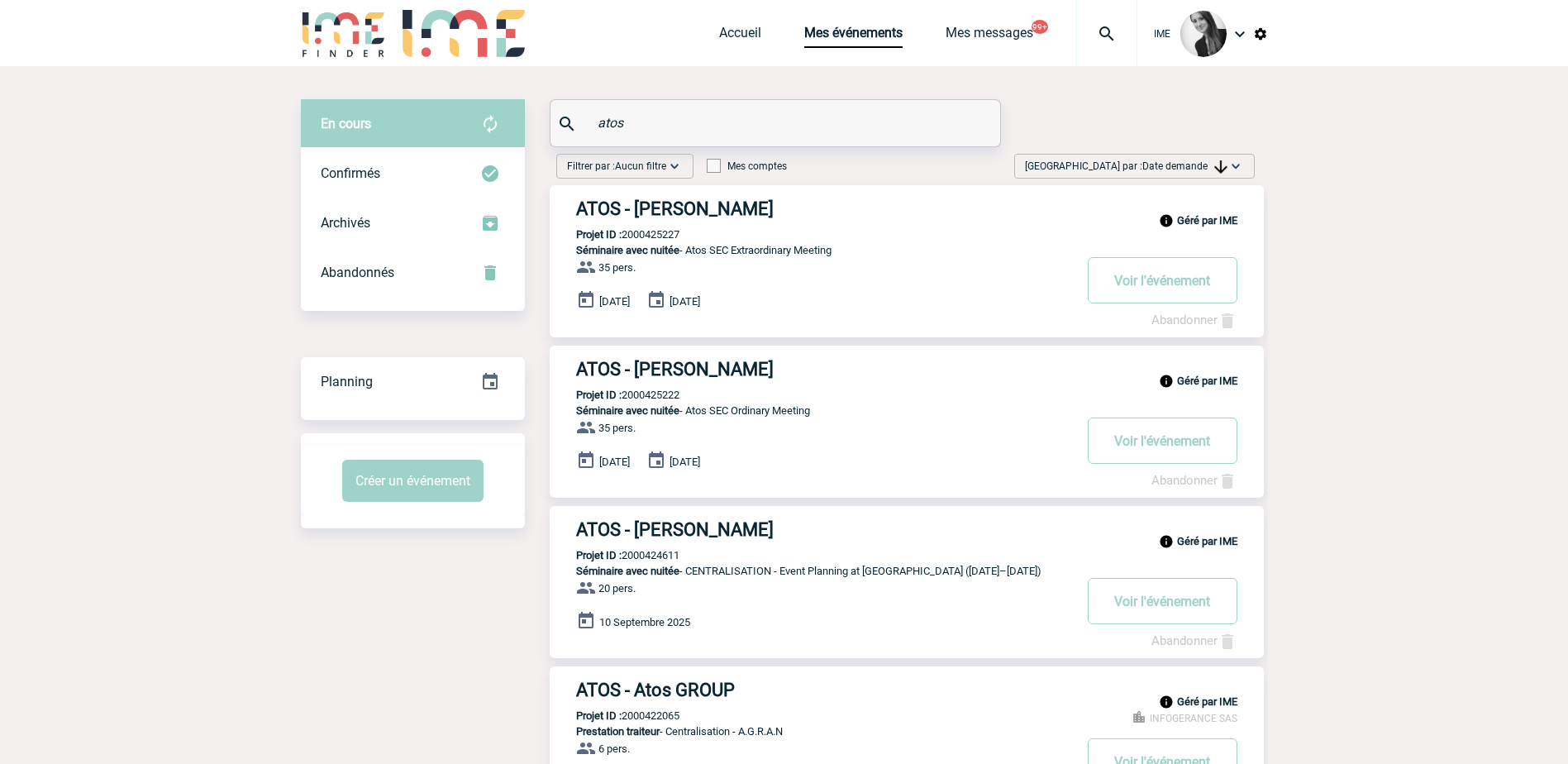
scroll to position [83, 0]
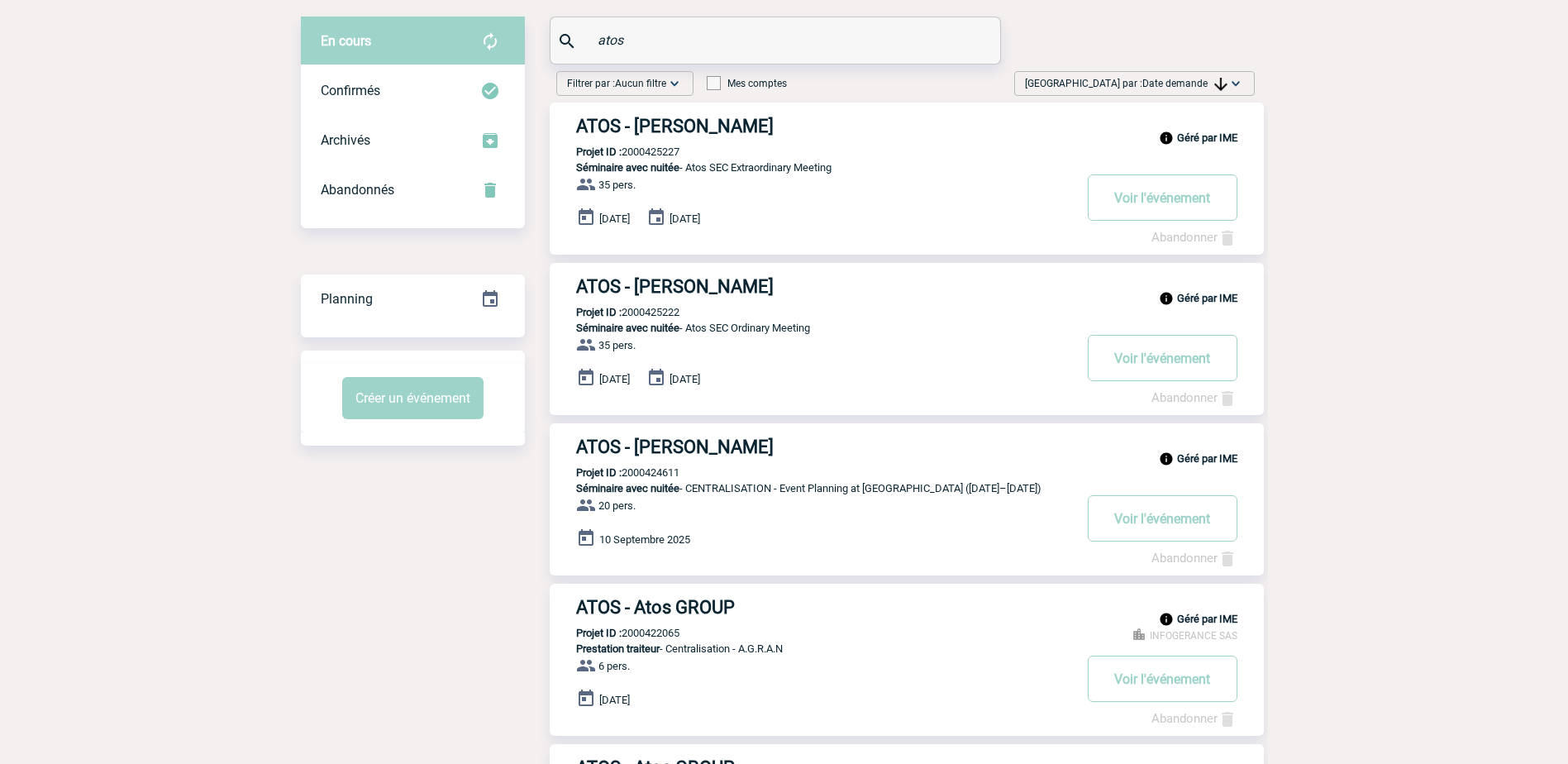
drag, startPoint x: 666, startPoint y: 482, endPoint x: 672, endPoint y: 473, distance: 10.8
click at [666, 481] on div "Géré par IME ATOS - Elizabet DRAGOMIROVA Projet ID : 2000424611 Séminaire avec …" at bounding box center [906, 499] width 714 height 152
click at [671, 472] on p "Projet ID : 2000424611" at bounding box center [614, 472] width 130 height 12
copy p "2000424611"
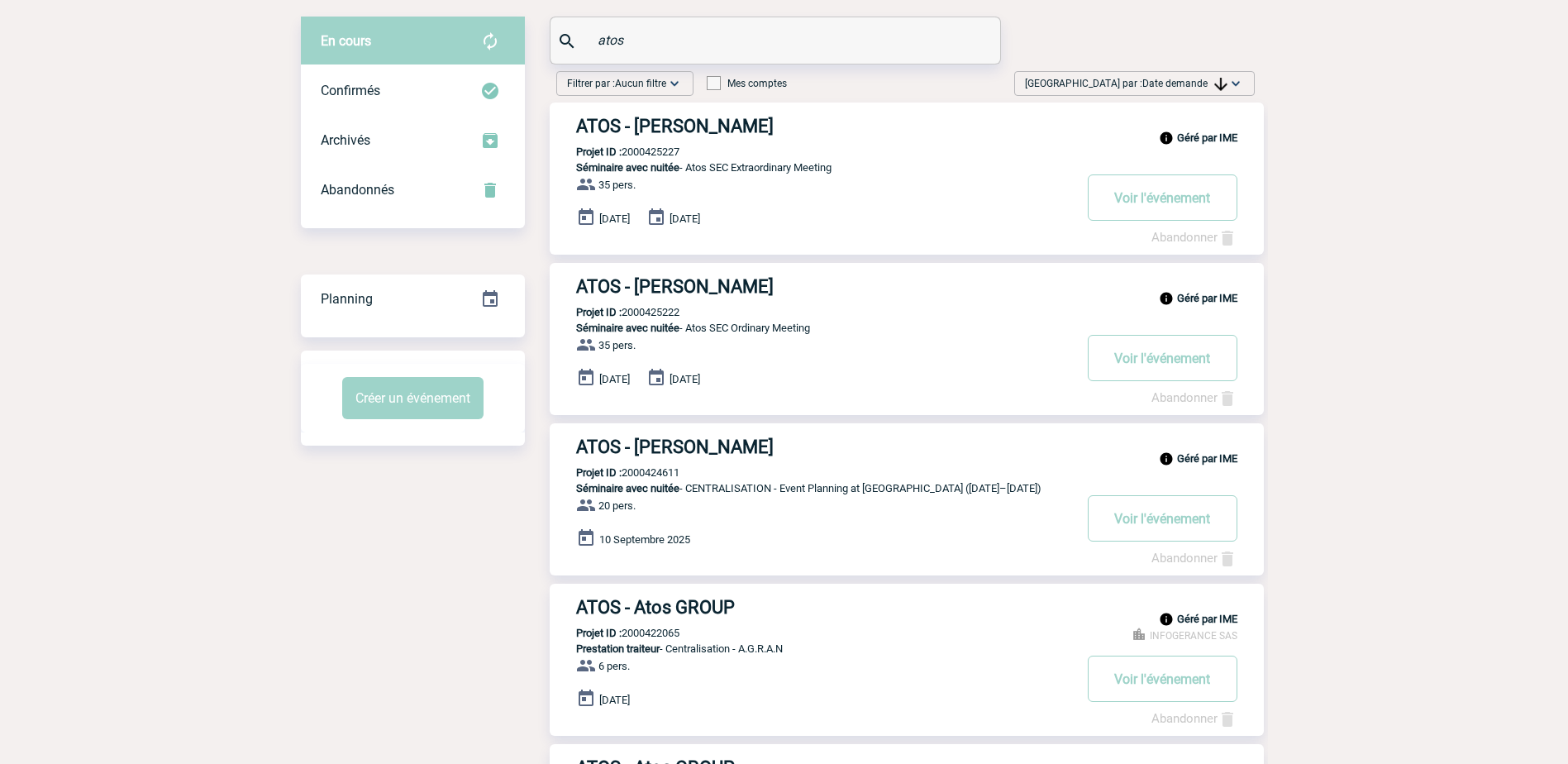
copy p "2000424611"
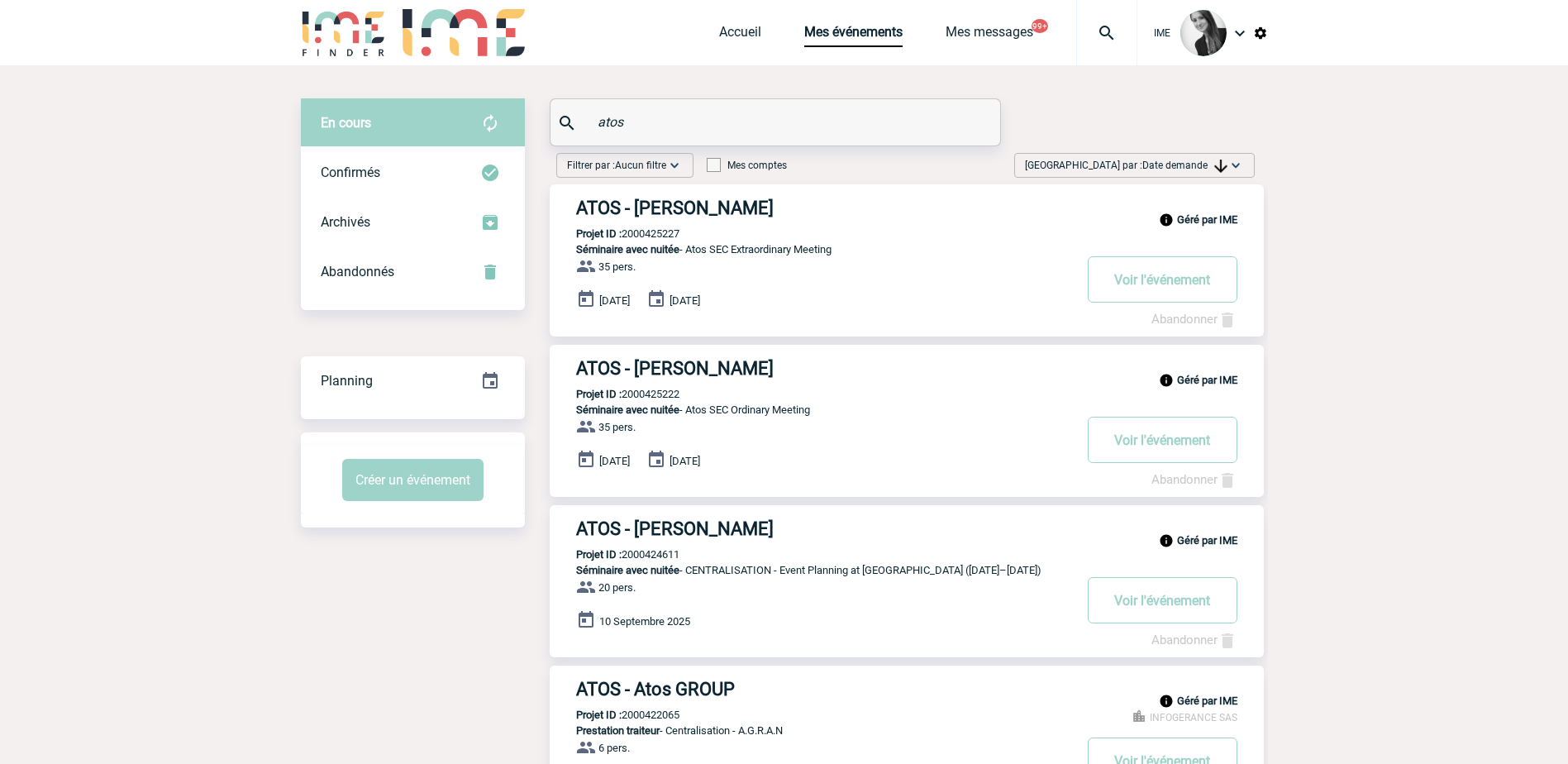
scroll to position [0, 0]
drag, startPoint x: 644, startPoint y: 115, endPoint x: 514, endPoint y: 128, distance: 130.6
click at [514, 128] on div "En cours En cours Confirmés Archivés Abandonnés En cours Confirmés Archivés Aba…" at bounding box center [784, 558] width 967 height 917
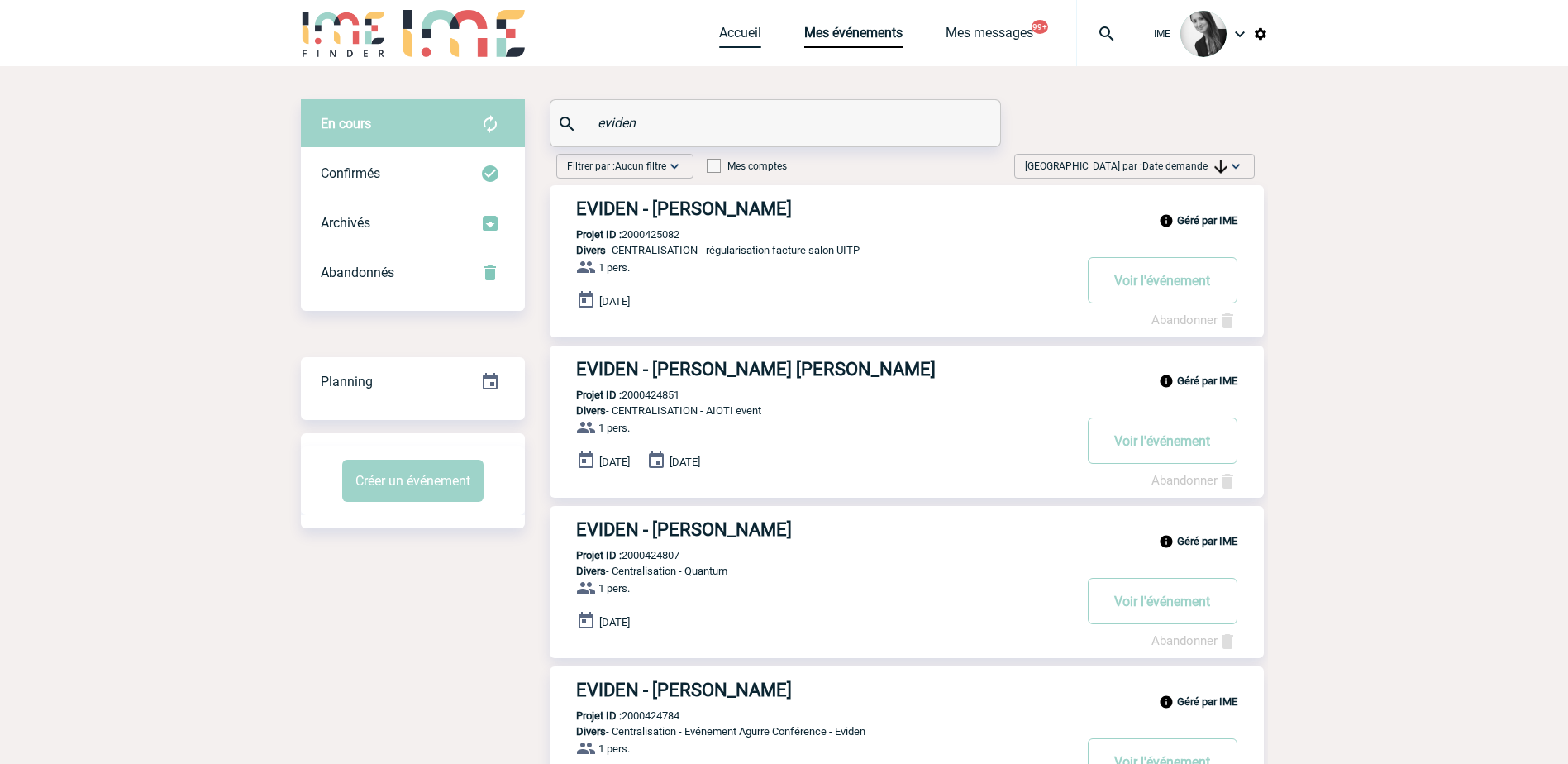
type input "eviden"
click at [747, 30] on link "Accueil" at bounding box center [740, 37] width 42 height 23
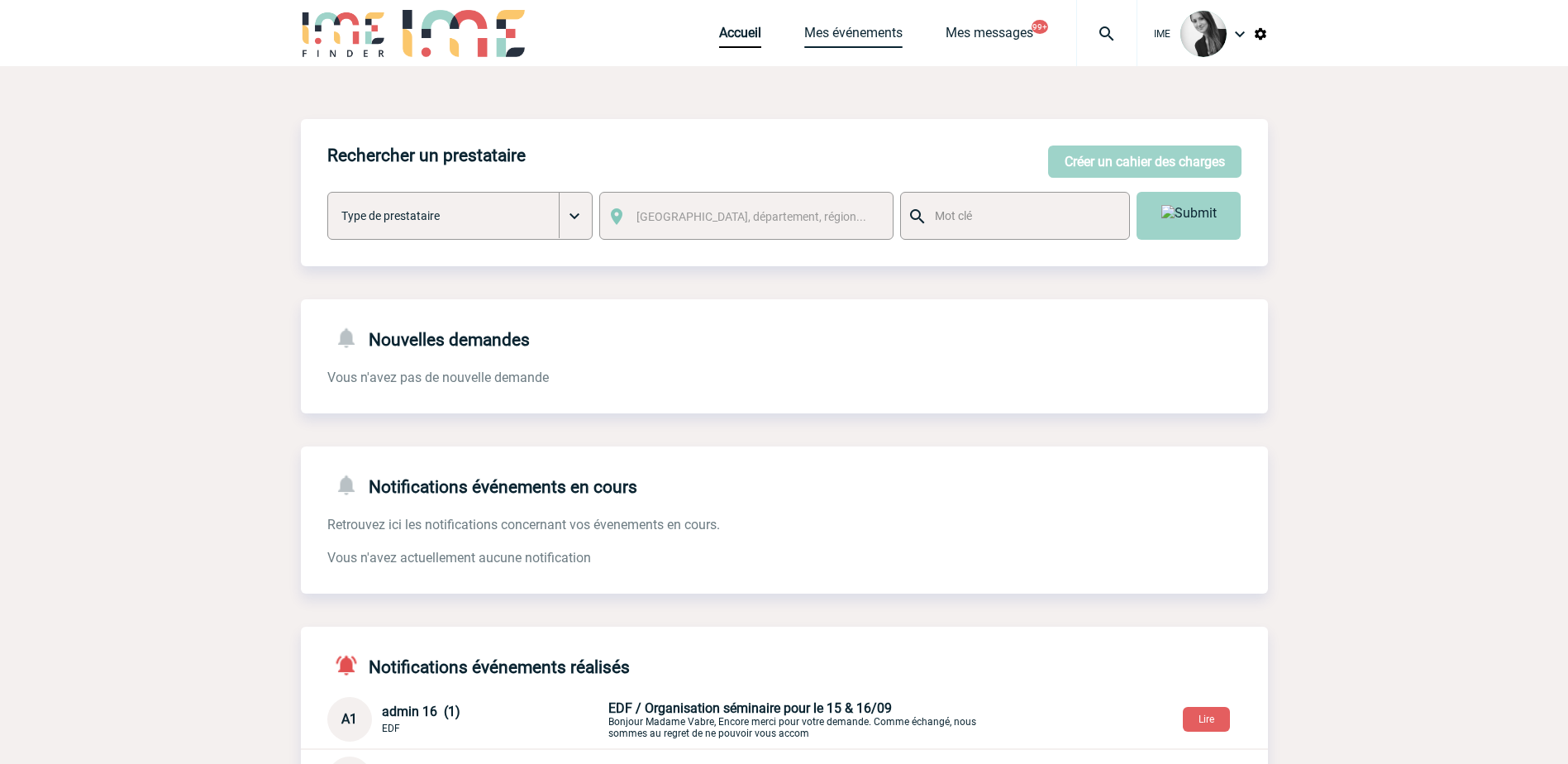
drag, startPoint x: 863, startPoint y: 25, endPoint x: 850, endPoint y: 37, distance: 17.7
click at [862, 25] on link "Mes événements" at bounding box center [853, 37] width 98 height 23
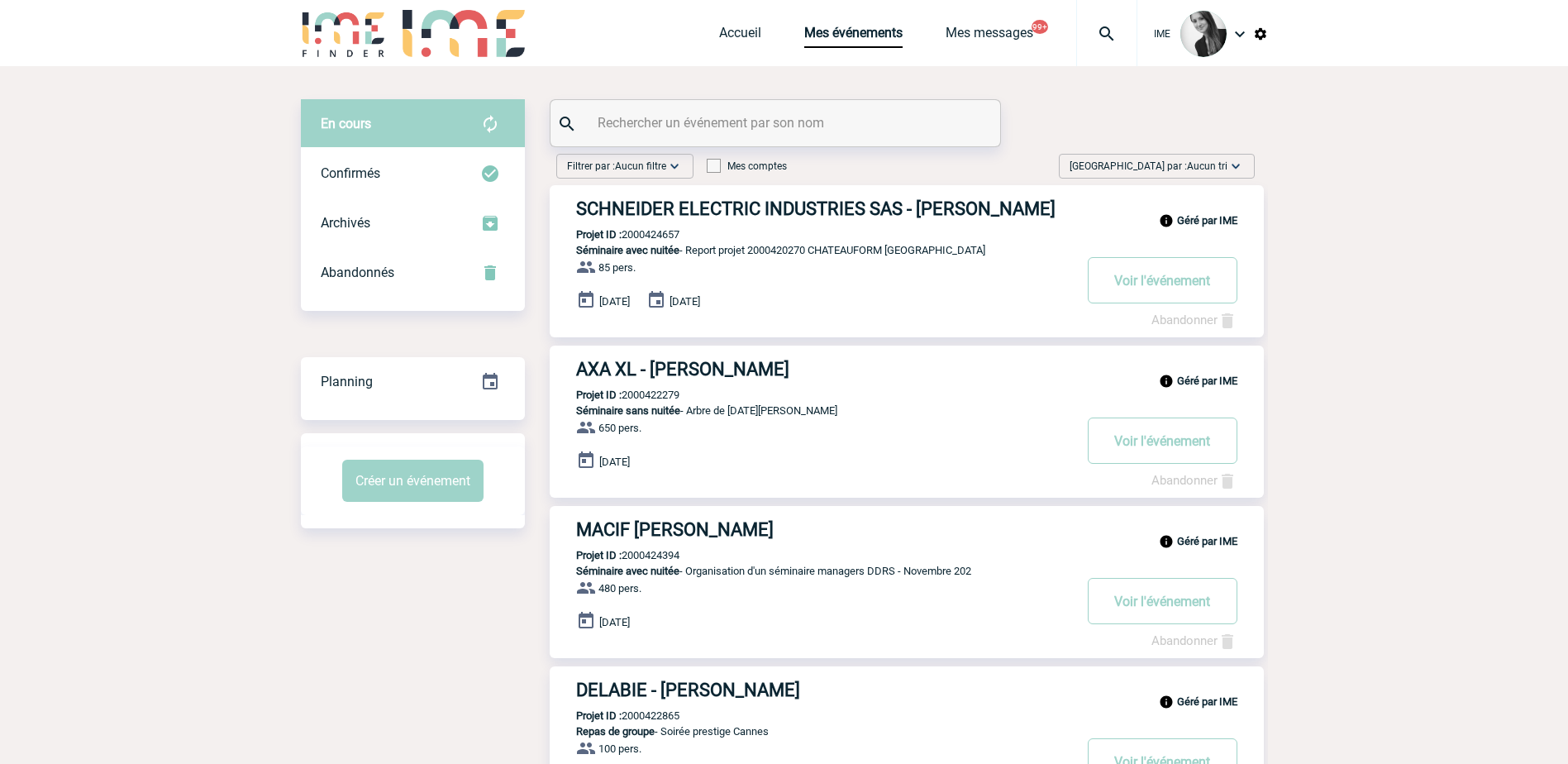
click at [1195, 165] on span "Aucun tri" at bounding box center [1207, 165] width 41 height 11
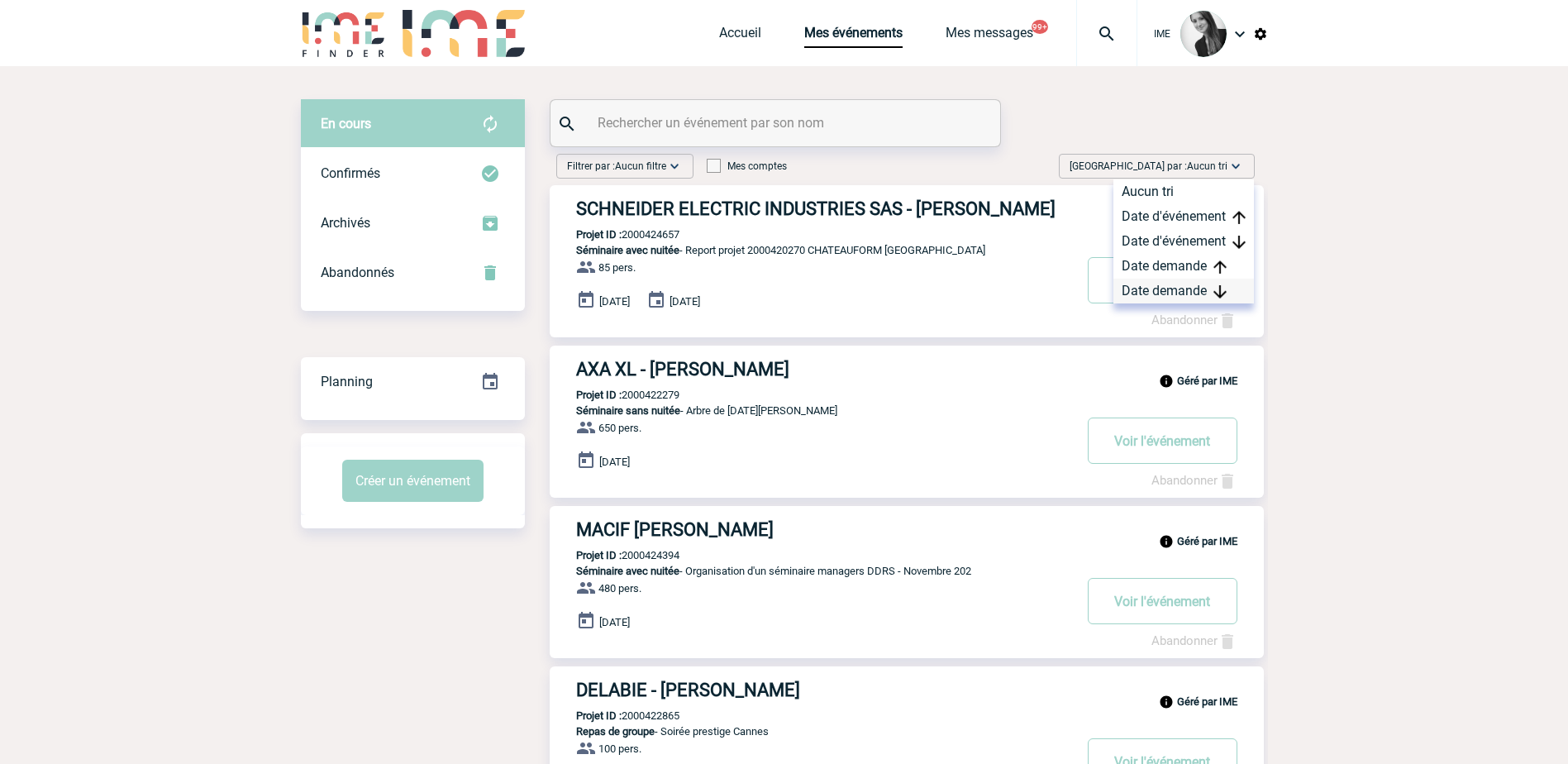
click at [1185, 294] on div "Date demande" at bounding box center [1184, 291] width 141 height 25
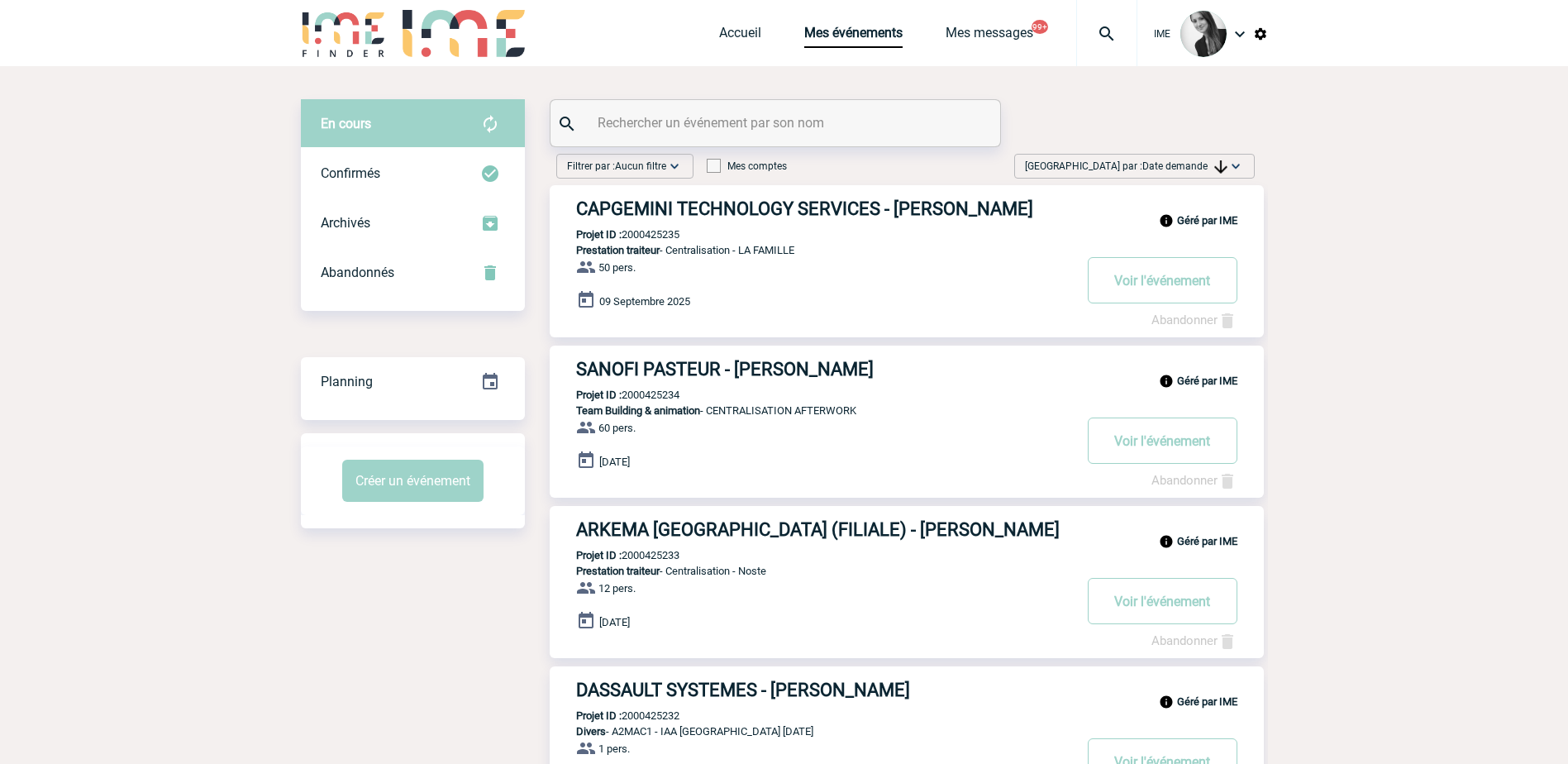
click at [1168, 164] on span "Date demande" at bounding box center [1185, 165] width 85 height 11
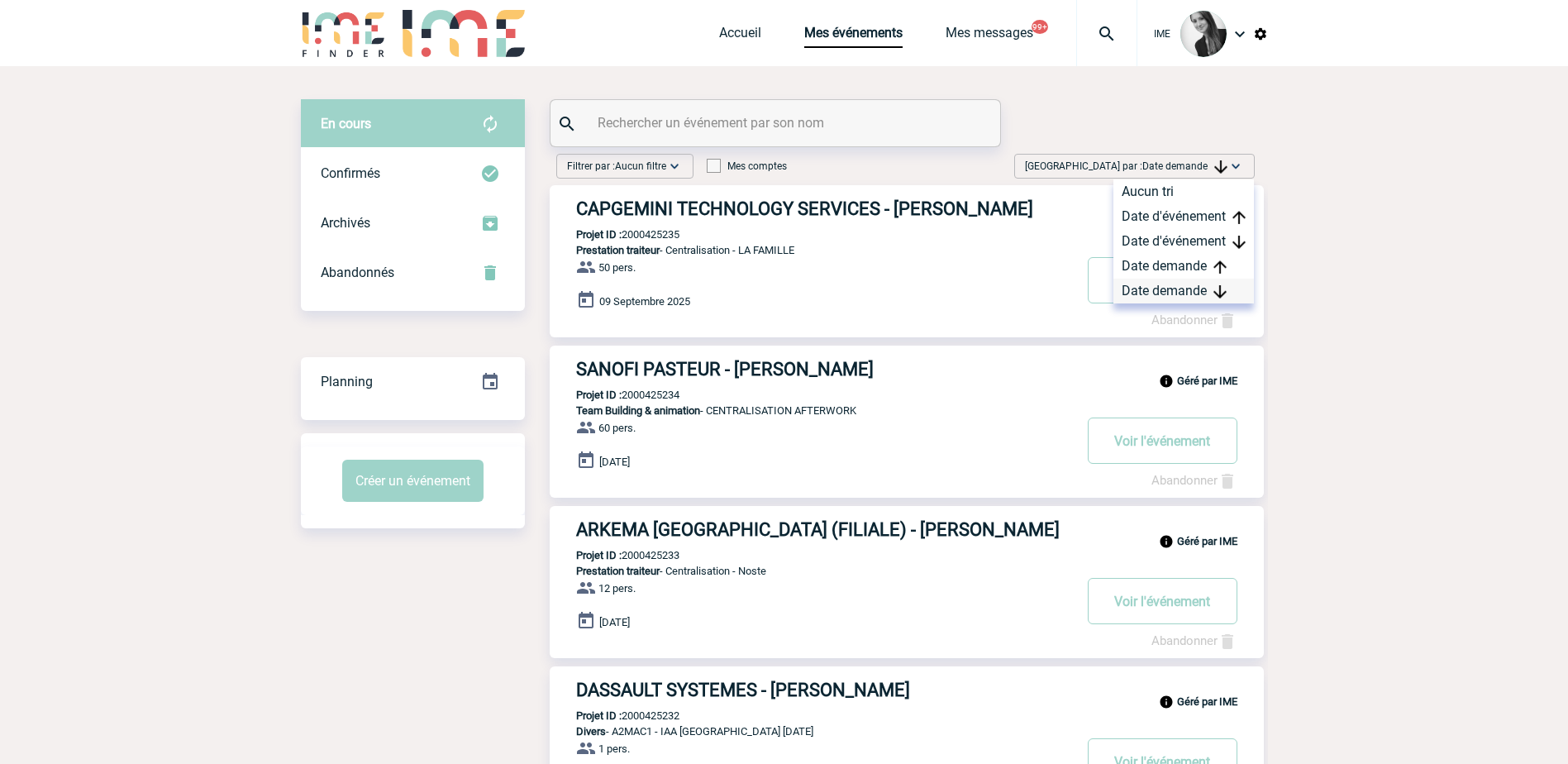
click at [1151, 290] on div "Date demande" at bounding box center [1184, 291] width 141 height 25
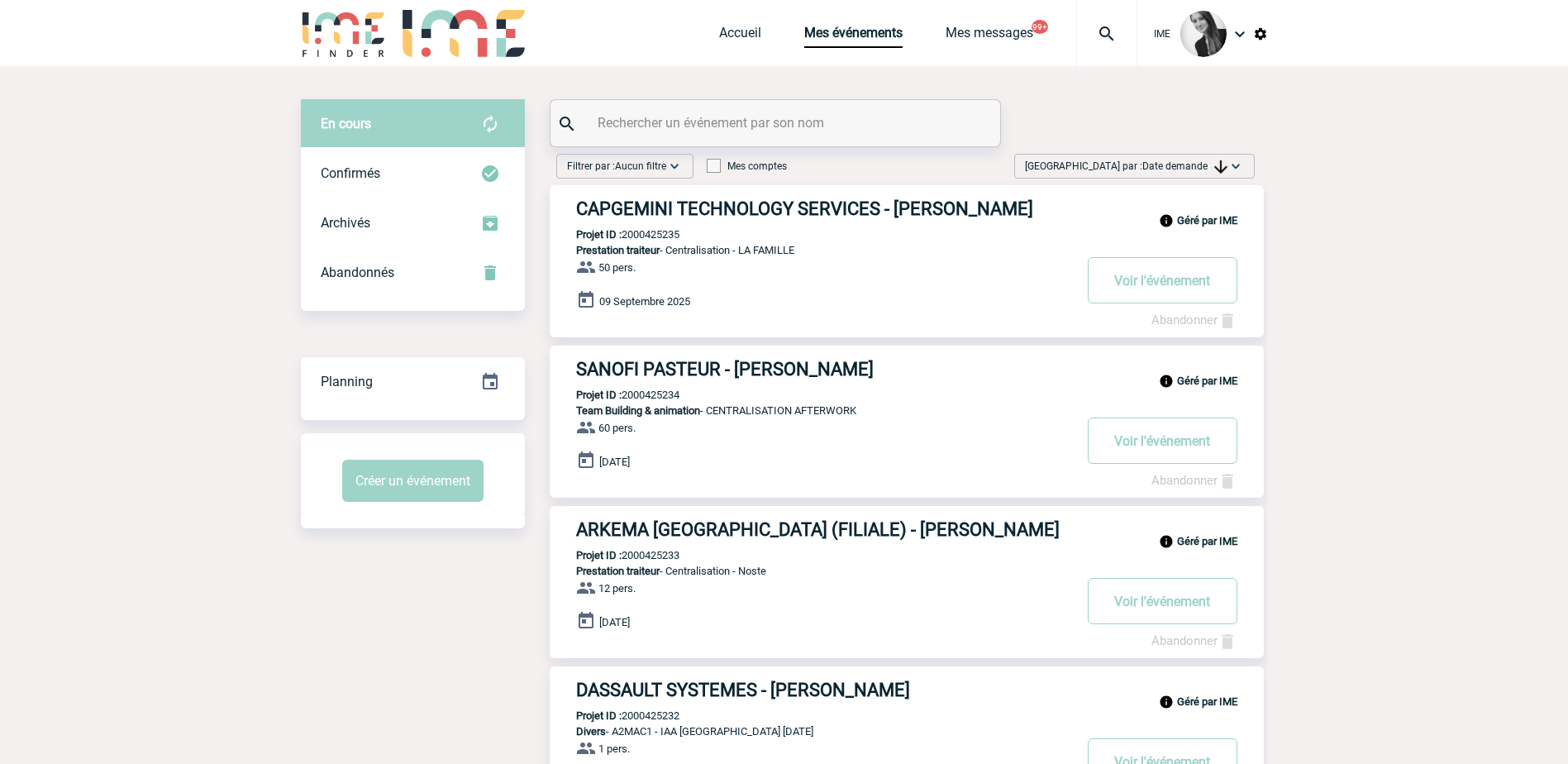
drag, startPoint x: 1334, startPoint y: 294, endPoint x: 1547, endPoint y: 10, distance: 355.0
click at [745, 37] on link "Accueil" at bounding box center [740, 37] width 42 height 23
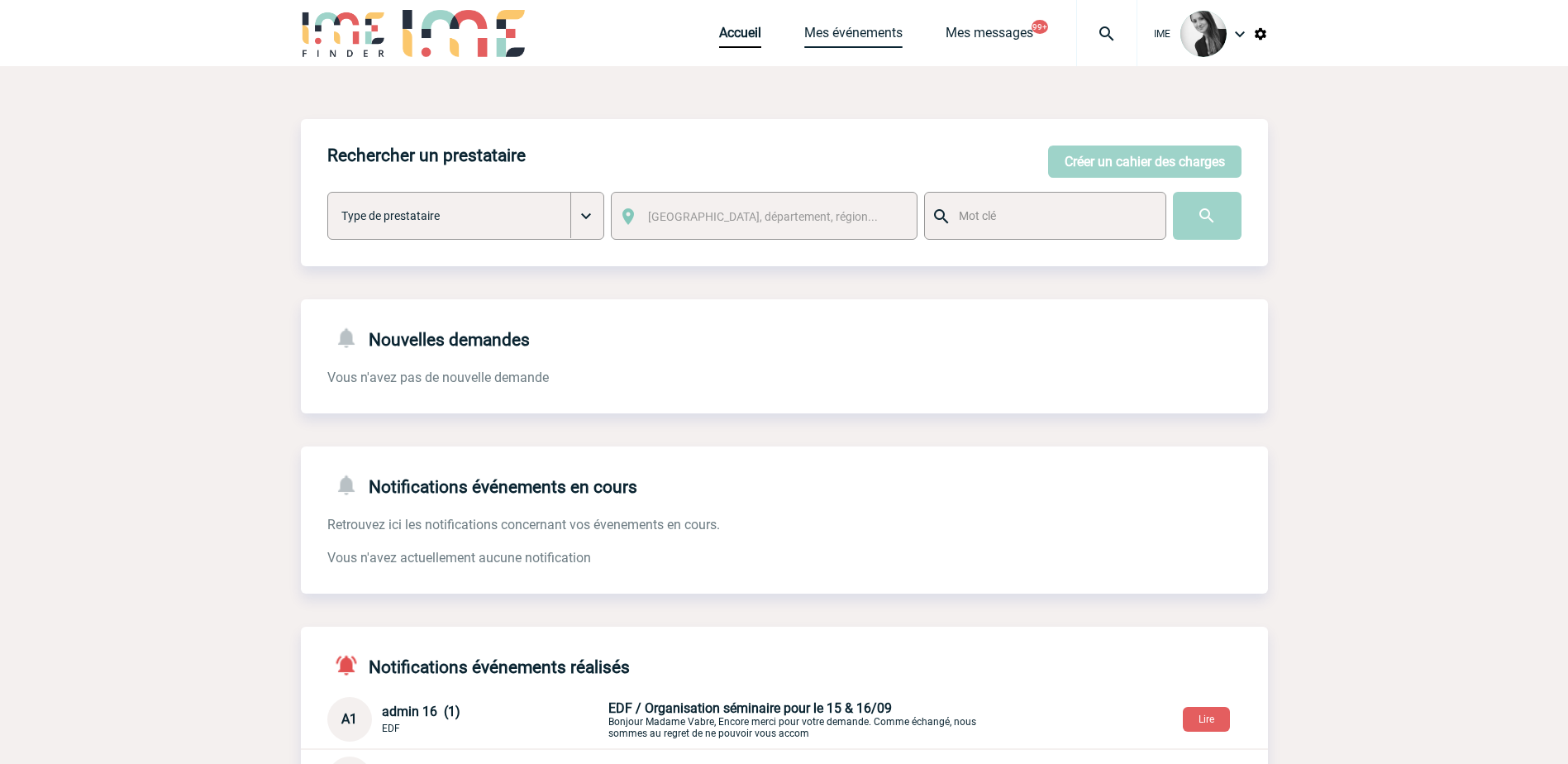
click at [853, 37] on link "Mes événements" at bounding box center [853, 37] width 98 height 23
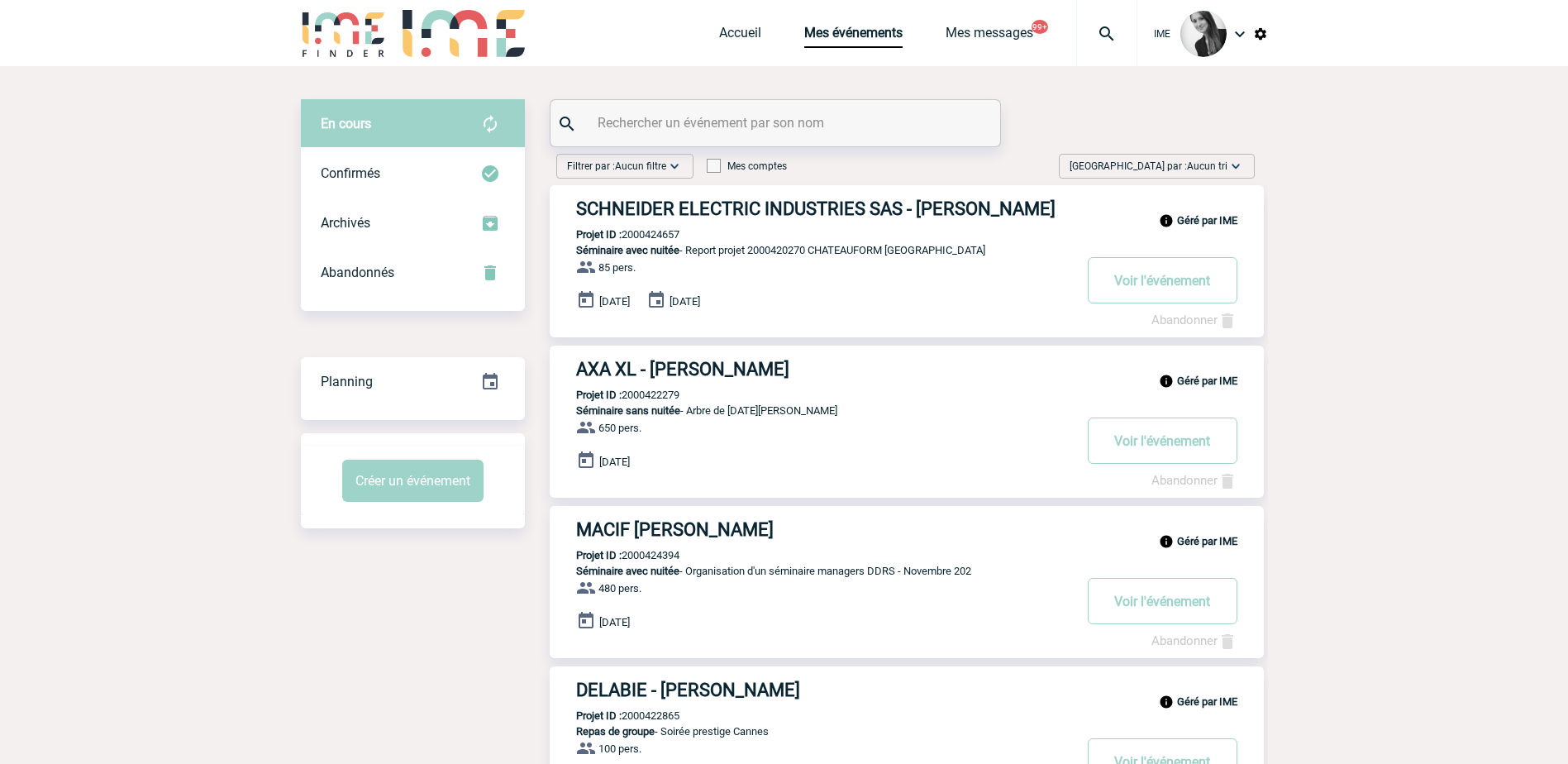
click at [1191, 170] on span "Aucun tri" at bounding box center [1207, 165] width 41 height 11
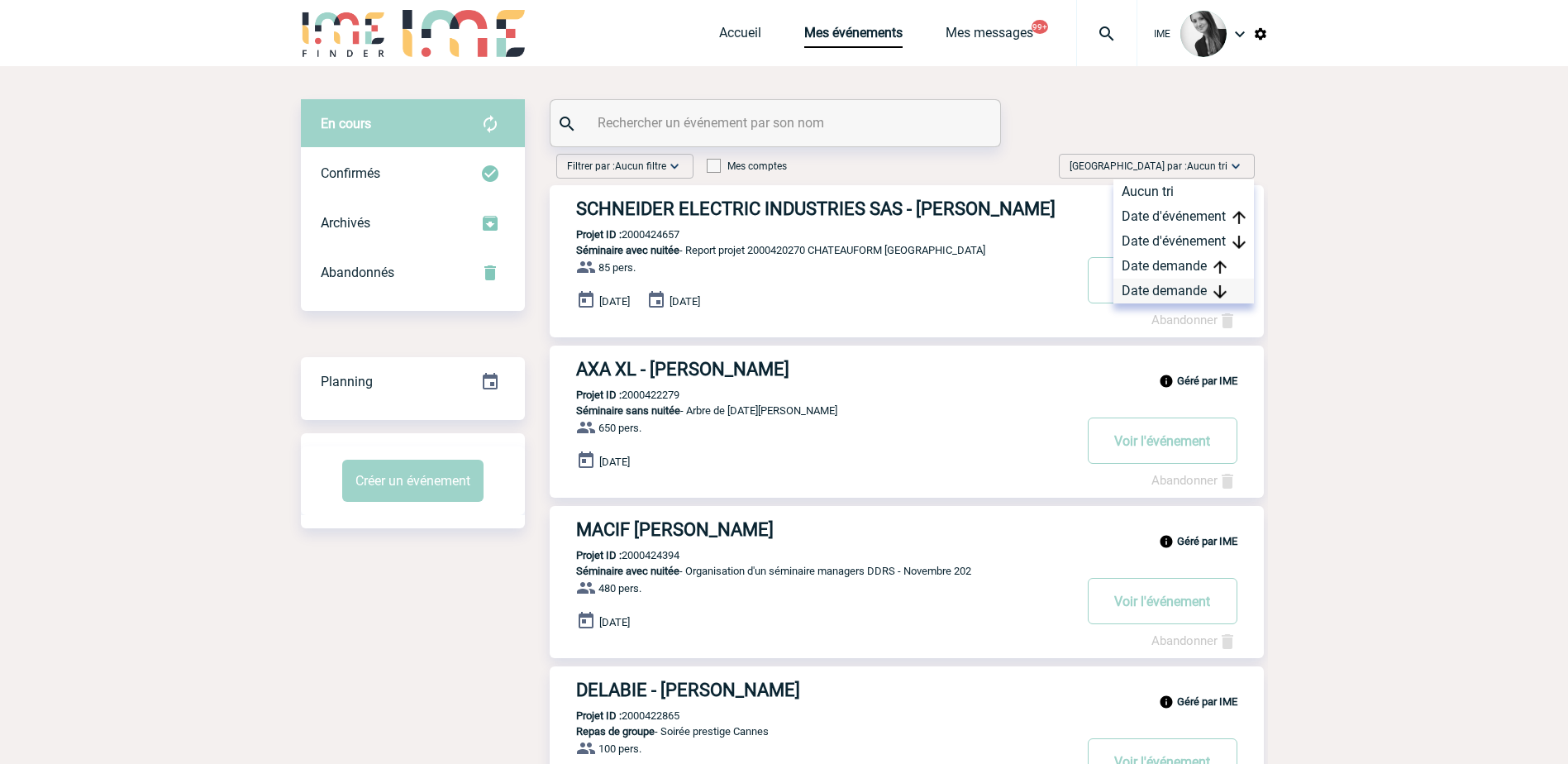
click at [1168, 292] on div "Date demande" at bounding box center [1184, 291] width 141 height 25
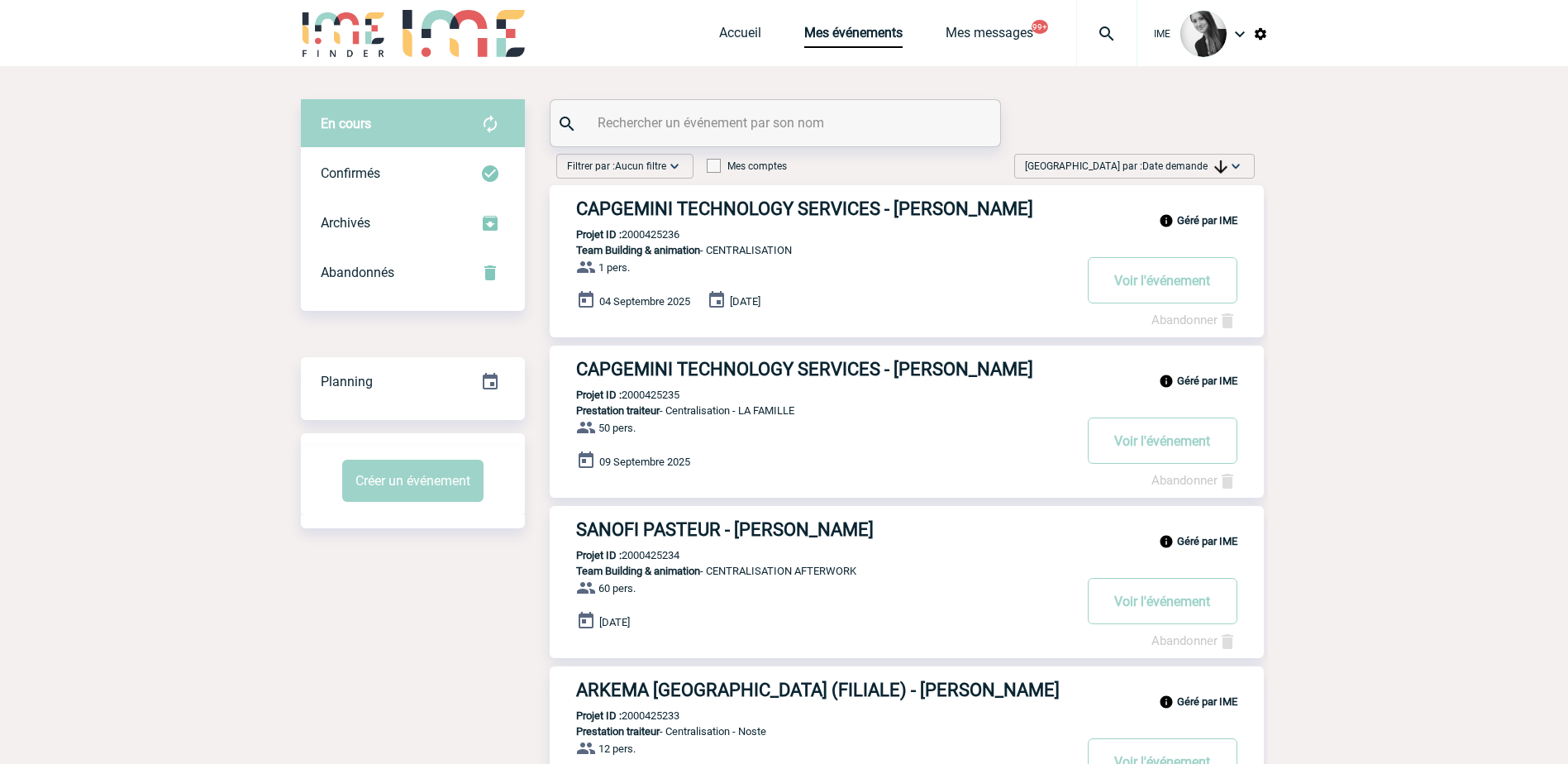
drag, startPoint x: 1130, startPoint y: 162, endPoint x: 1134, endPoint y: 197, distance: 35.2
click at [1130, 162] on span "[GEOGRAPHIC_DATA] par : Date demande" at bounding box center [1126, 166] width 203 height 17
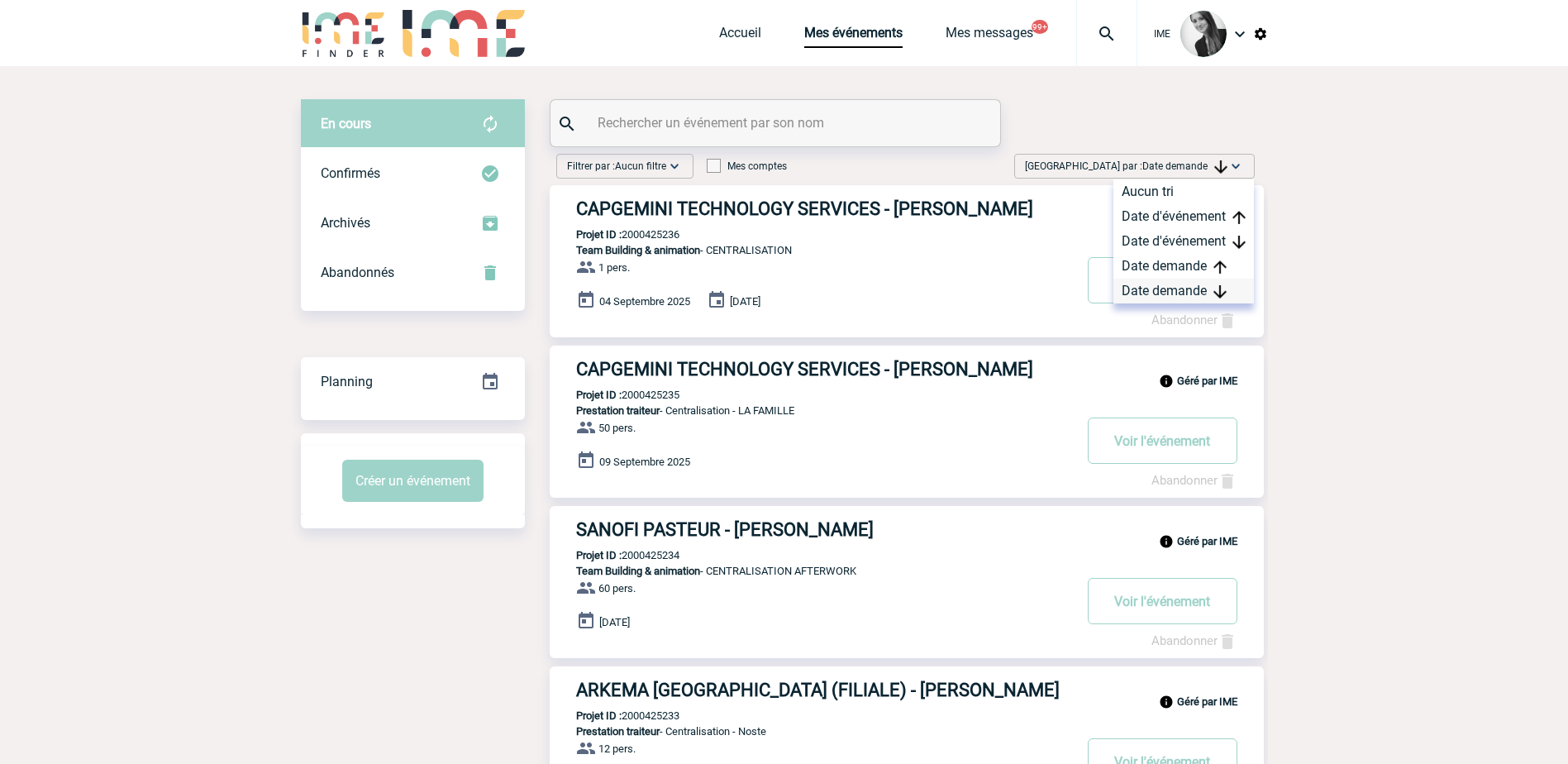
click at [1143, 289] on div "Date demande" at bounding box center [1184, 291] width 141 height 25
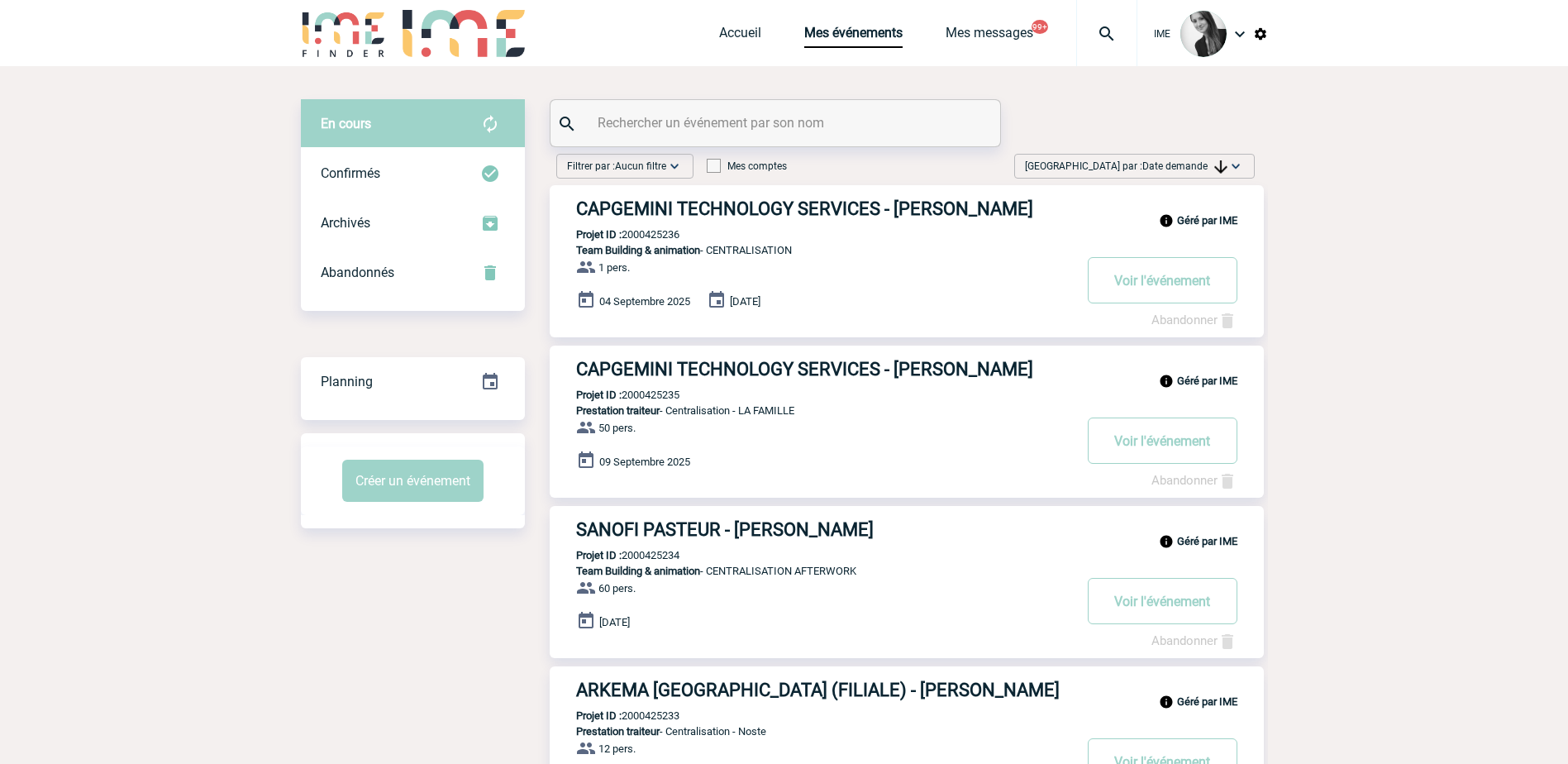
drag, startPoint x: 1158, startPoint y: 159, endPoint x: 1161, endPoint y: 168, distance: 9.5
click at [1158, 159] on span "Trier par : Date demande" at bounding box center [1126, 166] width 203 height 17
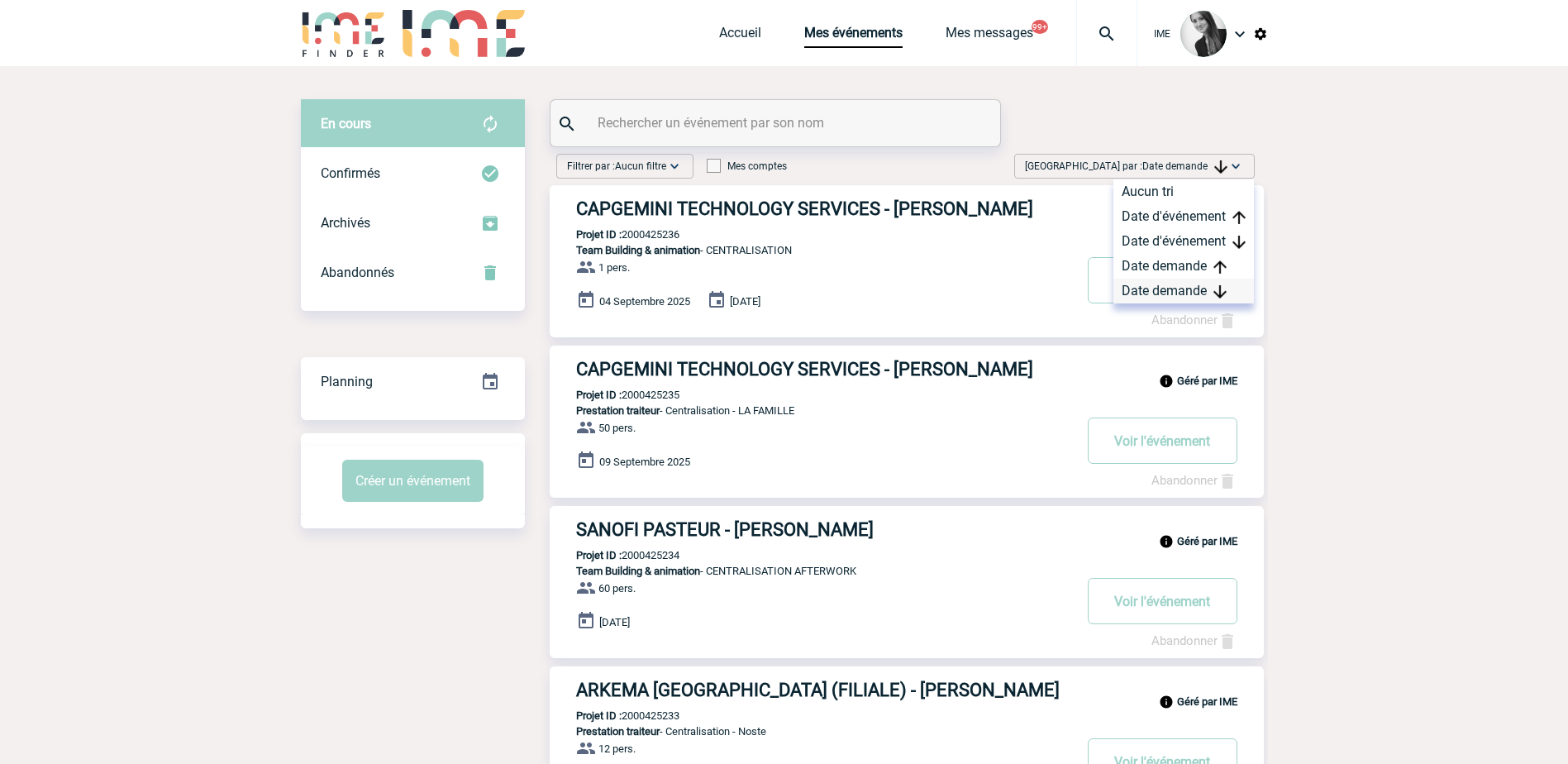
click at [1151, 293] on div "Date demande" at bounding box center [1184, 291] width 141 height 25
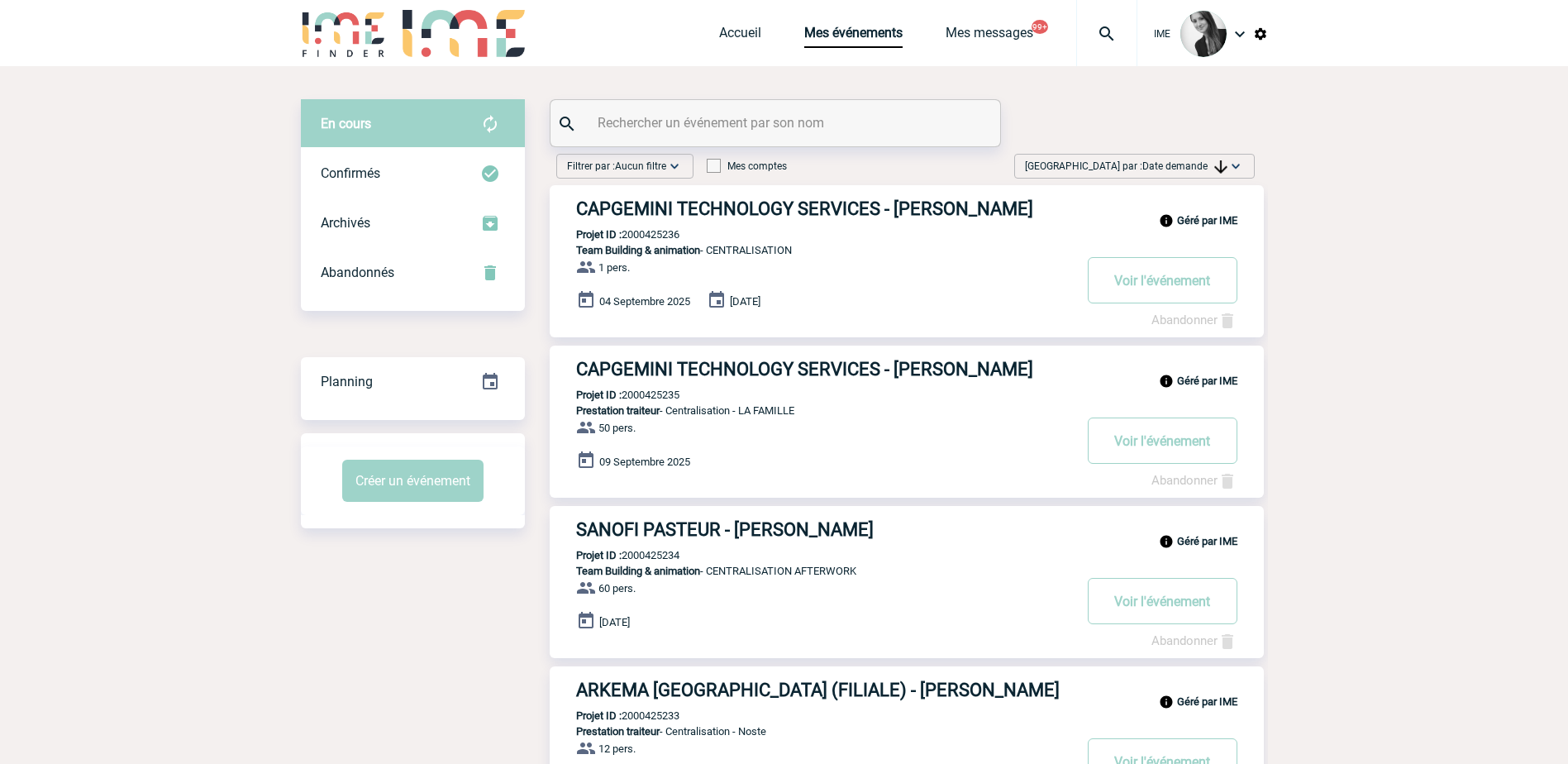
click at [1215, 164] on img at bounding box center [1221, 166] width 13 height 13
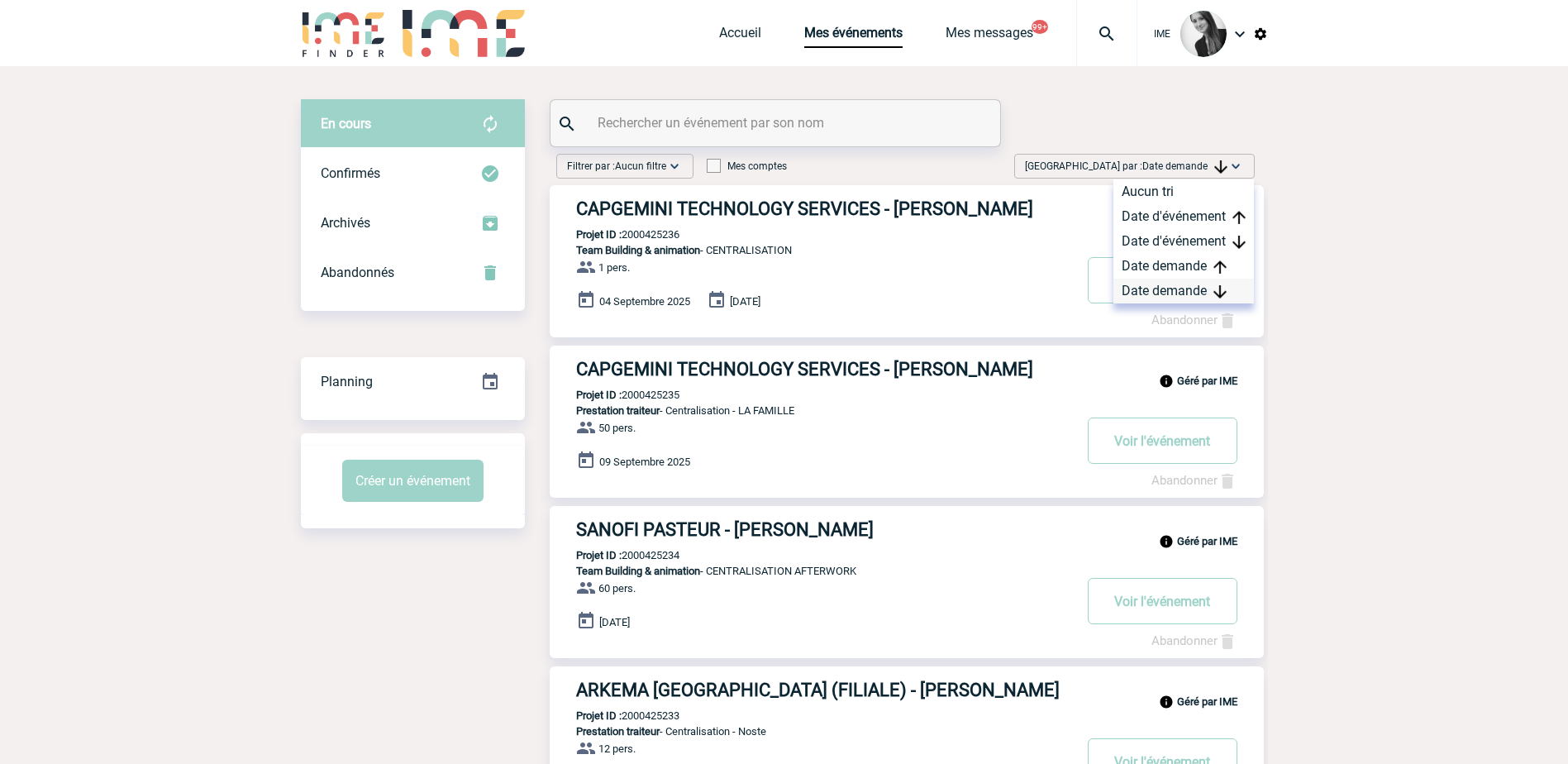
click at [1172, 296] on div "Date demande" at bounding box center [1184, 291] width 141 height 25
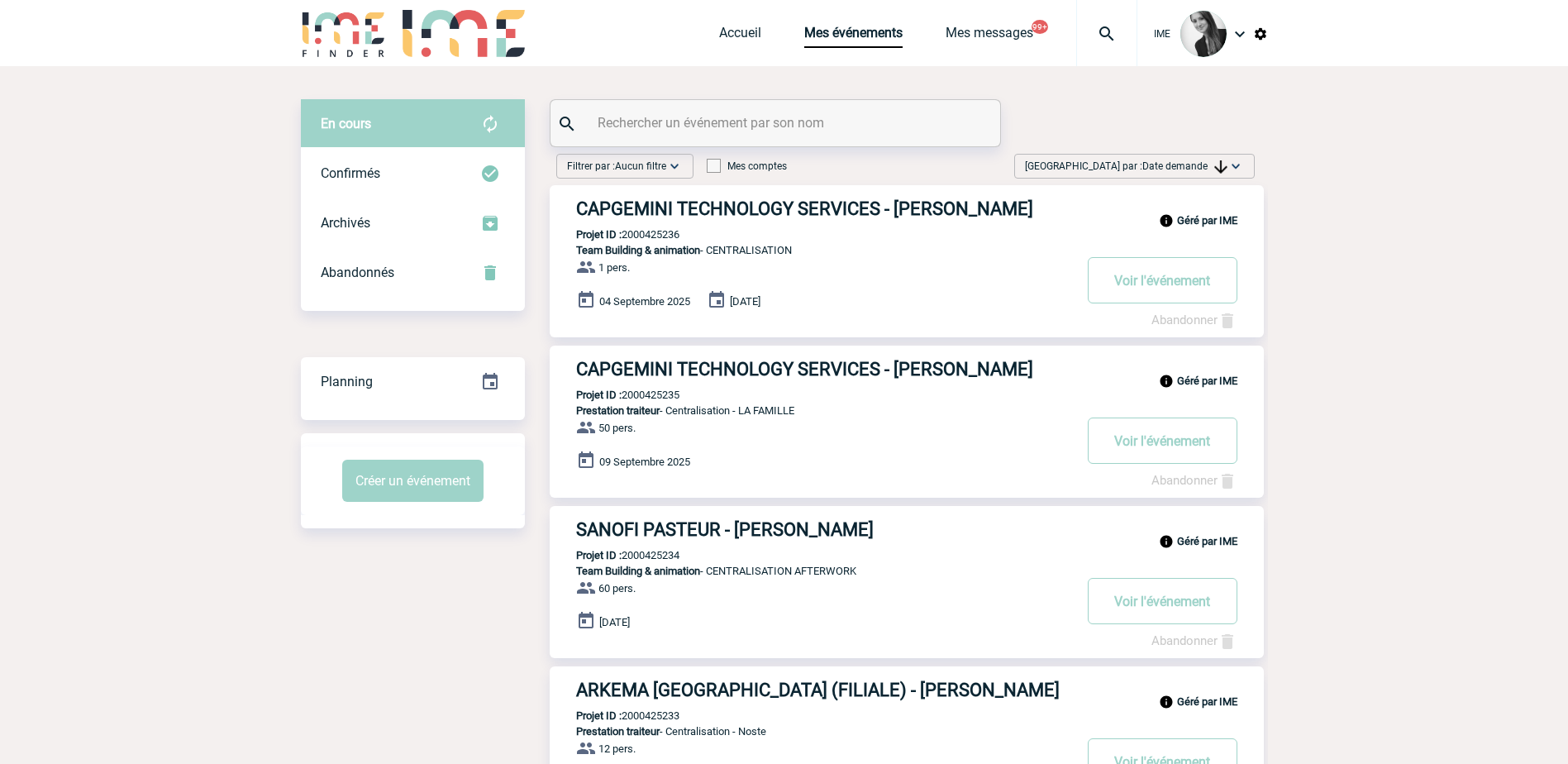
drag, startPoint x: 1363, startPoint y: 313, endPoint x: 1370, endPoint y: 265, distance: 48.5
click at [1148, 163] on span "Date demande" at bounding box center [1185, 165] width 85 height 11
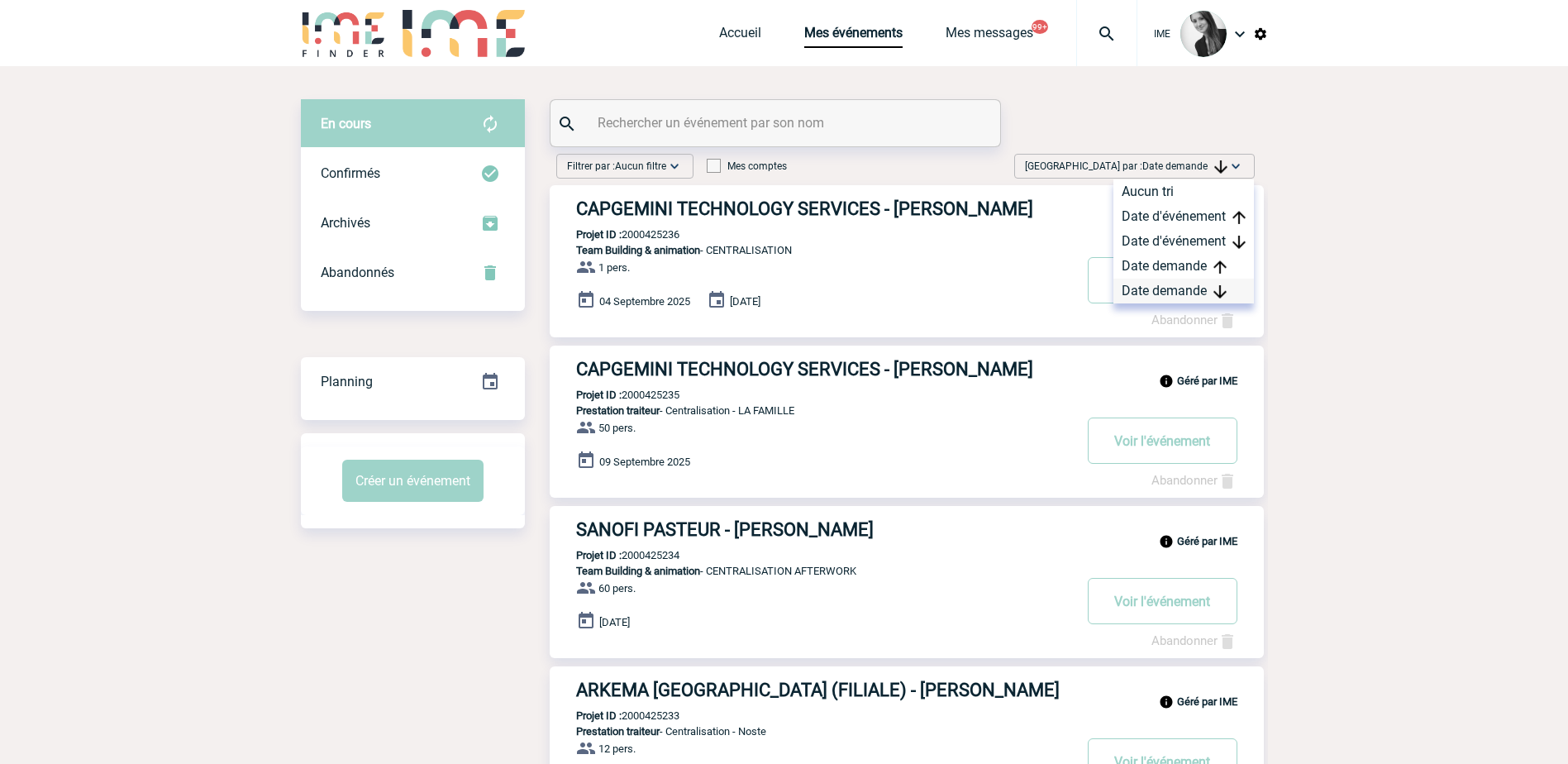
click at [1165, 292] on div "Date demande" at bounding box center [1184, 291] width 141 height 25
click at [1200, 292] on div "Date demande" at bounding box center [1184, 291] width 141 height 25
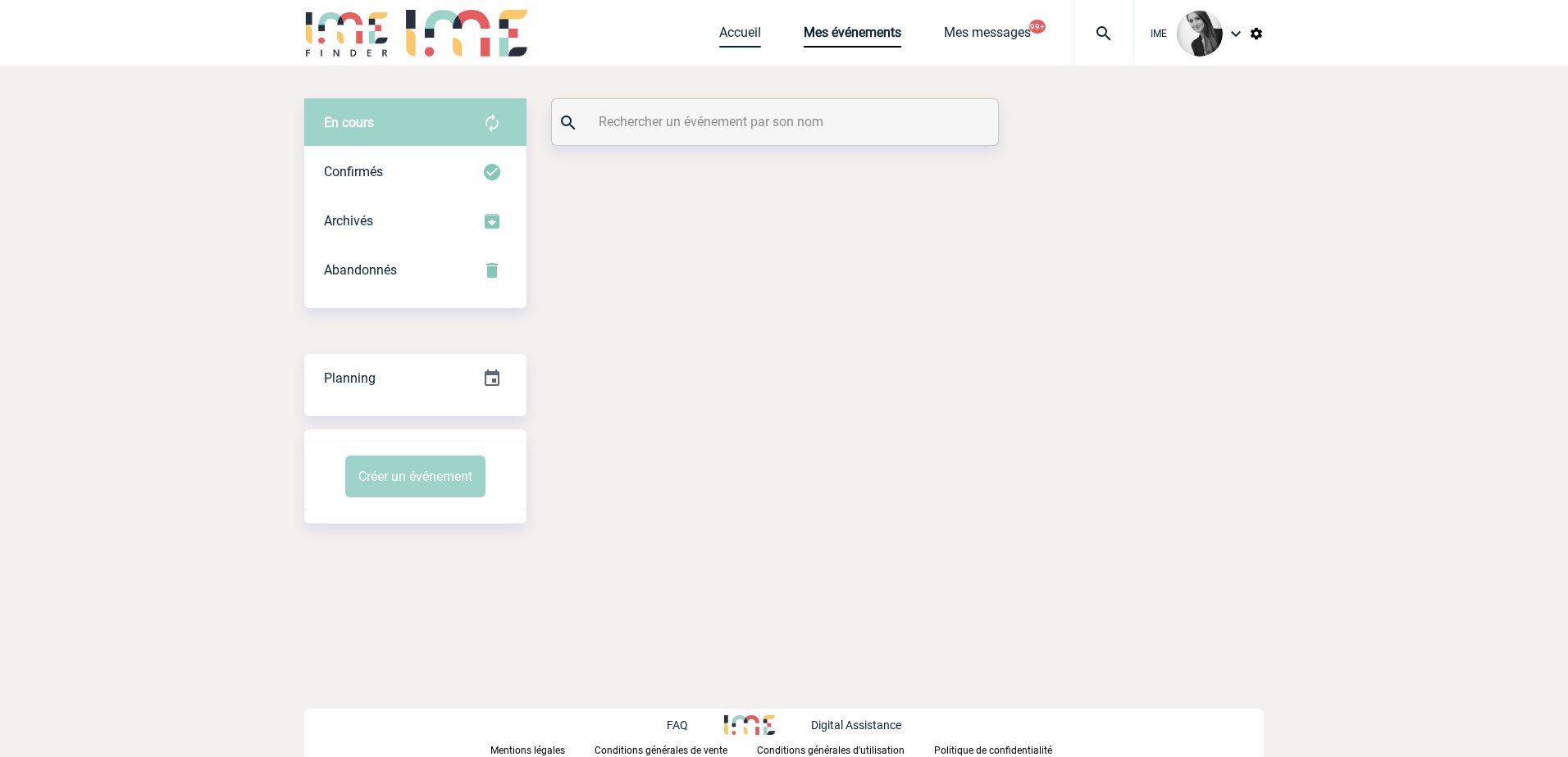
click at [724, 41] on link "Accueil" at bounding box center [740, 36] width 41 height 23
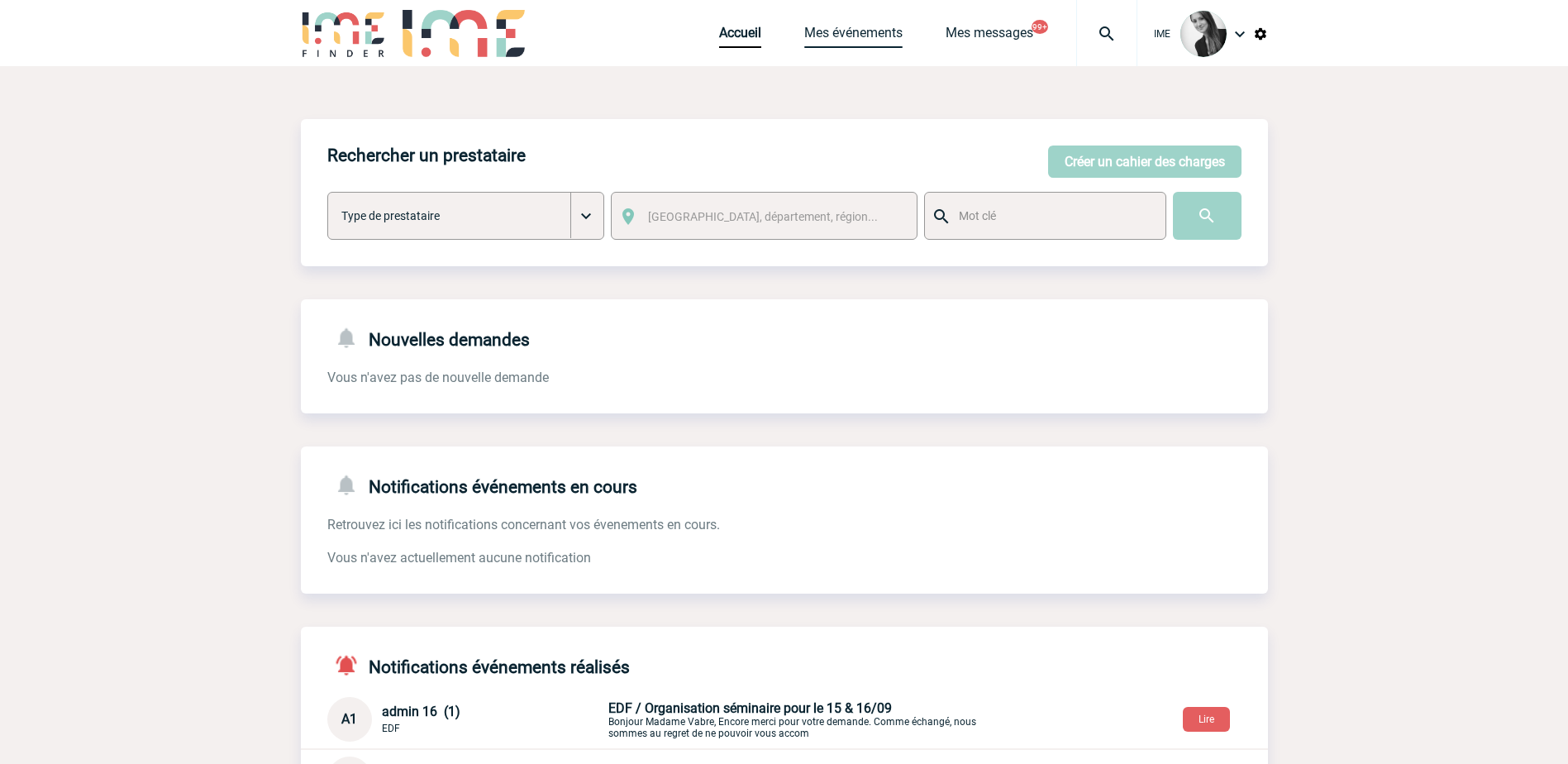
click at [853, 38] on link "Mes événements" at bounding box center [853, 37] width 98 height 23
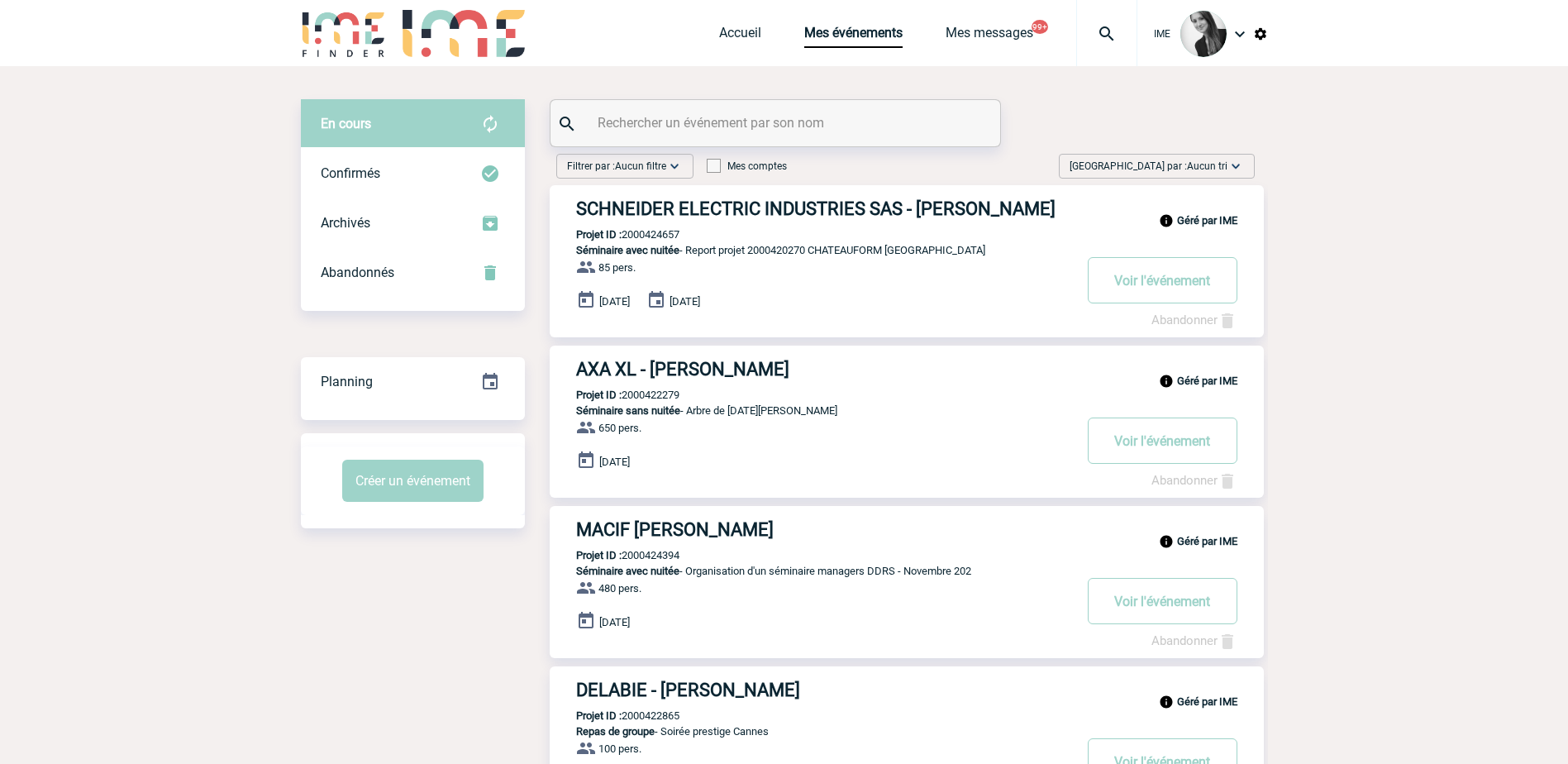
click at [1207, 163] on span "Aucun tri" at bounding box center [1207, 165] width 41 height 11
drag, startPoint x: 1174, startPoint y: 297, endPoint x: 1174, endPoint y: 325, distance: 28.0
click at [1175, 297] on div "Date demande" at bounding box center [1184, 291] width 141 height 25
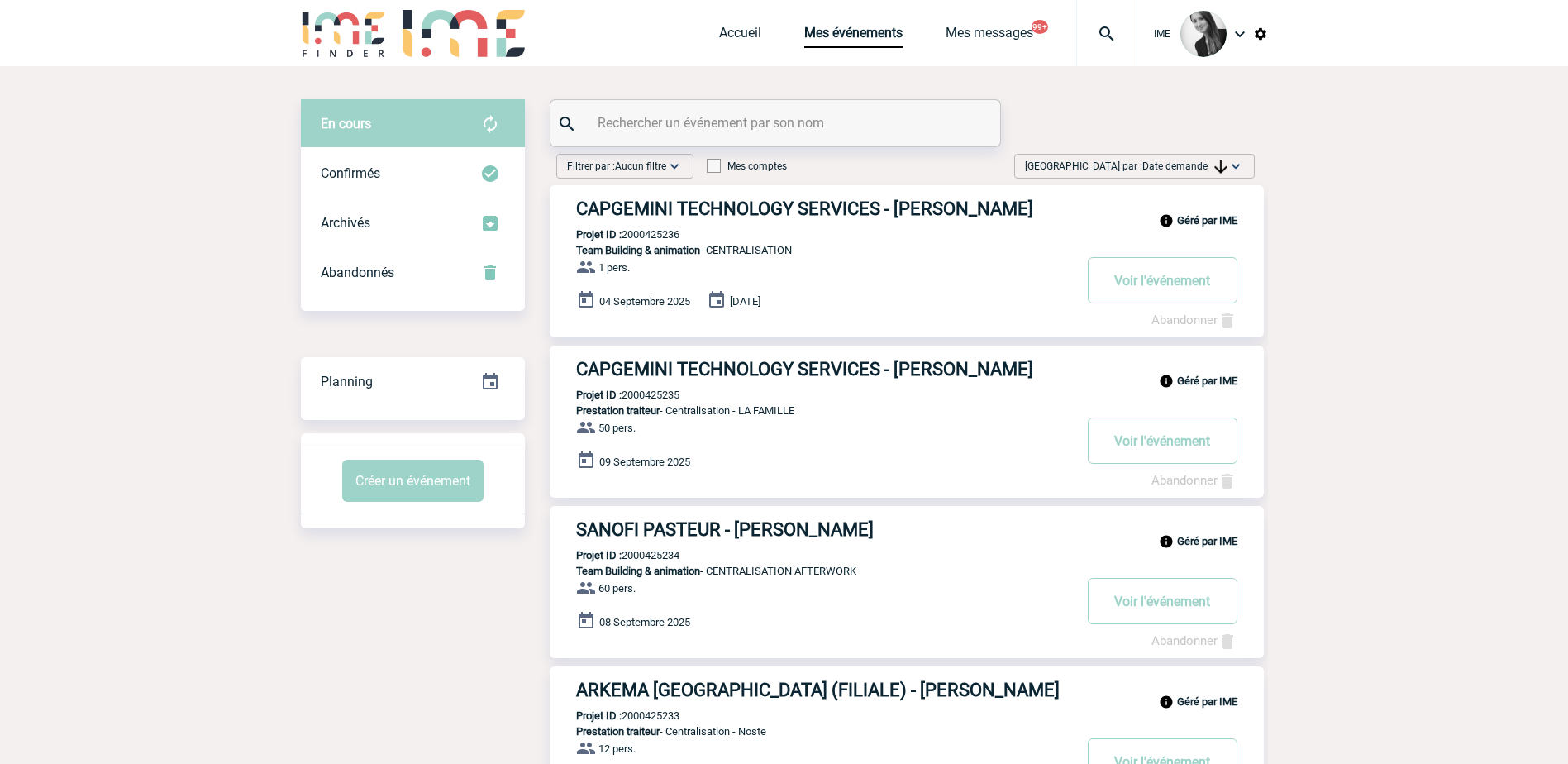
drag, startPoint x: 1179, startPoint y: 166, endPoint x: 1194, endPoint y: 226, distance: 61.8
click at [1180, 166] on span "Date demande" at bounding box center [1185, 165] width 85 height 11
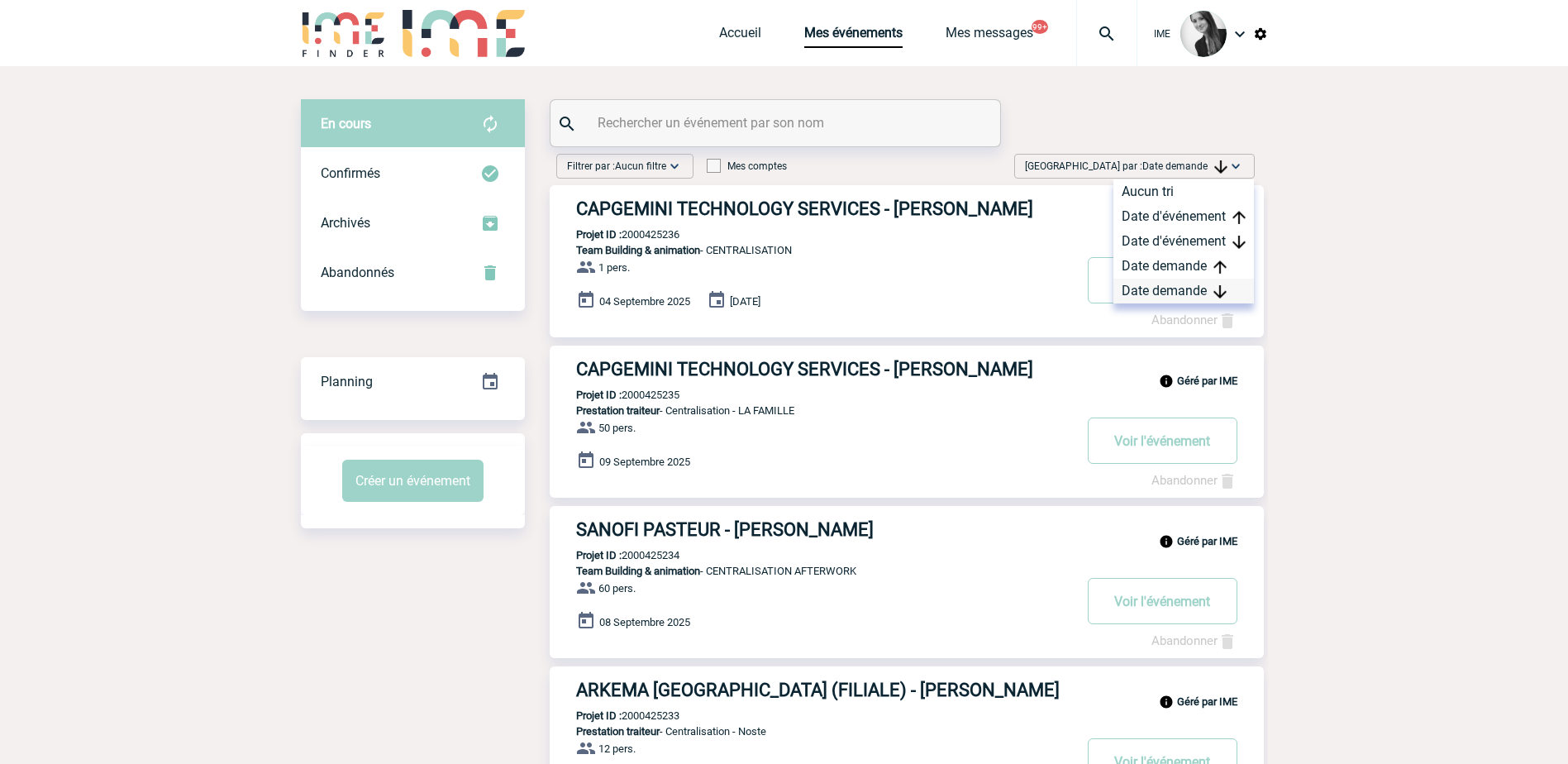
click at [1195, 296] on div "Date demande" at bounding box center [1184, 291] width 141 height 25
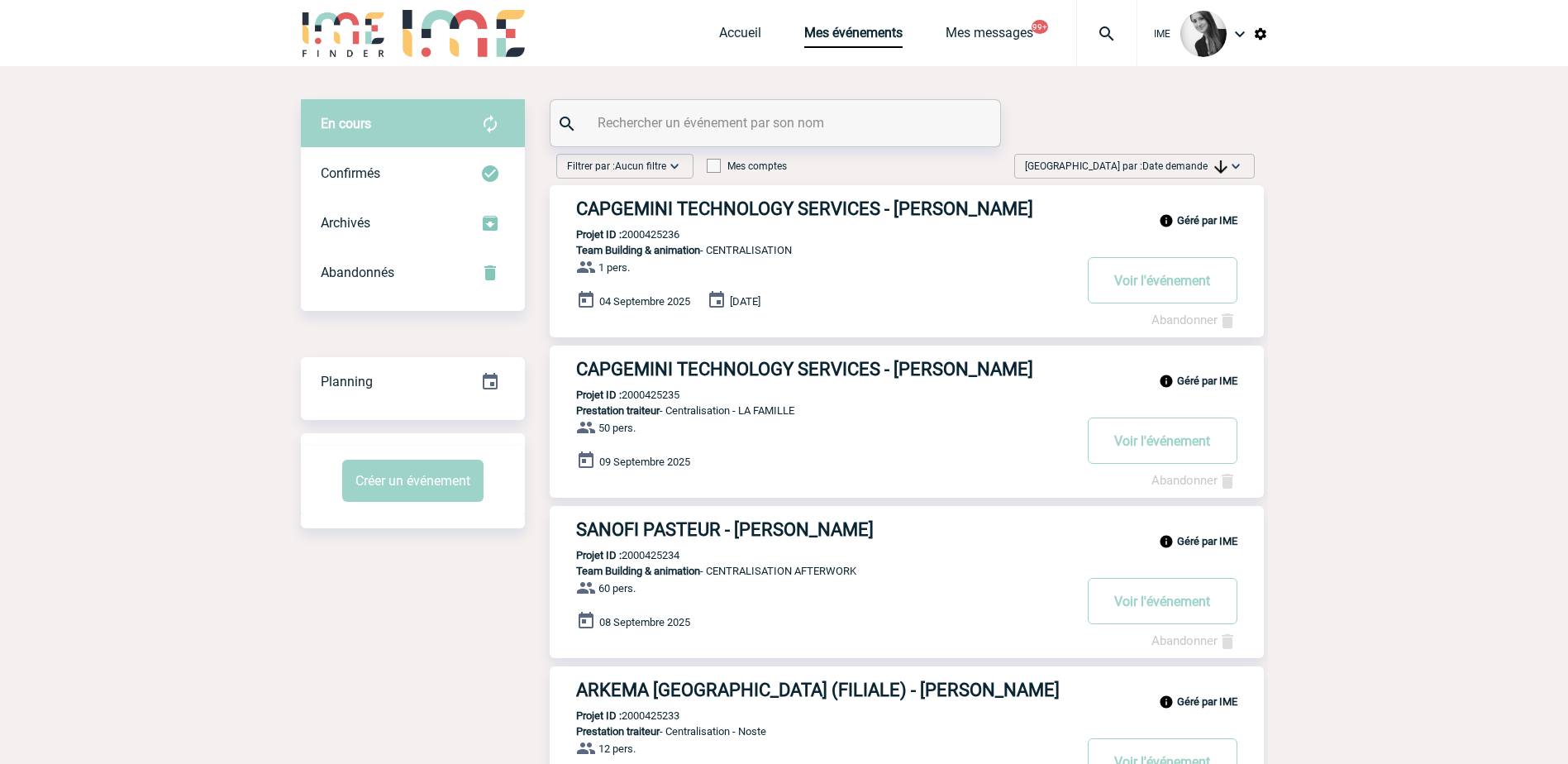
click at [1175, 161] on span "Date demande" at bounding box center [1185, 165] width 85 height 11
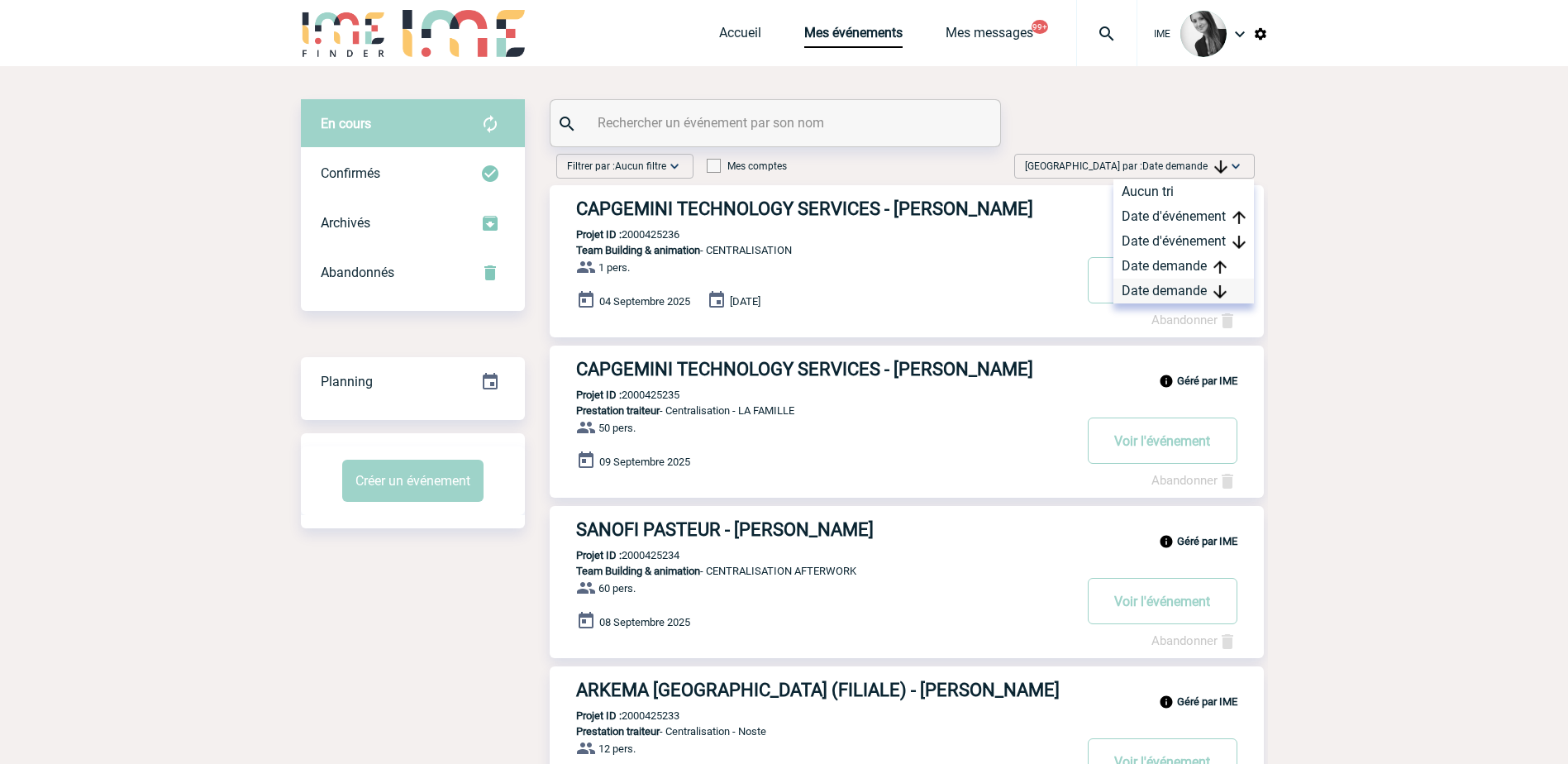
click at [1146, 293] on div "Date demande" at bounding box center [1184, 291] width 141 height 25
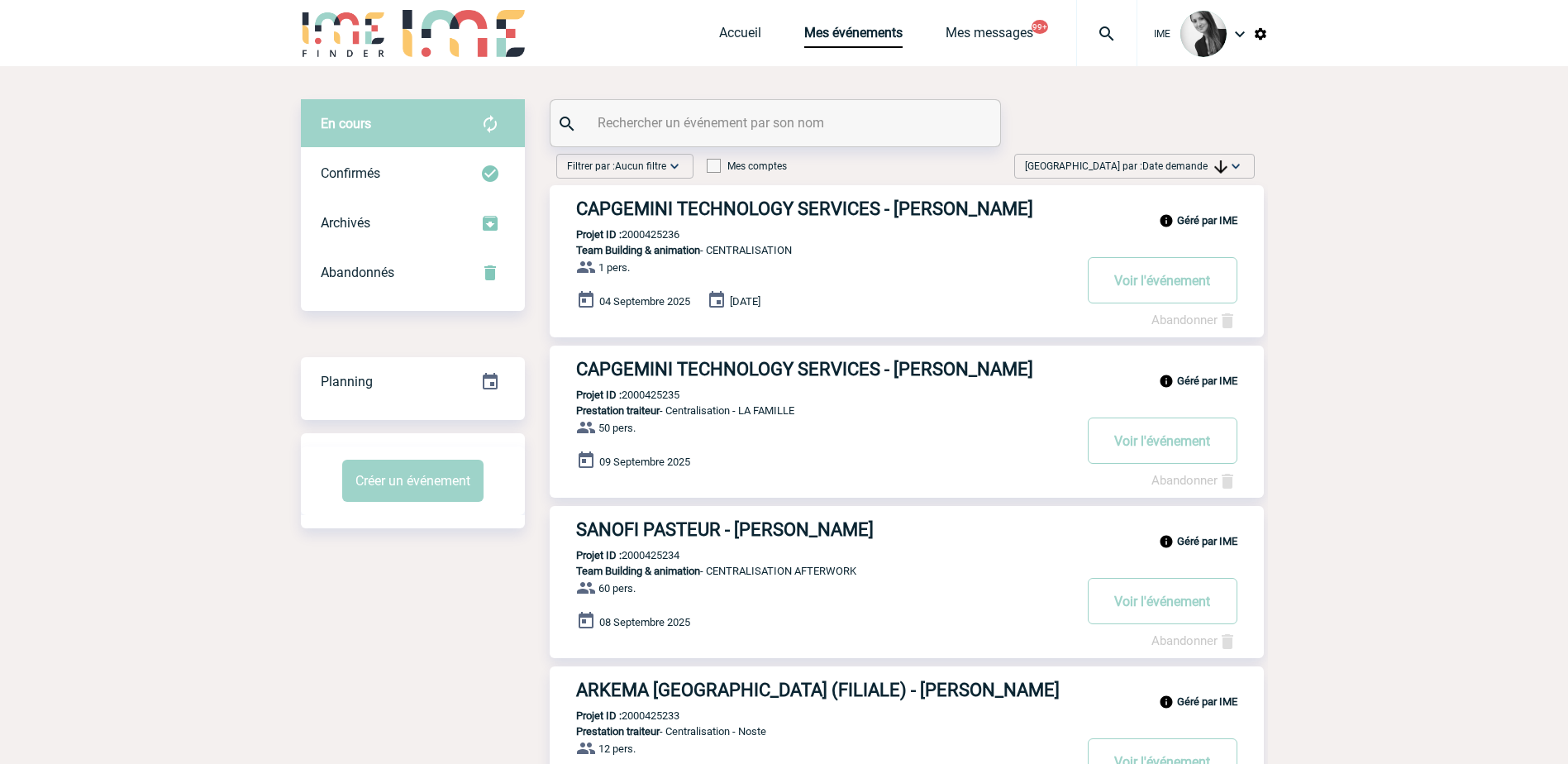
drag, startPoint x: 1183, startPoint y: 163, endPoint x: 1184, endPoint y: 200, distance: 37.0
click at [1183, 163] on span "Date demande" at bounding box center [1185, 165] width 85 height 11
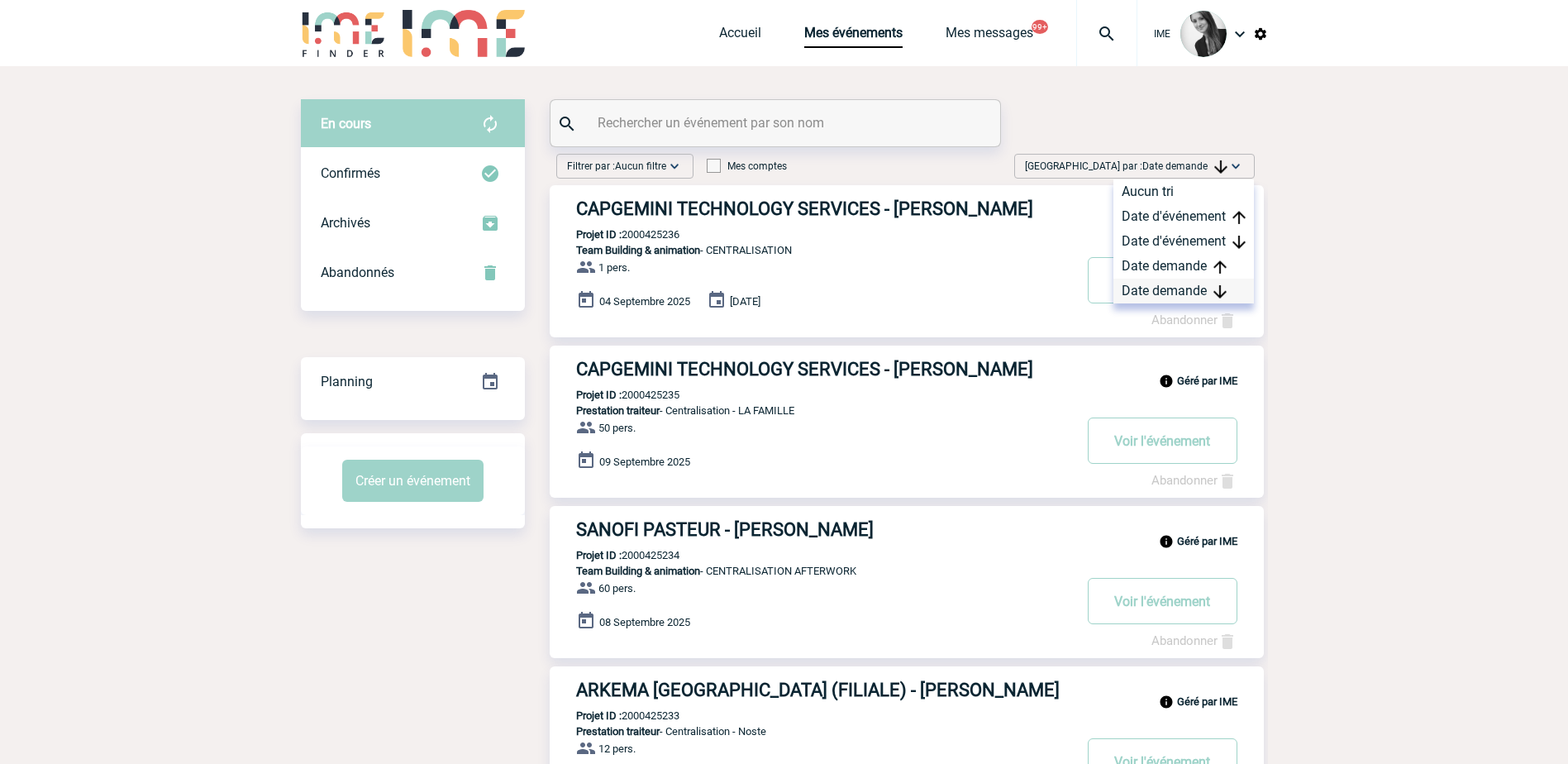
click at [1165, 293] on div "Date demande" at bounding box center [1184, 291] width 141 height 25
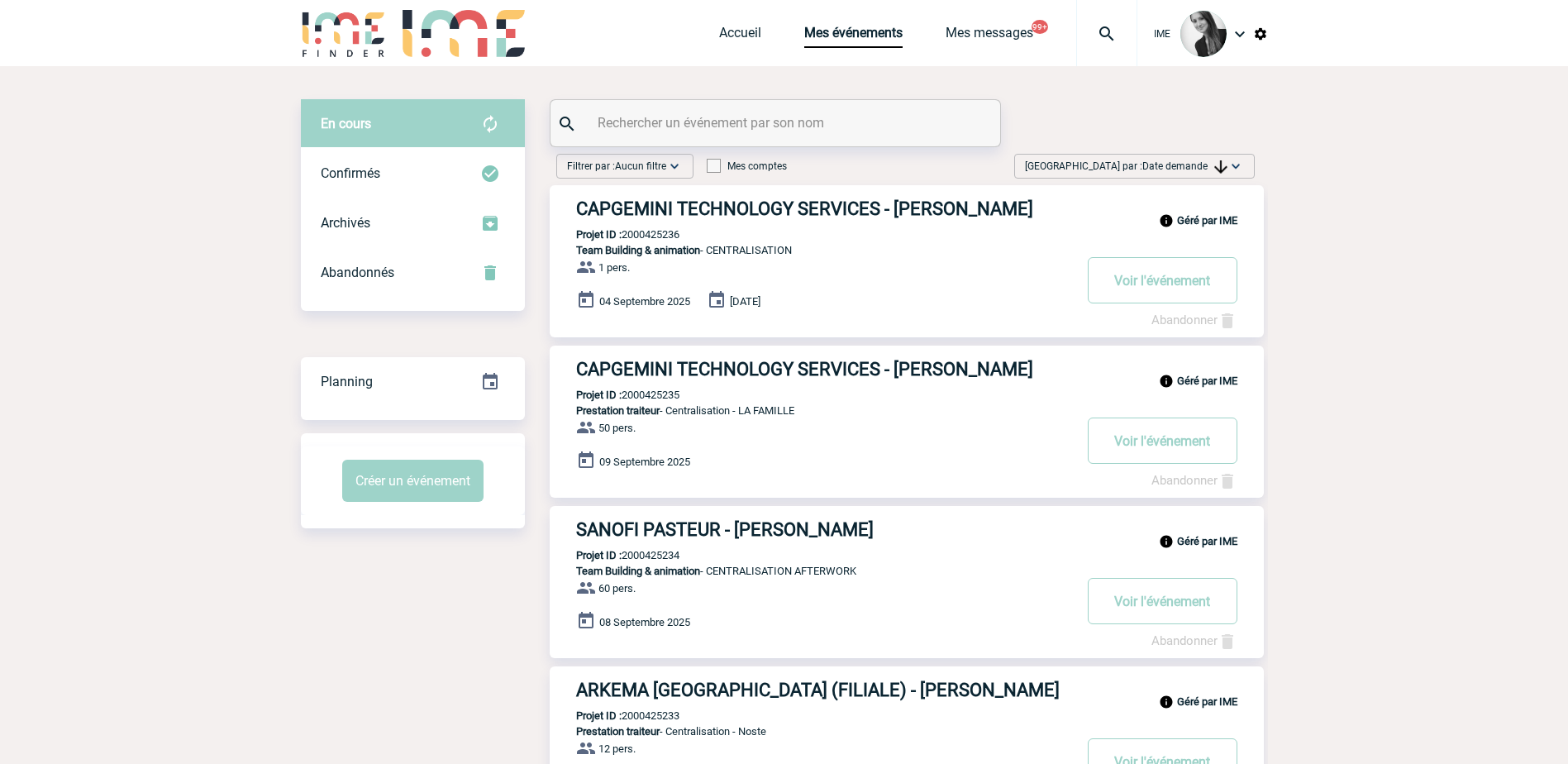
click at [677, 109] on div at bounding box center [775, 123] width 450 height 46
click at [664, 121] on input "text" at bounding box center [777, 123] width 368 height 24
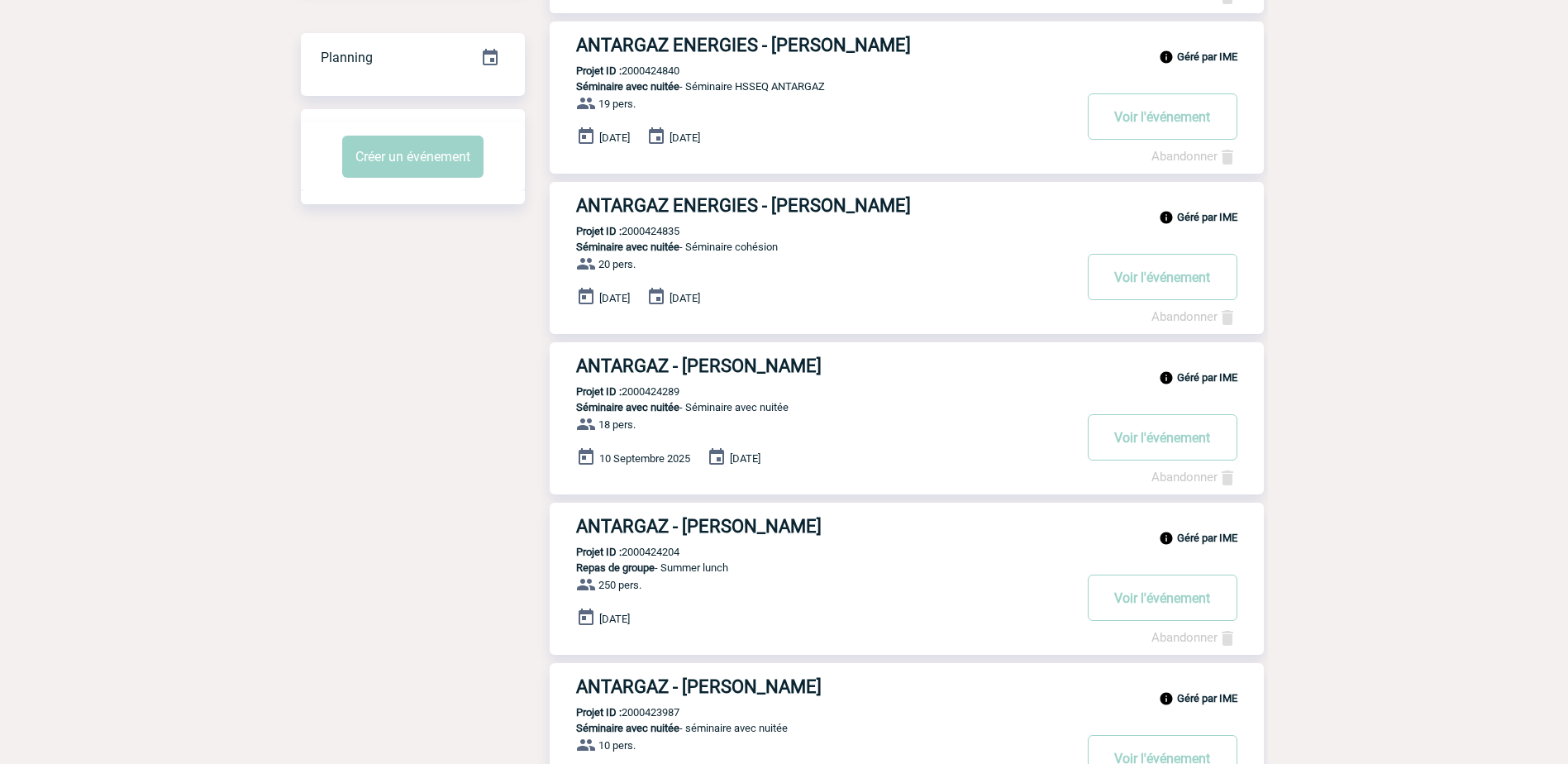
scroll to position [331, 0]
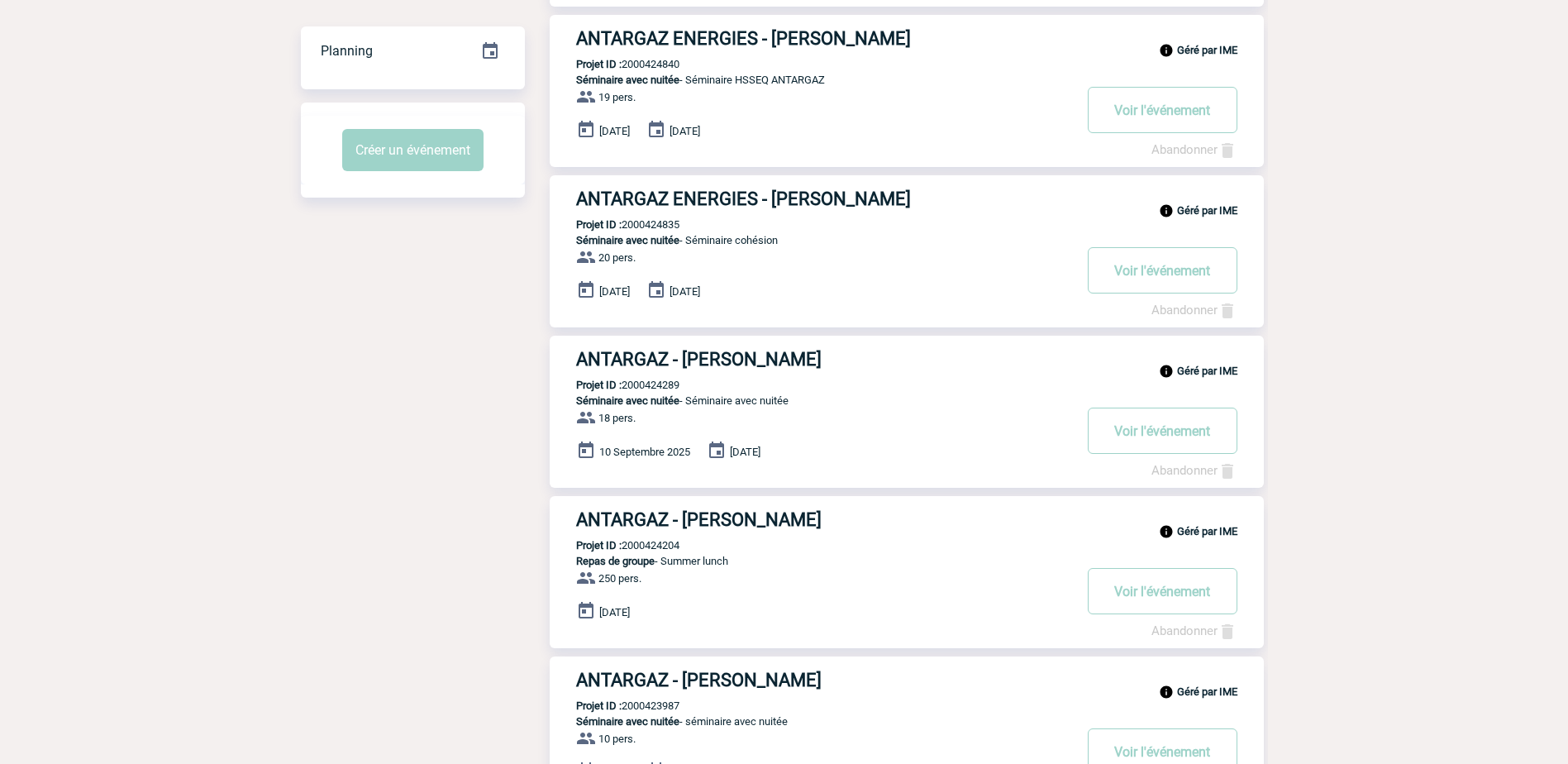
type input "antargaz"
click at [677, 225] on p "Projet ID : 2000424835" at bounding box center [614, 225] width 130 height 12
copy p "2000424835"
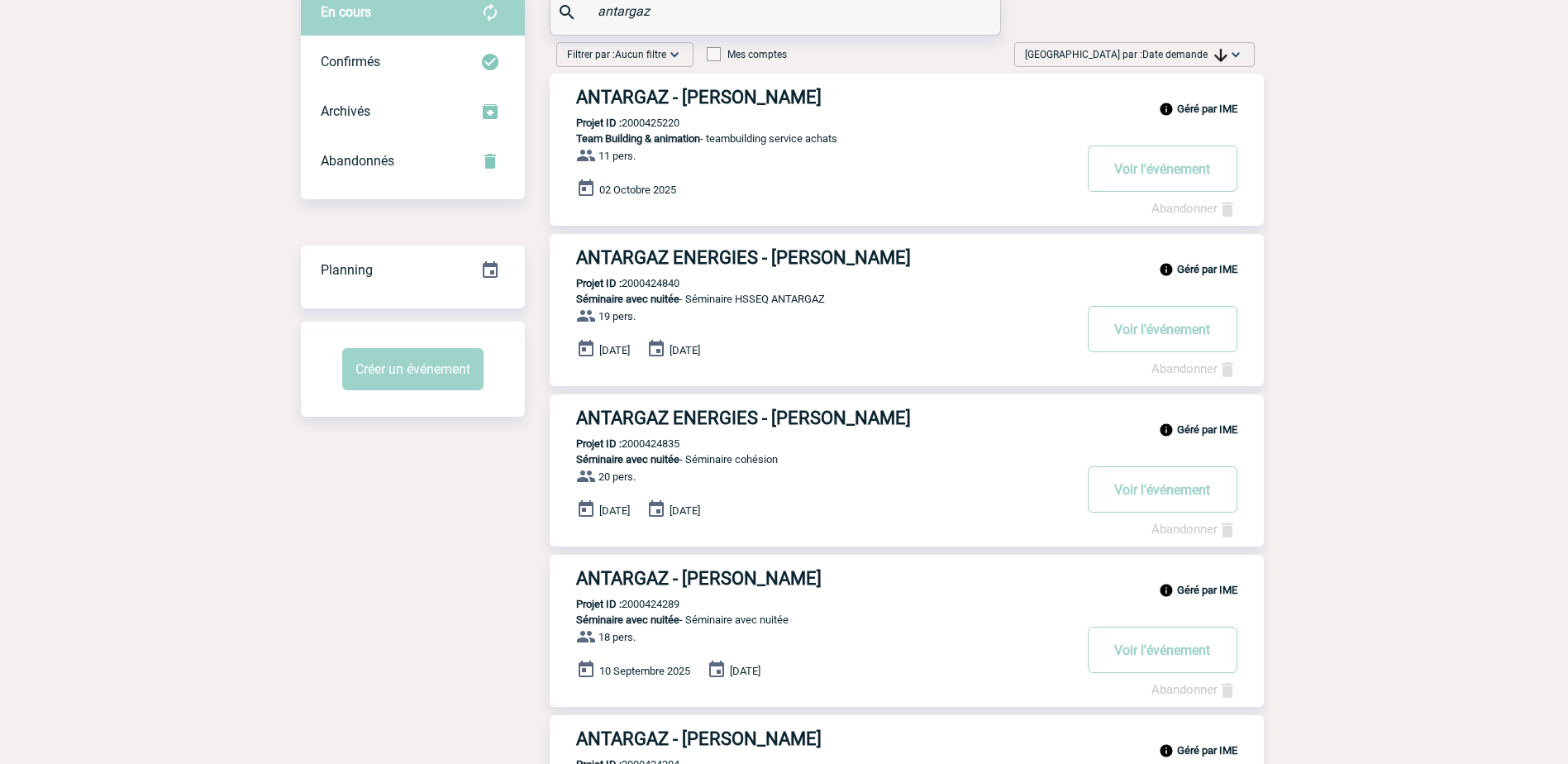
scroll to position [0, 0]
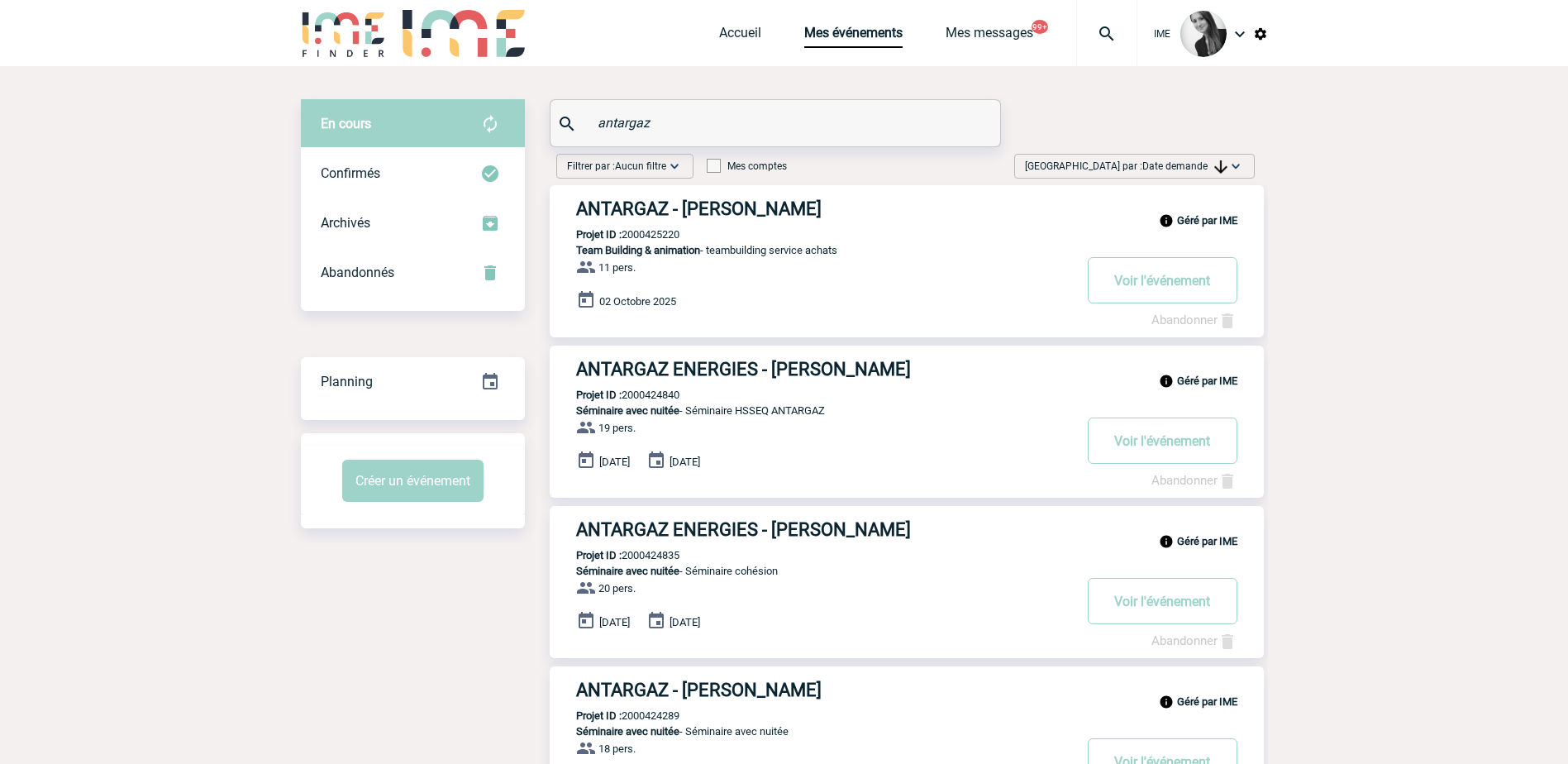
click at [703, 116] on input "antargaz" at bounding box center [777, 123] width 368 height 24
click at [1159, 283] on button "Voir l'événement" at bounding box center [1163, 280] width 150 height 46
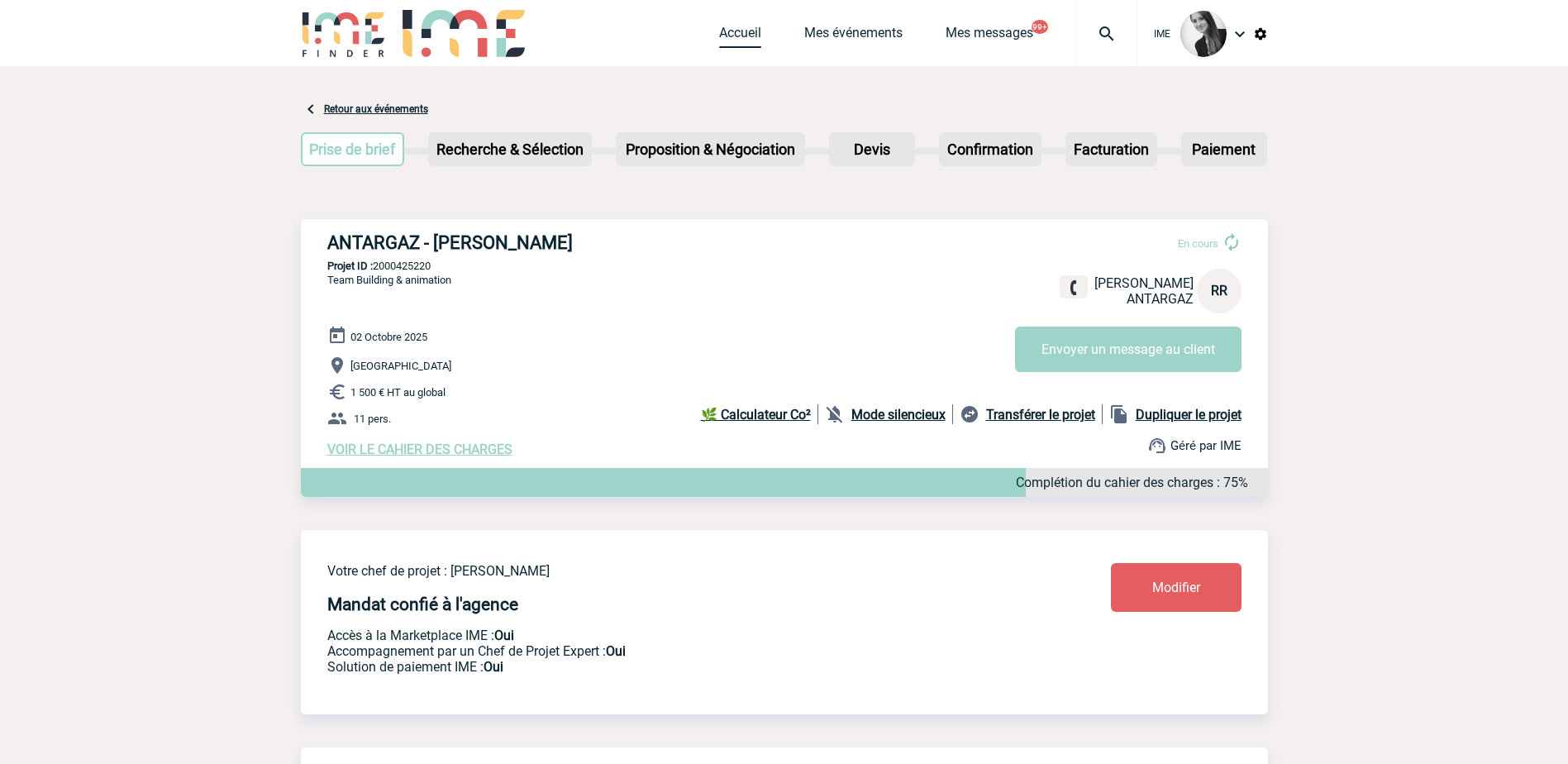
click at [746, 34] on link "Accueil" at bounding box center [740, 37] width 42 height 23
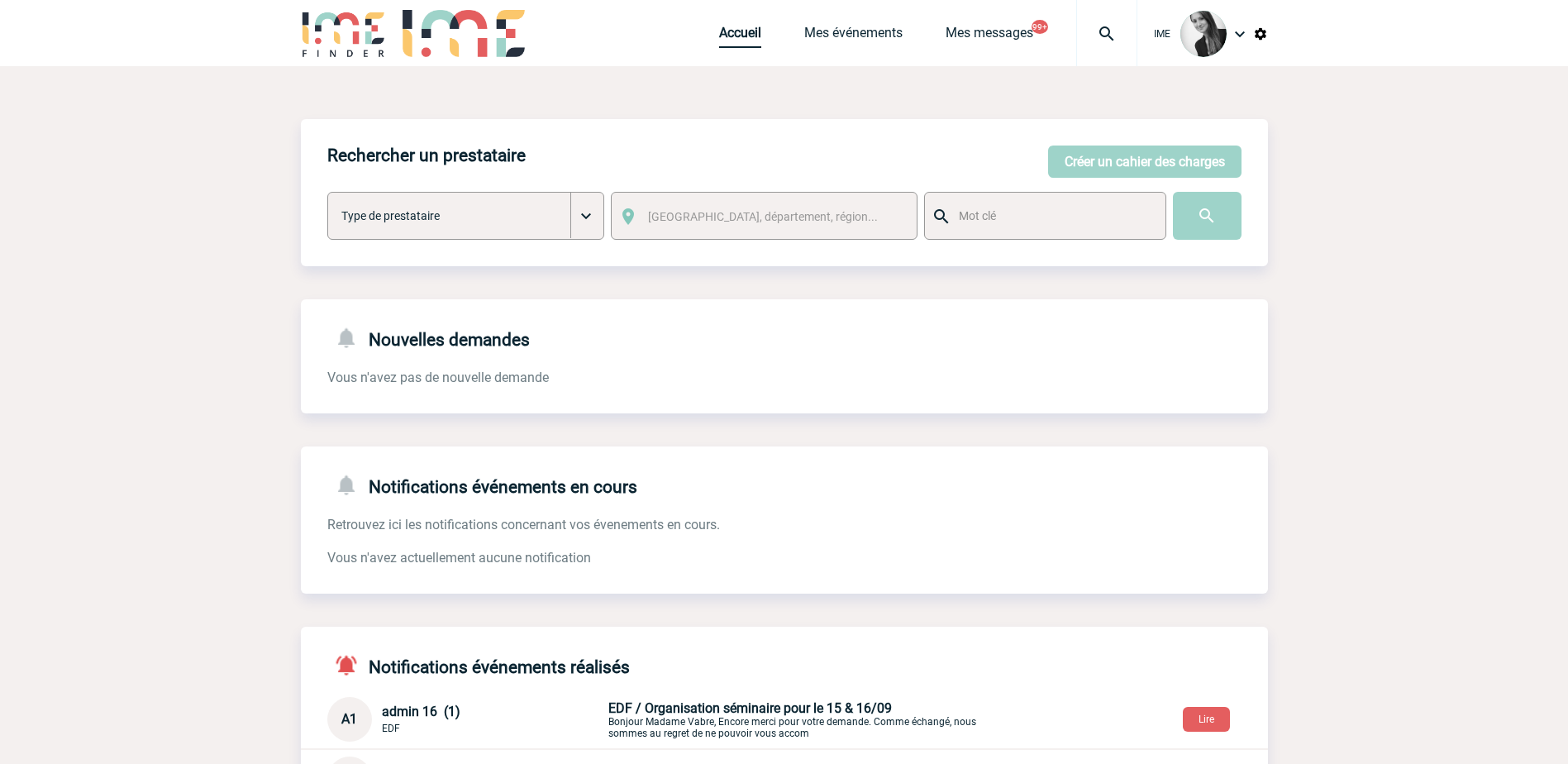
click at [733, 37] on link "Accueil" at bounding box center [740, 37] width 42 height 23
click at [740, 40] on link "Accueil" at bounding box center [740, 37] width 42 height 23
drag, startPoint x: 864, startPoint y: 44, endPoint x: 945, endPoint y: 115, distance: 107.7
click at [864, 44] on link "Mes événements" at bounding box center [853, 37] width 98 height 23
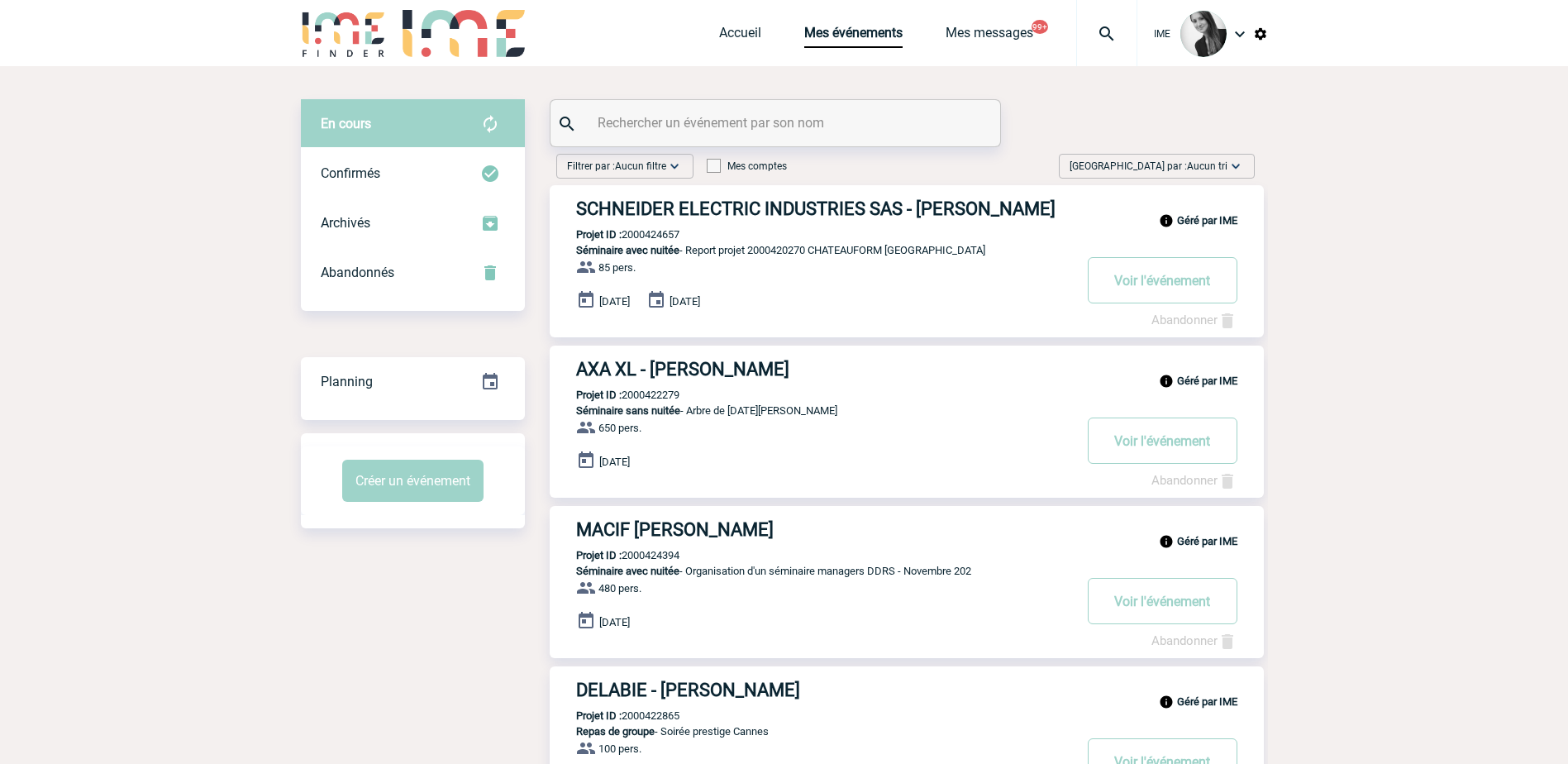
click at [1210, 166] on span "Aucun tri" at bounding box center [1207, 165] width 41 height 11
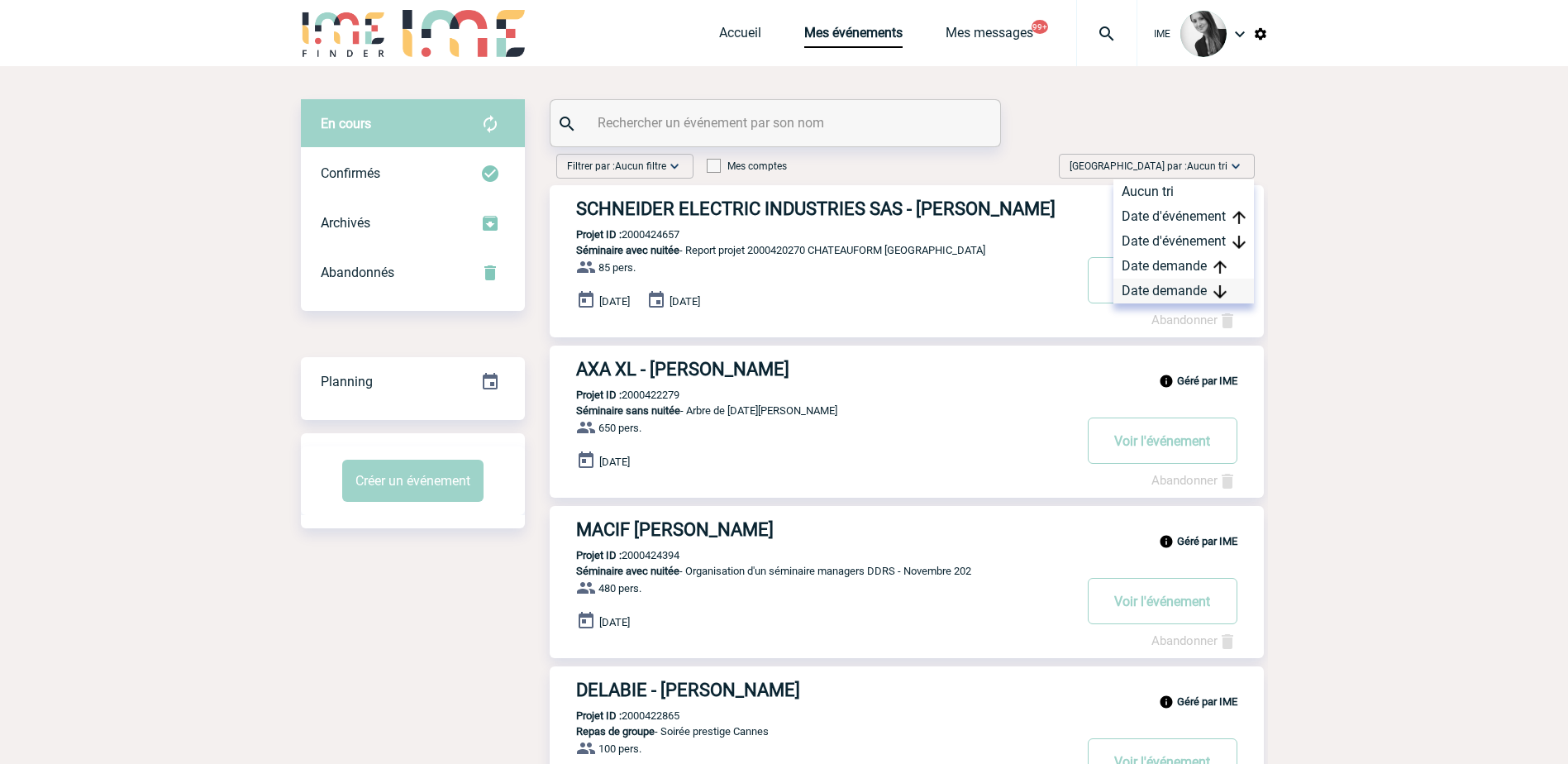
click at [1173, 285] on div "Date demande" at bounding box center [1184, 291] width 141 height 25
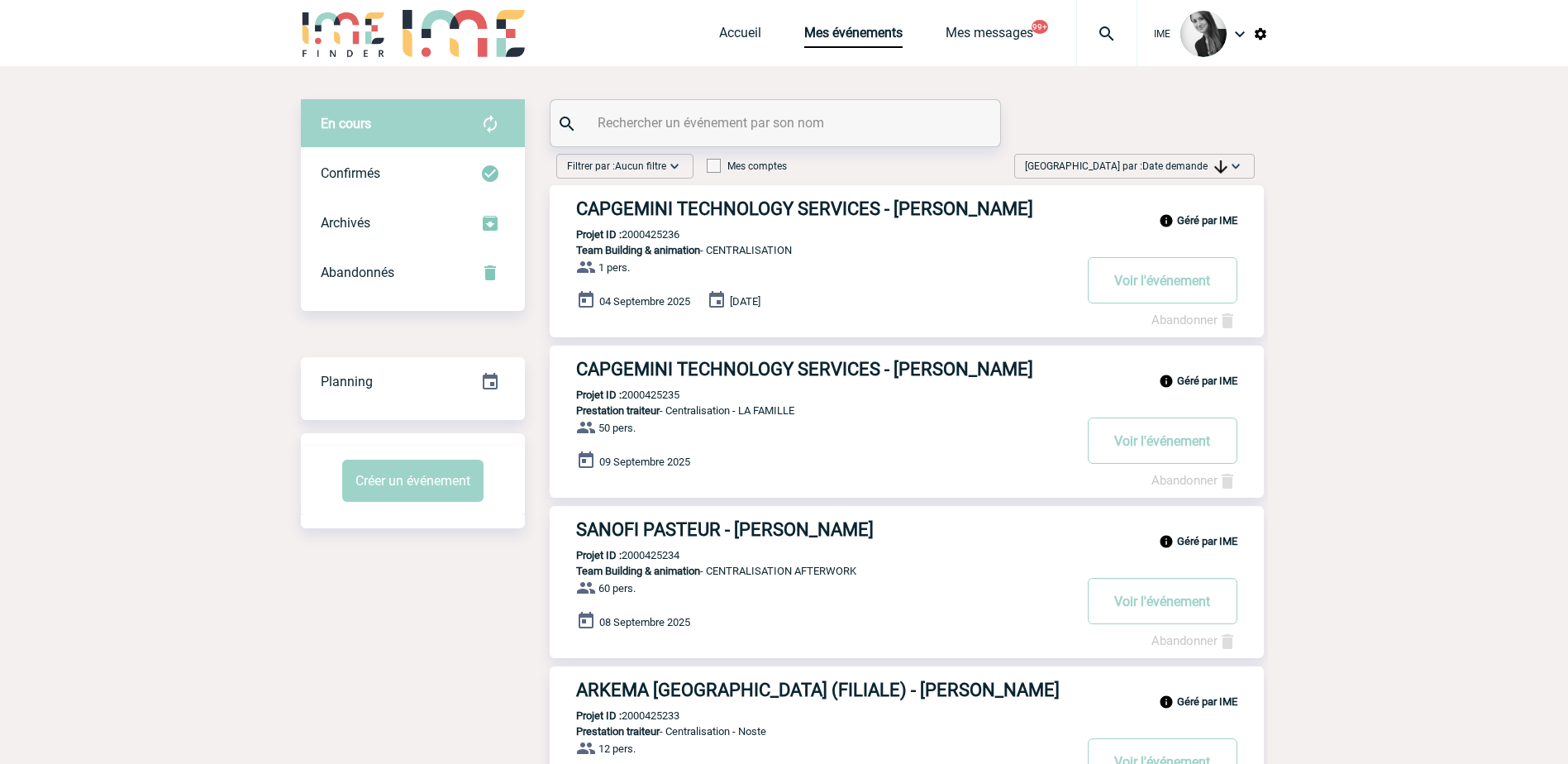
click at [1215, 171] on img at bounding box center [1221, 166] width 13 height 13
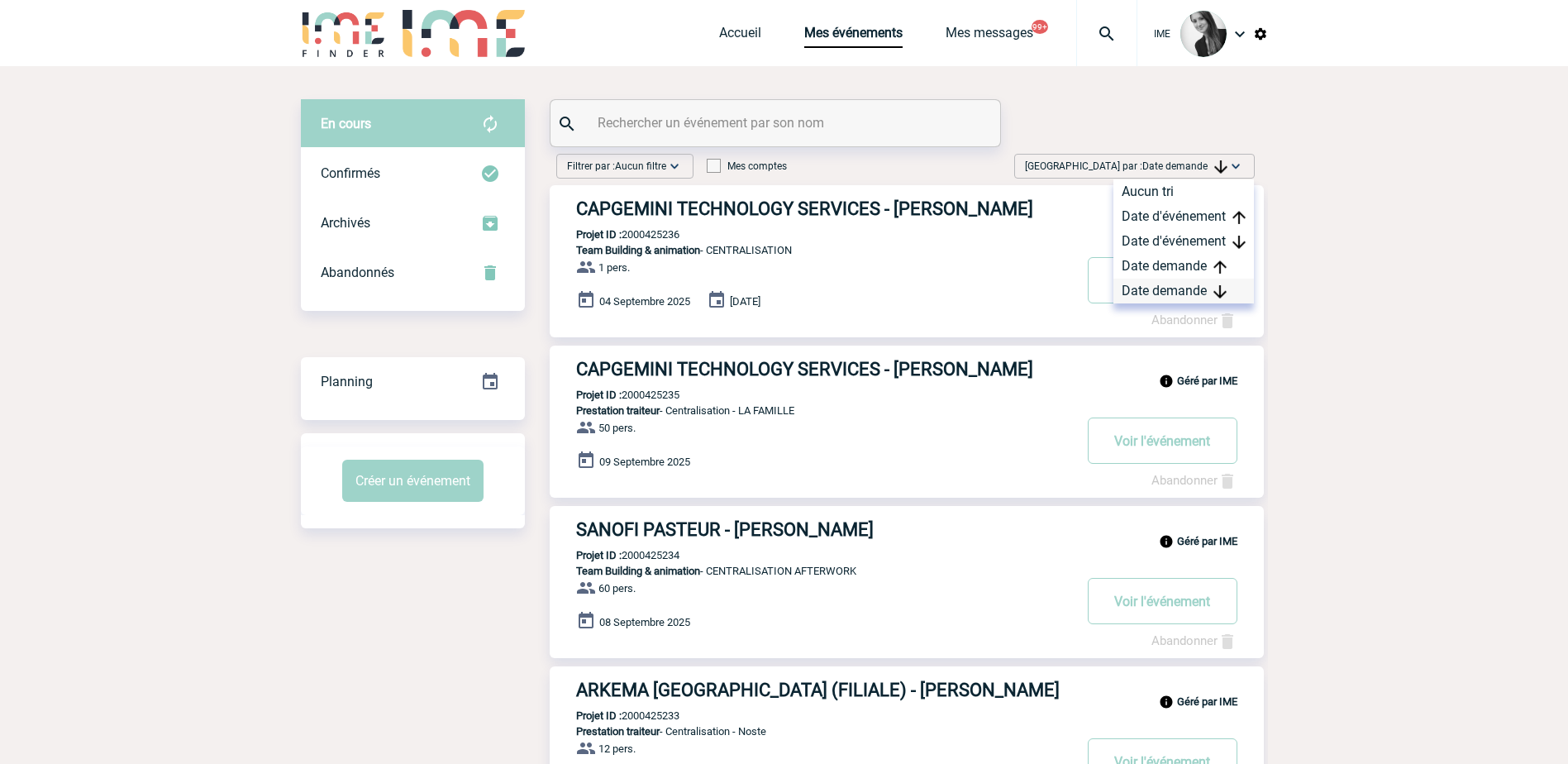
drag, startPoint x: 1174, startPoint y: 288, endPoint x: 1325, endPoint y: 247, distance: 156.5
click at [1174, 289] on div "Date demande" at bounding box center [1184, 291] width 141 height 25
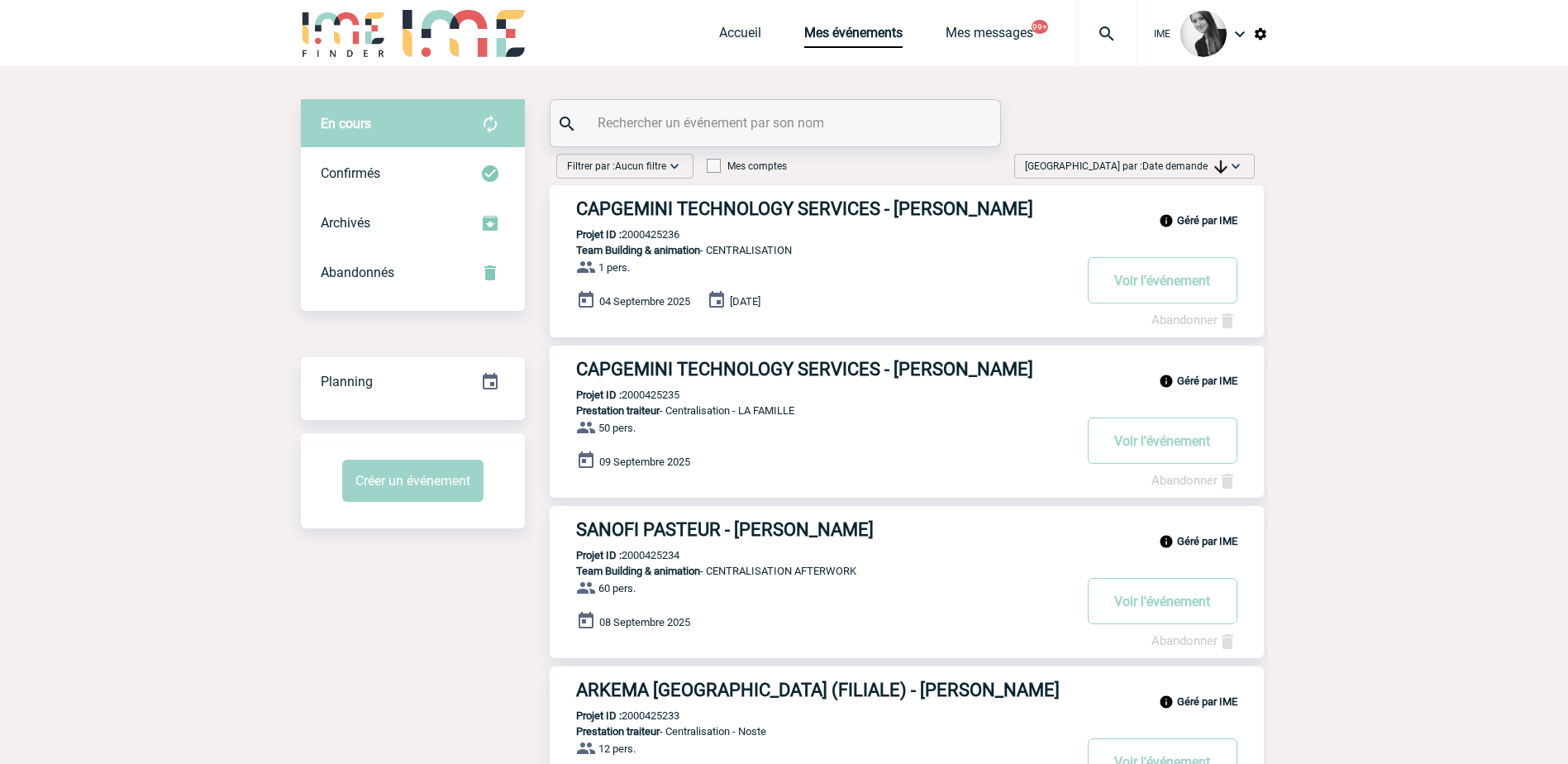
click at [1134, 157] on div "[GEOGRAPHIC_DATA] par : Date demande Aucun tri Date d'événement Date d'événemen…" at bounding box center [1134, 166] width 241 height 25
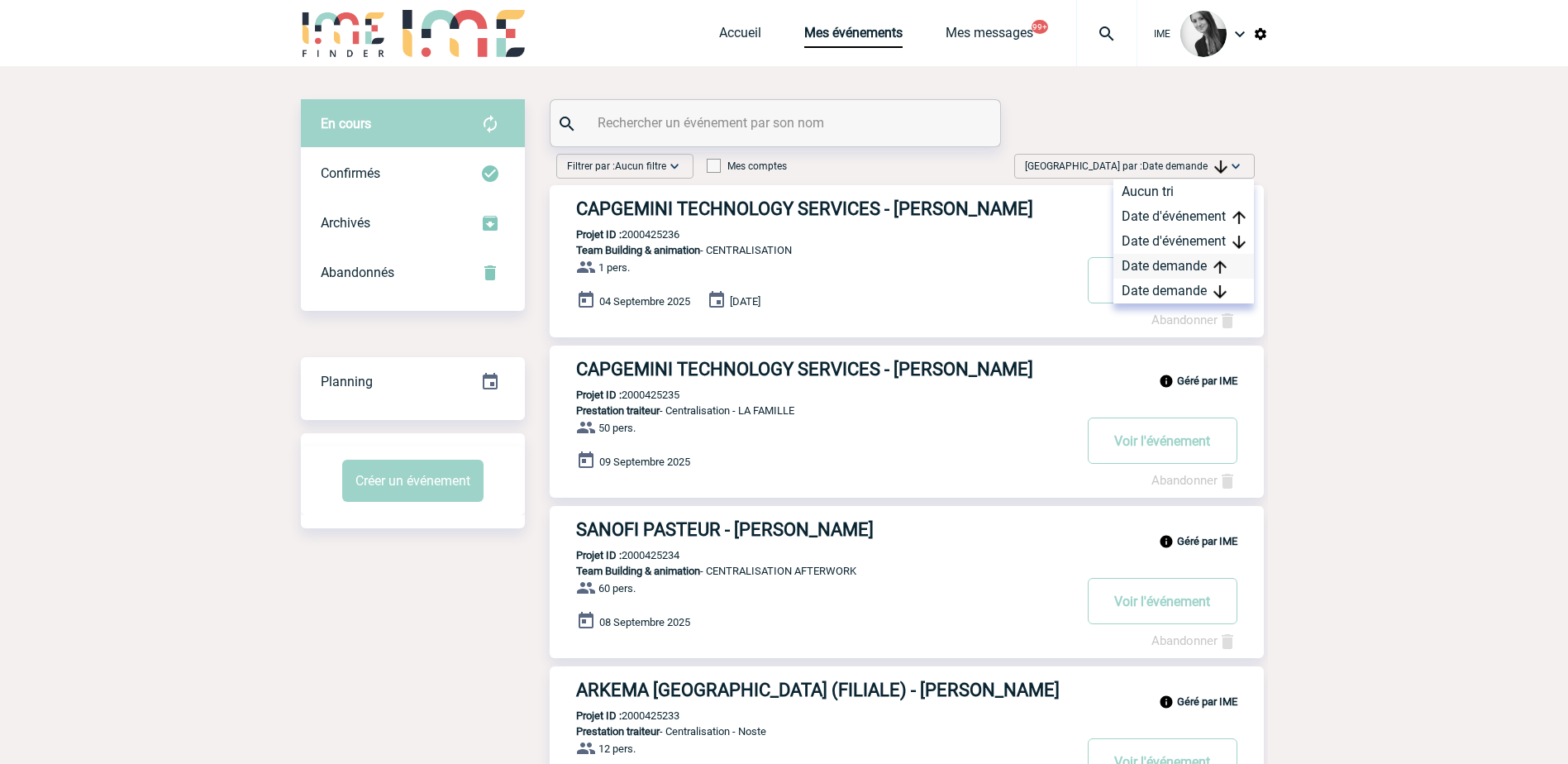
drag, startPoint x: 1134, startPoint y: 157, endPoint x: 1140, endPoint y: 277, distance: 120.1
click at [1140, 277] on div "Date demande" at bounding box center [1184, 266] width 141 height 25
click at [1139, 283] on div "Date demande" at bounding box center [1184, 291] width 141 height 25
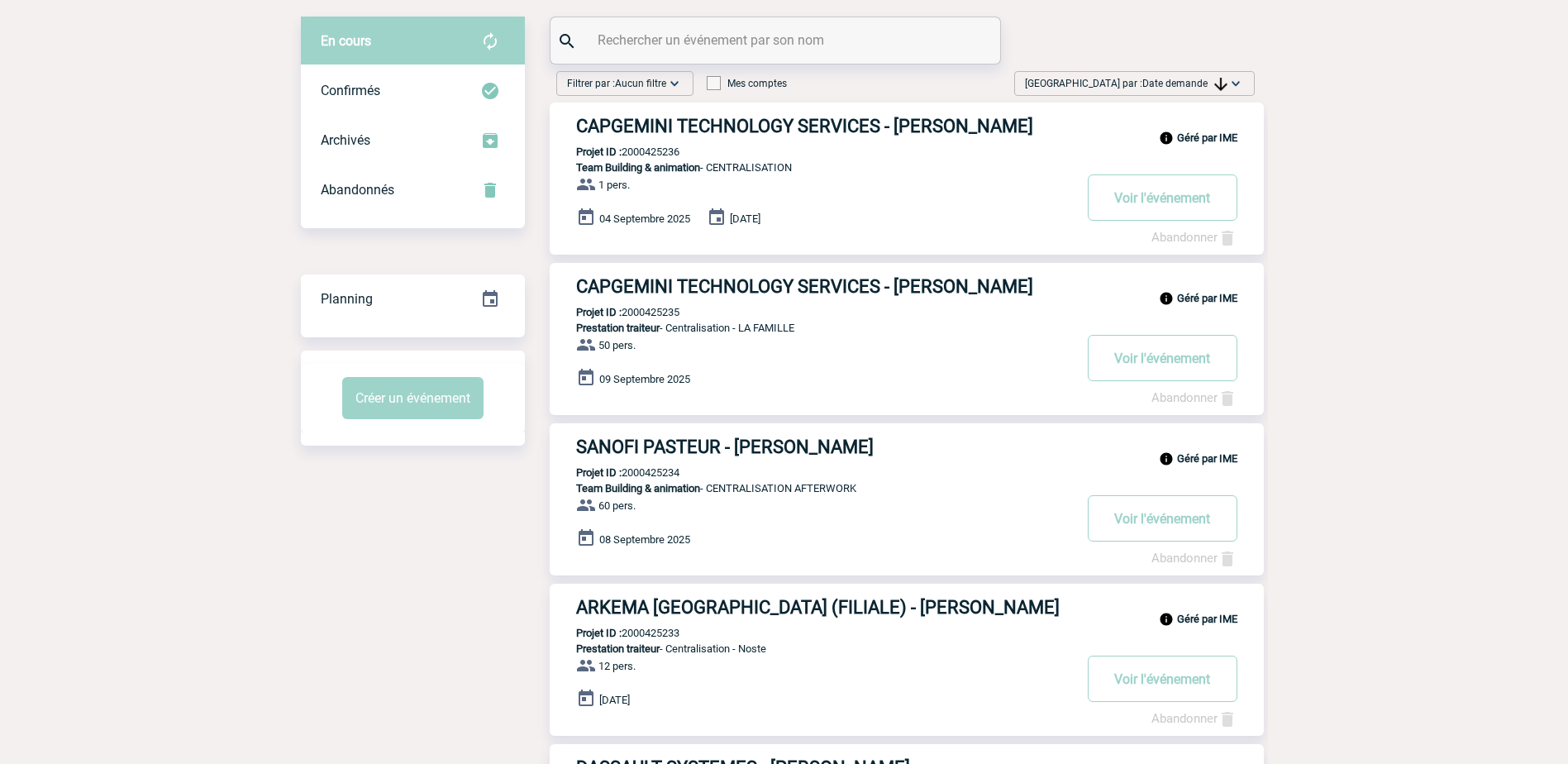
drag, startPoint x: 1423, startPoint y: 317, endPoint x: 1412, endPoint y: 327, distance: 14.9
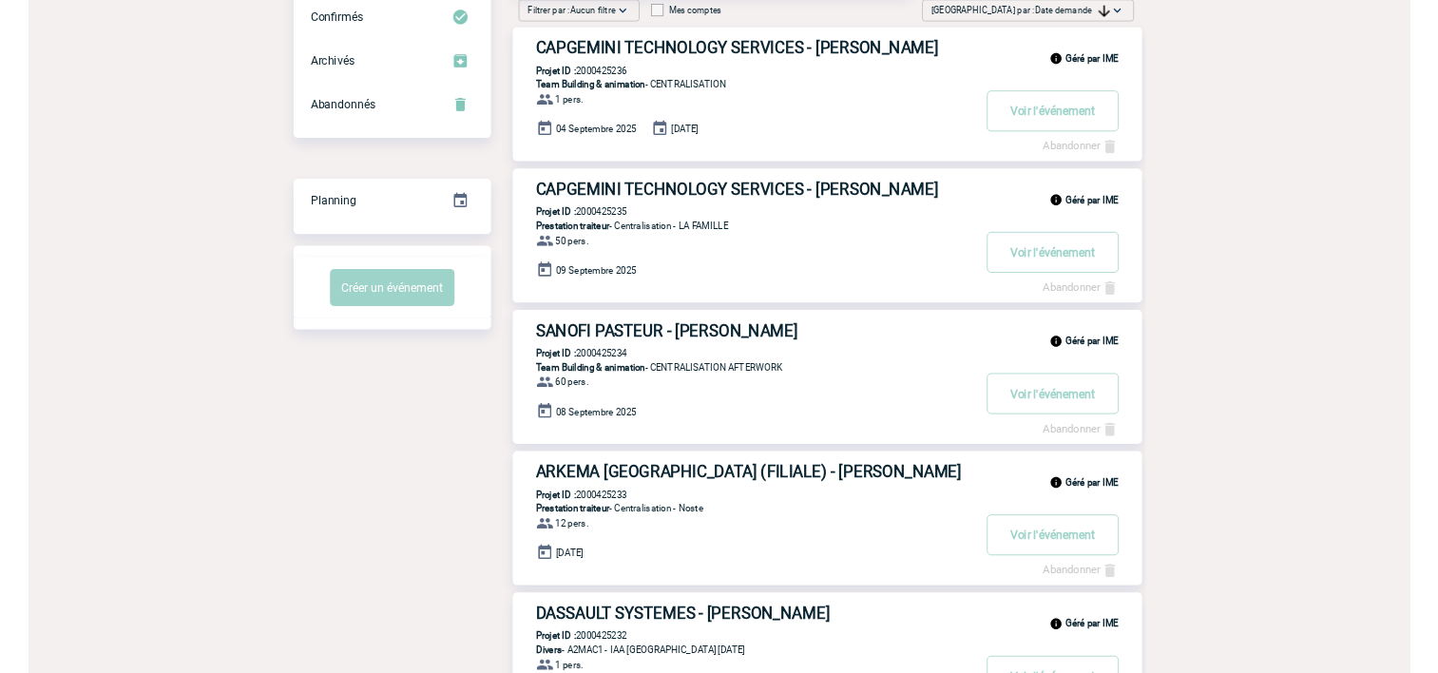
scroll to position [285, 0]
